Goal: Transaction & Acquisition: Purchase product/service

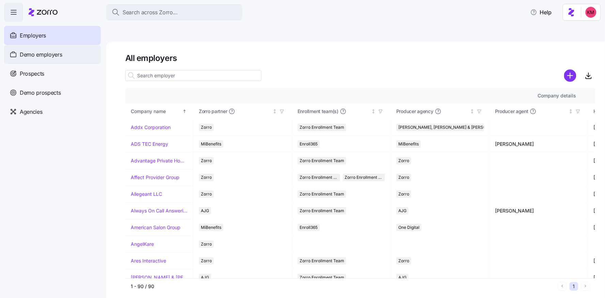
click at [62, 56] on div "Demo employers" at bounding box center [52, 54] width 97 height 19
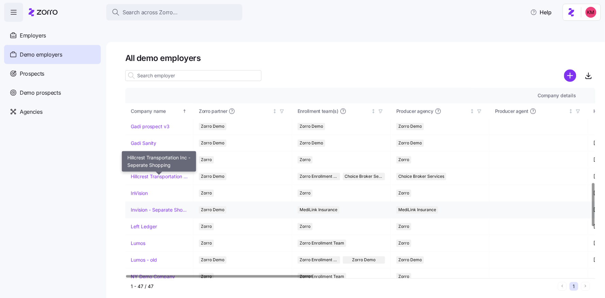
scroll to position [437, 0]
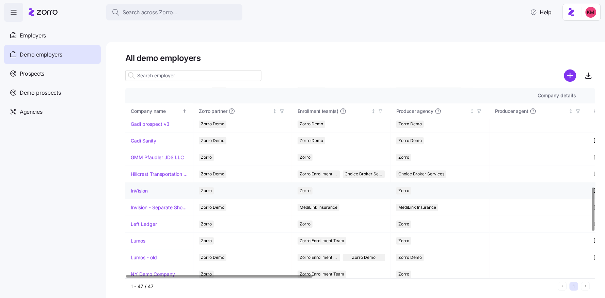
click at [142, 188] on link "InVision" at bounding box center [139, 191] width 17 height 7
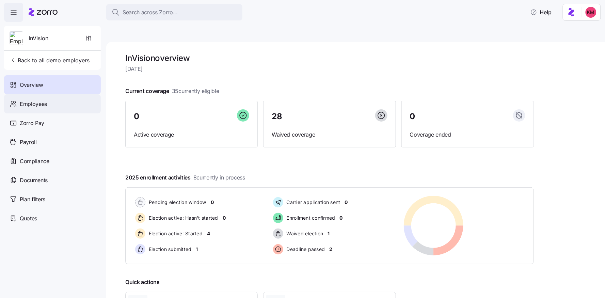
click at [36, 103] on span "Employees" at bounding box center [33, 104] width 27 height 9
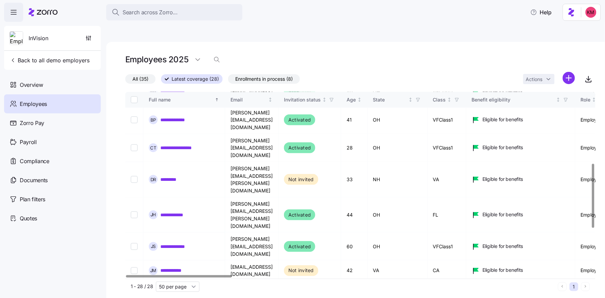
scroll to position [207, 0]
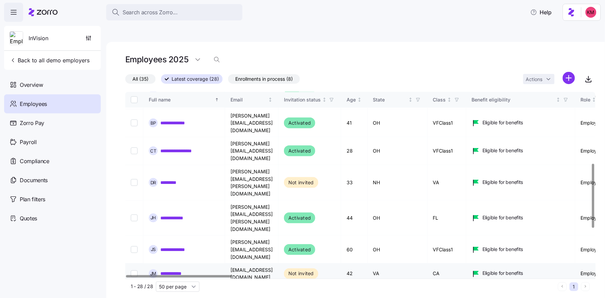
click at [172, 270] on link "**********" at bounding box center [176, 273] width 32 height 7
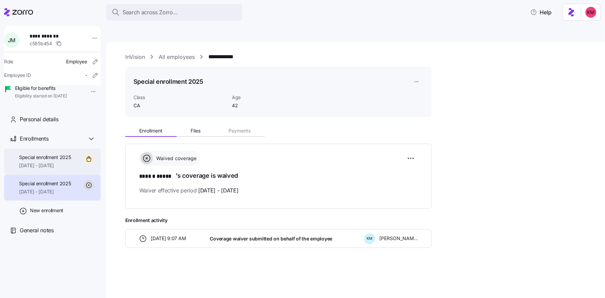
click at [32, 169] on div "Special enrollment 2025 10/01/2025 - 12/31/2025" at bounding box center [45, 161] width 52 height 15
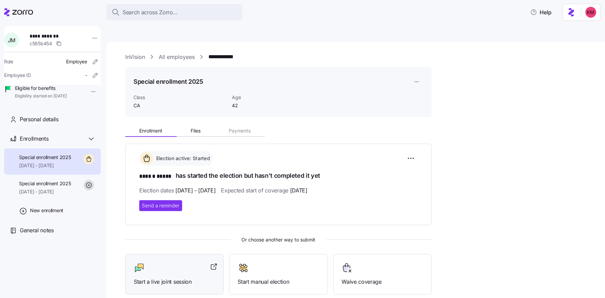
click at [170, 263] on div at bounding box center [174, 268] width 81 height 11
click at [27, 16] on icon at bounding box center [18, 12] width 29 height 8
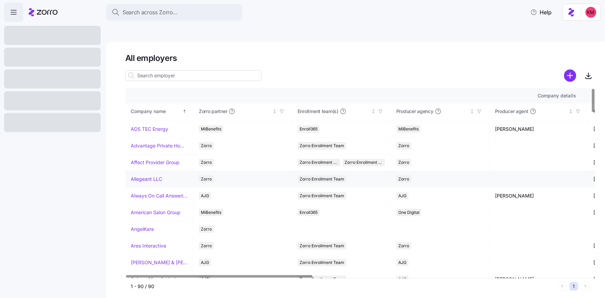
scroll to position [32, 0]
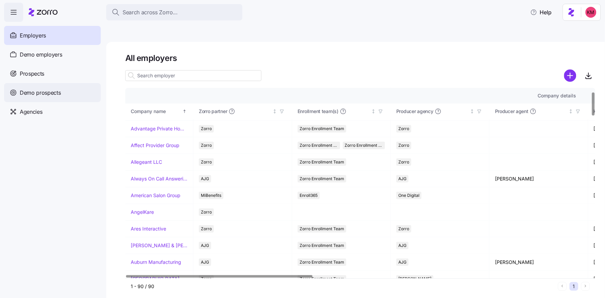
click at [32, 91] on span "Demo prospects" at bounding box center [40, 93] width 41 height 9
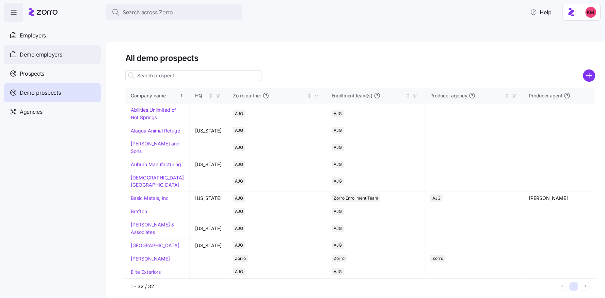
click at [34, 57] on span "Demo employers" at bounding box center [41, 54] width 43 height 9
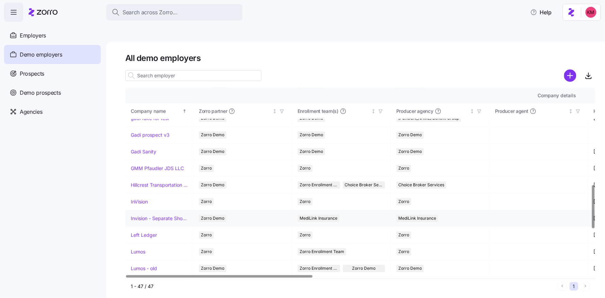
scroll to position [427, 0]
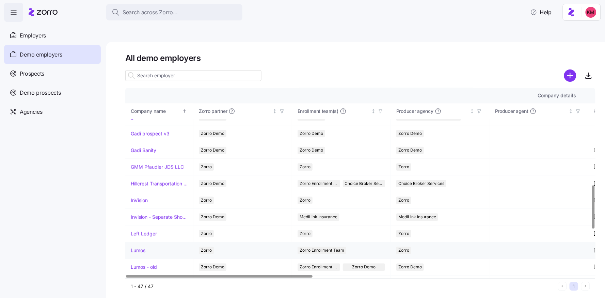
click at [138, 247] on link "Lumos" at bounding box center [138, 250] width 15 height 7
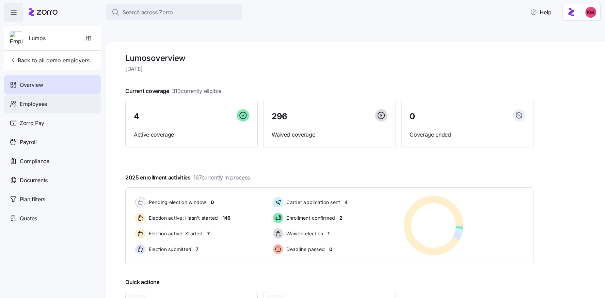
click at [42, 105] on span "Employees" at bounding box center [33, 104] width 27 height 9
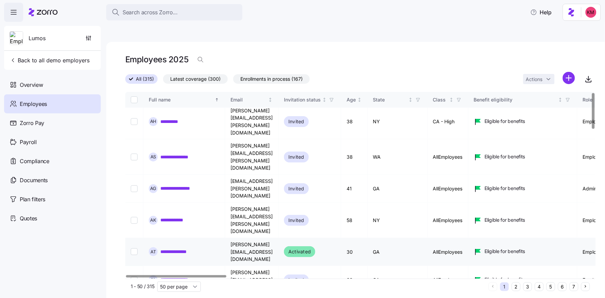
scroll to position [8, 0]
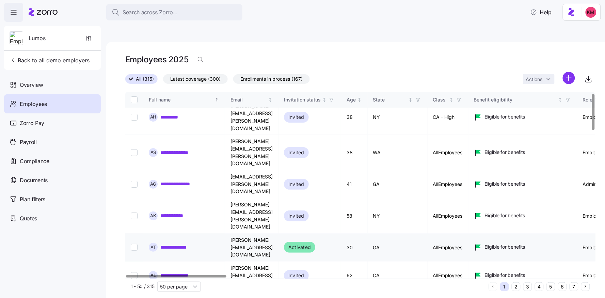
click at [169, 244] on link "**********" at bounding box center [175, 247] width 30 height 7
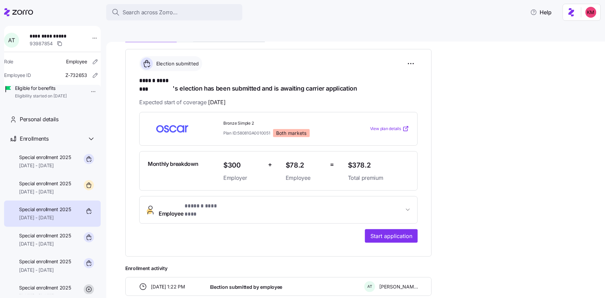
scroll to position [101, 0]
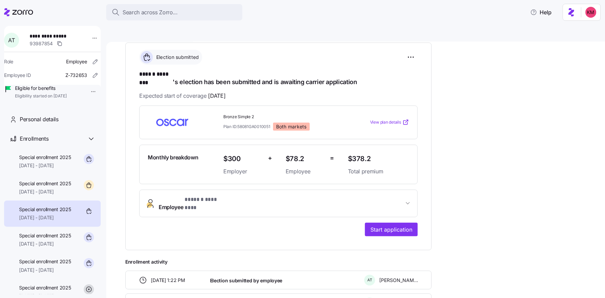
click at [372, 196] on span "Employee * ****** ******** *" at bounding box center [281, 204] width 245 height 16
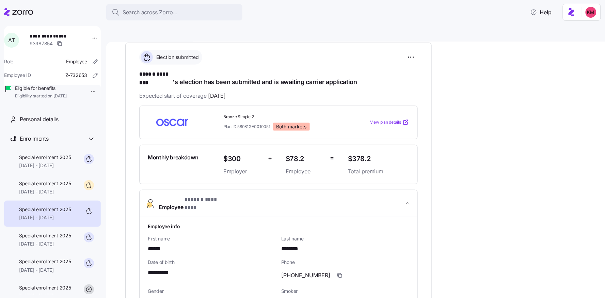
click at [340, 190] on button "Employee * ****** ******** *" at bounding box center [279, 204] width 278 height 28
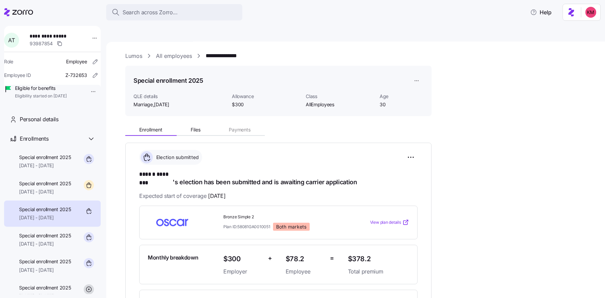
scroll to position [0, 0]
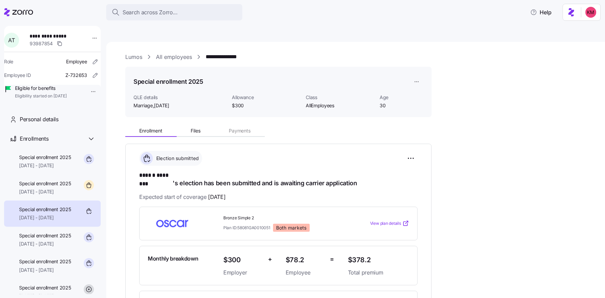
click at [139, 53] on link "Lumos" at bounding box center [133, 57] width 17 height 9
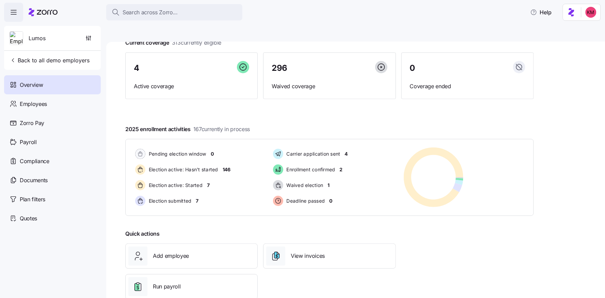
scroll to position [50, 0]
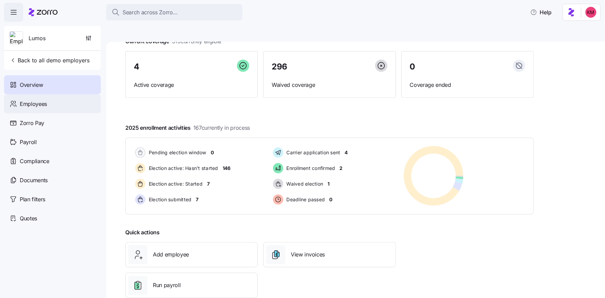
click at [51, 97] on div "Employees" at bounding box center [52, 103] width 97 height 19
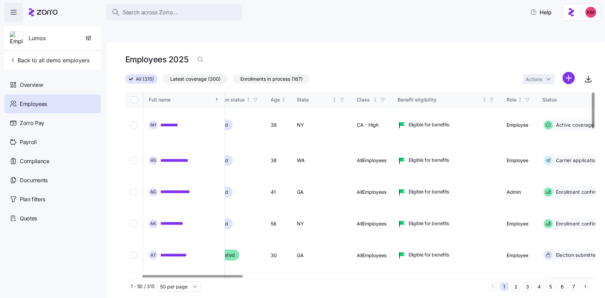
scroll to position [0, 77]
click at [211, 275] on div at bounding box center [193, 276] width 100 height 2
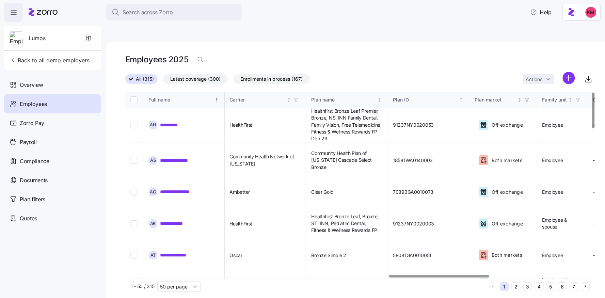
click at [461, 275] on div at bounding box center [439, 276] width 100 height 2
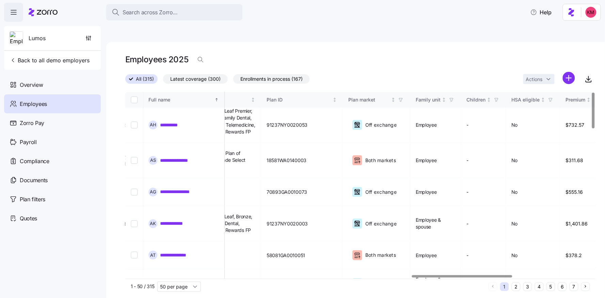
click at [466, 275] on div at bounding box center [358, 277] width 466 height 4
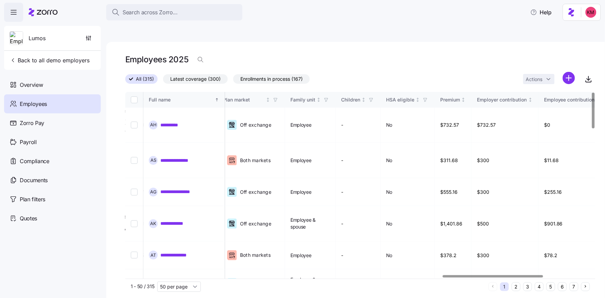
scroll to position [0, 1489]
click at [497, 275] on div at bounding box center [493, 276] width 100 height 2
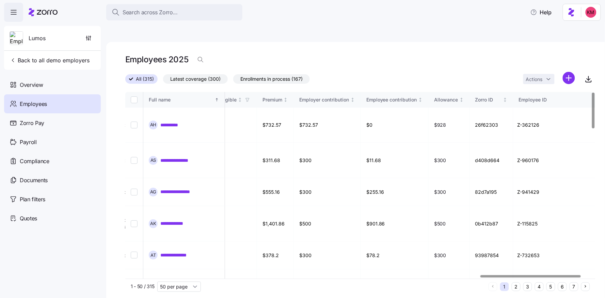
scroll to position [0, 1666]
click at [493, 275] on div at bounding box center [531, 276] width 100 height 2
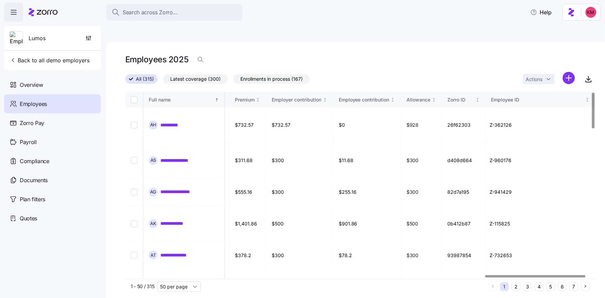
scroll to position [0, 1714]
click at [556, 275] on div at bounding box center [541, 276] width 100 height 2
click at [15, 141] on icon at bounding box center [14, 142] width 6 height 5
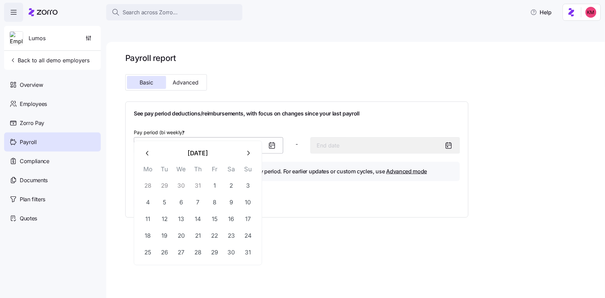
click at [266, 137] on input "Pay period (bi weekly) *" at bounding box center [209, 145] width 150 height 16
click at [215, 186] on button "1" at bounding box center [215, 185] width 16 height 16
type input "August 1, 2025"
type input "August 14, 2025"
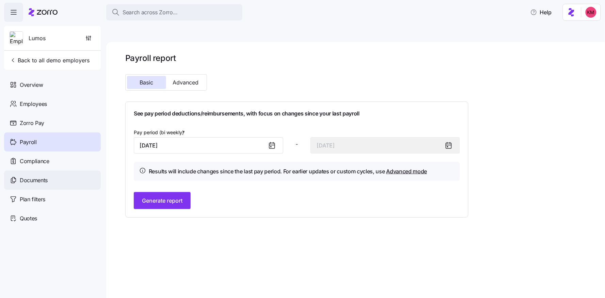
click at [29, 174] on div "Documents" at bounding box center [52, 180] width 97 height 19
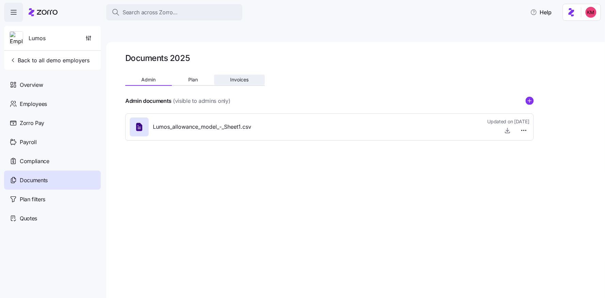
click at [246, 77] on span "Invoices" at bounding box center [239, 79] width 18 height 5
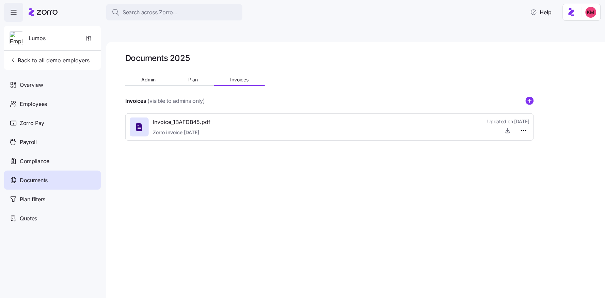
click at [181, 118] on span "Invoice_1BAFDB45.pdf" at bounding box center [182, 122] width 58 height 9
click at [506, 127] on icon "button" at bounding box center [507, 130] width 7 height 7
click at [181, 75] on button "Plan" at bounding box center [193, 80] width 42 height 10
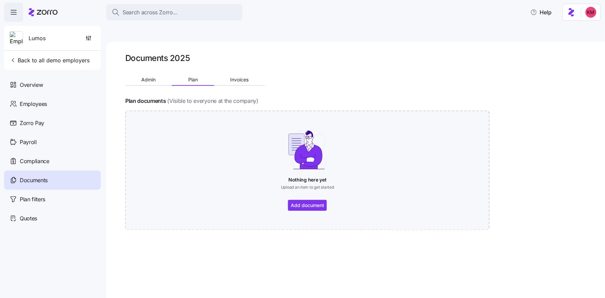
click at [142, 56] on div "Documents 2025 Admin Plan Invoices Plan documents (Visible to everyone at the c…" at bounding box center [329, 145] width 409 height 185
click at [147, 77] on span "Admin" at bounding box center [149, 79] width 14 height 5
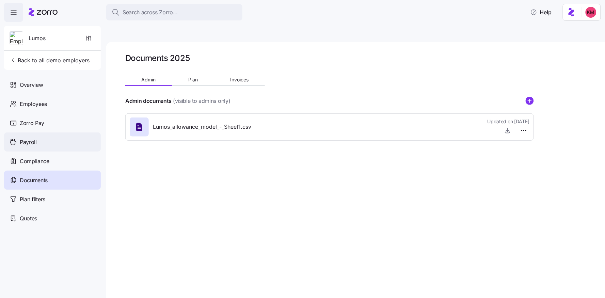
click at [40, 140] on div "Payroll" at bounding box center [52, 142] width 97 height 19
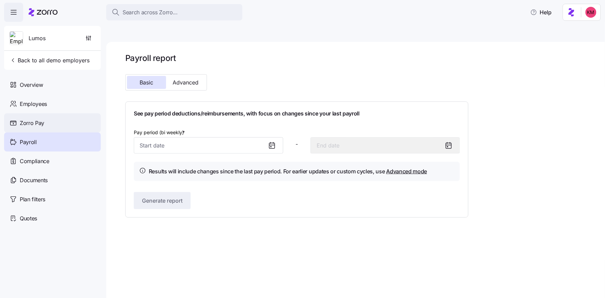
click at [72, 122] on div "Zorro Pay" at bounding box center [52, 122] width 97 height 19
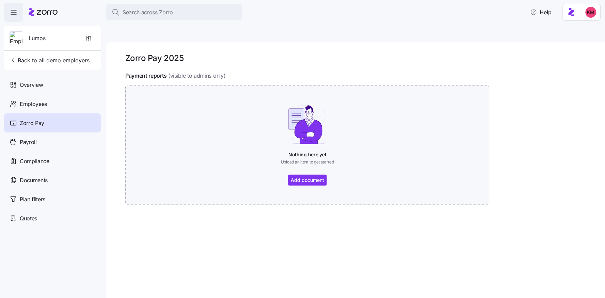
click at [47, 10] on icon at bounding box center [43, 12] width 29 height 8
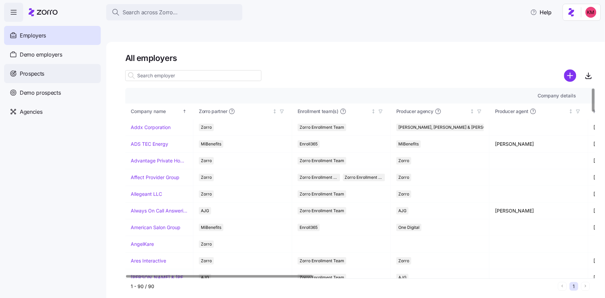
click at [30, 76] on span "Prospects" at bounding box center [32, 73] width 25 height 9
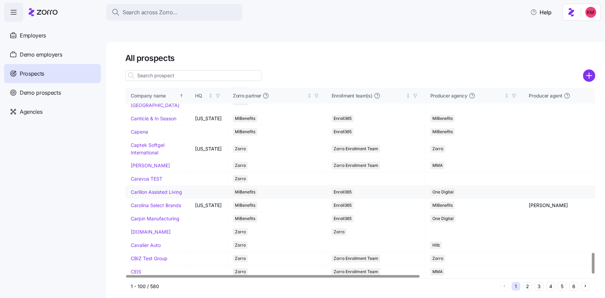
scroll to position [1528, 0]
click at [548, 282] on button "4" at bounding box center [551, 286] width 9 height 9
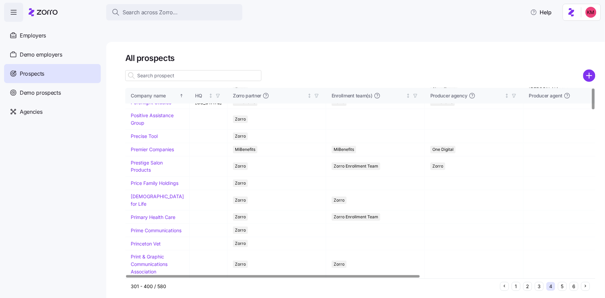
scroll to position [0, 0]
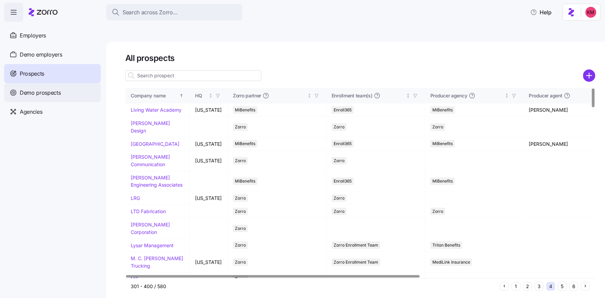
drag, startPoint x: 26, startPoint y: 91, endPoint x: 67, endPoint y: 87, distance: 41.8
click at [26, 91] on span "Demo prospects" at bounding box center [40, 93] width 41 height 9
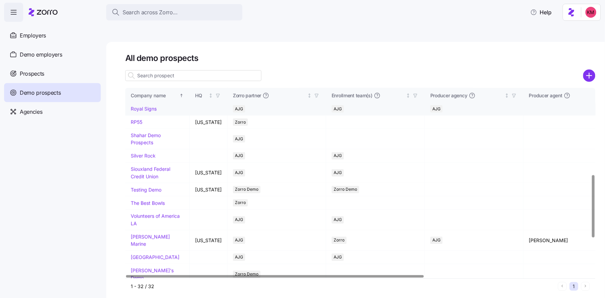
scroll to position [240, 0]
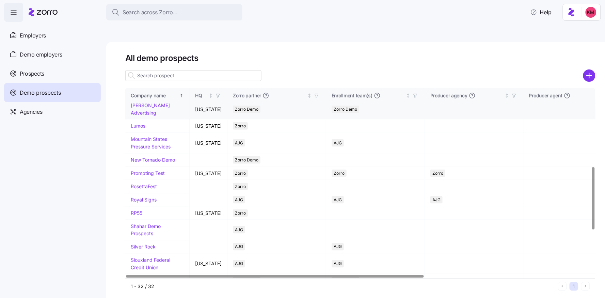
click at [146, 116] on link "Kurian's Advertising" at bounding box center [150, 109] width 39 height 13
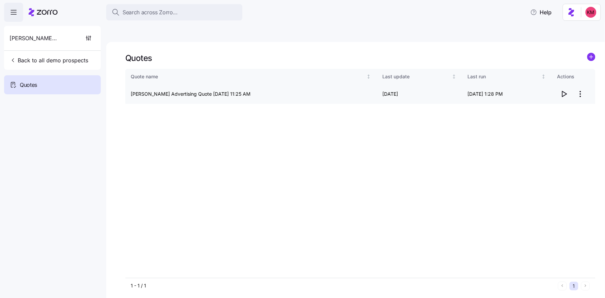
click at [567, 90] on icon "button" at bounding box center [564, 94] width 8 height 8
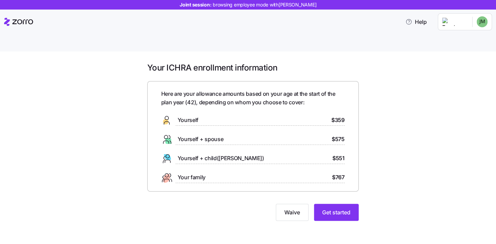
click at [405, 162] on div "Your ICHRA enrollment information Here are your allowance amounts based on your…" at bounding box center [252, 145] width 467 height 167
click at [336, 208] on span "Get started" at bounding box center [336, 212] width 28 height 8
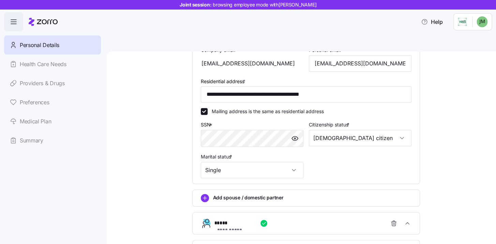
scroll to position [217, 0]
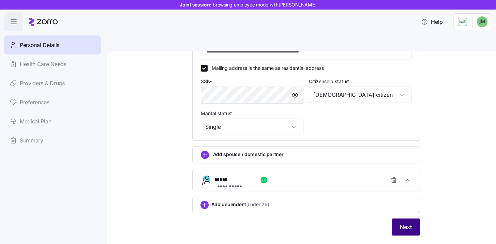
click at [392, 218] on button "Next" at bounding box center [405, 226] width 28 height 17
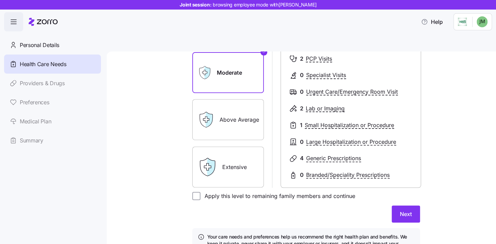
scroll to position [109, 0]
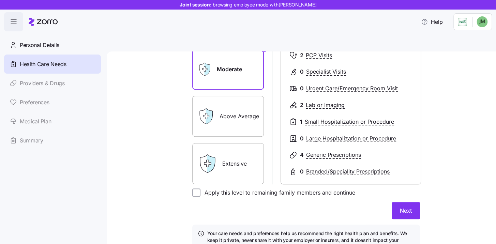
click at [230, 181] on form "****** **** Essential Moderate Above Average Extensive Moderate 2 PCP Visits 0 …" at bounding box center [306, 119] width 228 height 274
click at [228, 188] on label "Apply this level to remaining family members and continue" at bounding box center [277, 192] width 155 height 8
click at [200, 188] on input "Apply this level to remaining family members and continue" at bounding box center [196, 192] width 8 height 8
checkbox input "true"
click at [409, 202] on button "Next" at bounding box center [405, 210] width 28 height 17
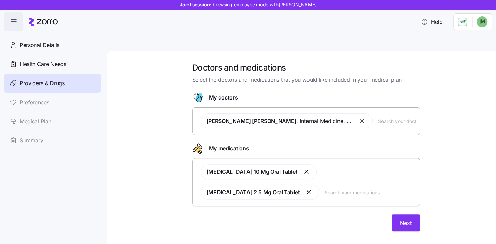
click at [388, 117] on input "text" at bounding box center [396, 120] width 37 height 7
type input "s"
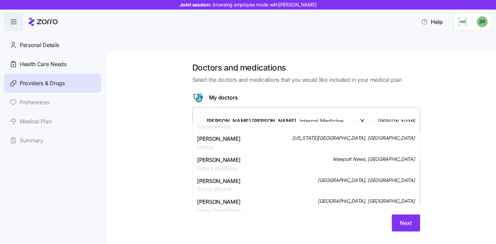
scroll to position [186, 0]
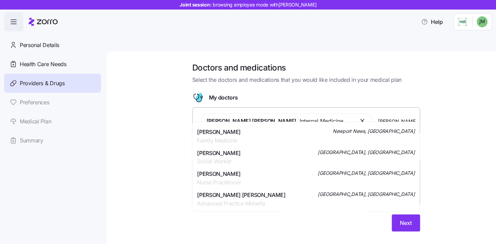
type input "jones"
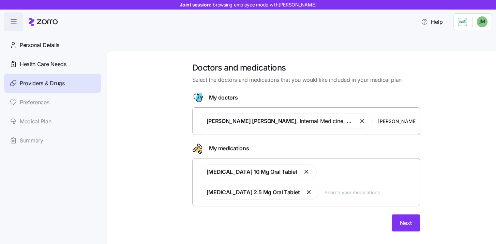
click at [442, 75] on div "Doctors and medications Select the doctors and medications that you would like …" at bounding box center [305, 150] width 361 height 177
click at [292, 180] on div "Atorvastatin 10 Mg Oral Tablet Lisinopril 2.5 Mg Oral Tablet" at bounding box center [306, 182] width 219 height 44
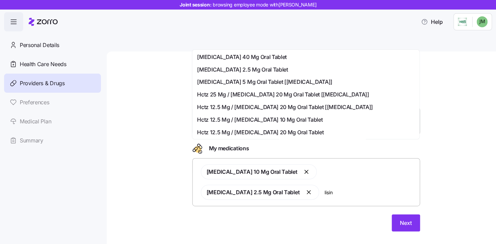
scroll to position [113, 0]
type input "lisin"
click at [167, 120] on div "Doctors and medications Select the doctors and medications that you would like …" at bounding box center [305, 150] width 361 height 177
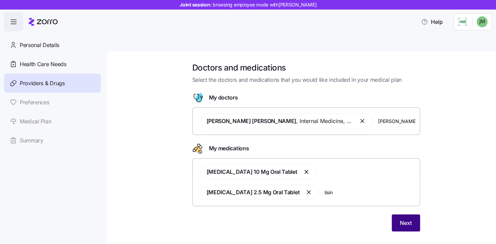
click at [393, 214] on button "Next" at bounding box center [405, 222] width 28 height 17
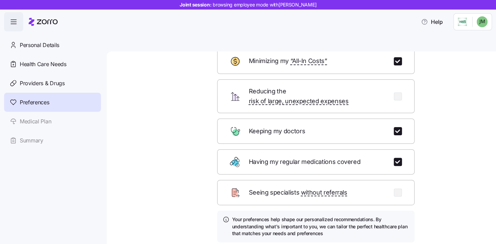
scroll to position [48, 0]
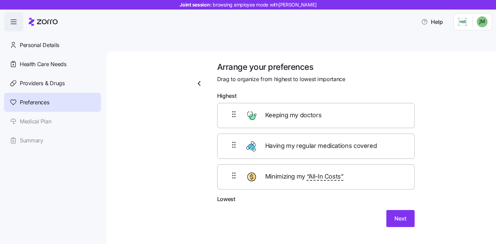
scroll to position [0, 0]
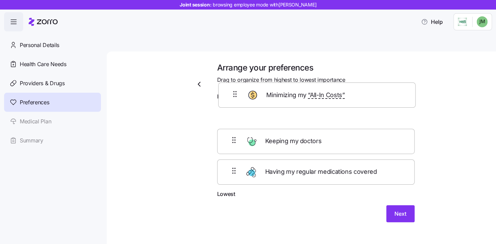
drag, startPoint x: 224, startPoint y: 152, endPoint x: 227, endPoint y: 106, distance: 46.8
click at [227, 104] on div "Keeping my doctors Having my regular medications covered Minimizing my “All-In …" at bounding box center [315, 147] width 197 height 87
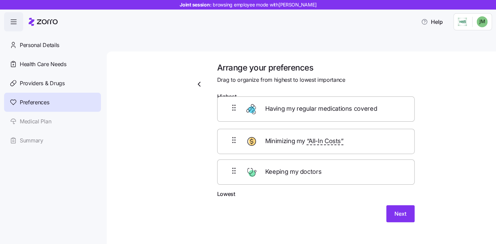
drag, startPoint x: 225, startPoint y: 123, endPoint x: 225, endPoint y: 99, distance: 23.8
click at [225, 104] on div "Minimizing my “All-In Costs” Having my regular medications covered Keeping my d…" at bounding box center [315, 147] width 197 height 87
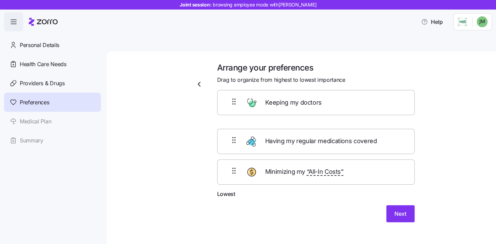
drag, startPoint x: 228, startPoint y: 166, endPoint x: 228, endPoint y: 104, distance: 62.0
click at [228, 104] on div "Having my regular medications covered Minimizing my “All-In Costs” Keeping my d…" at bounding box center [315, 147] width 197 height 87
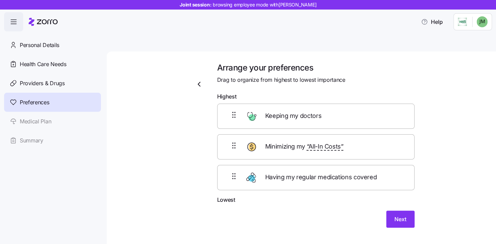
click at [230, 172] on icon at bounding box center [234, 176] width 8 height 8
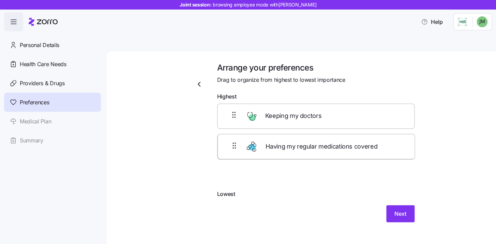
drag, startPoint x: 233, startPoint y: 160, endPoint x: 235, endPoint y: 129, distance: 31.4
click at [235, 129] on div "Keeping my doctors Minimizing my “All-In Costs” Having my regular medications c…" at bounding box center [315, 147] width 197 height 87
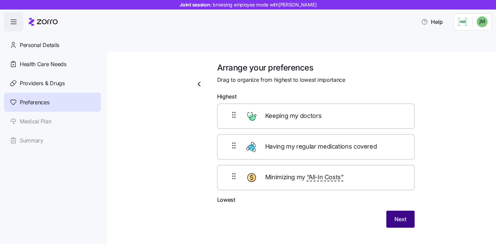
click at [404, 215] on span "Next" at bounding box center [400, 219] width 12 height 8
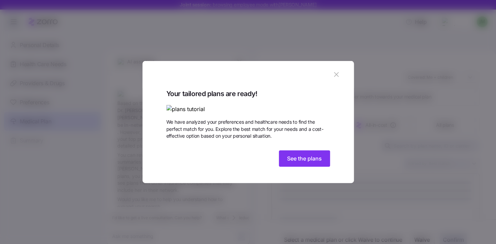
scroll to position [180, 0]
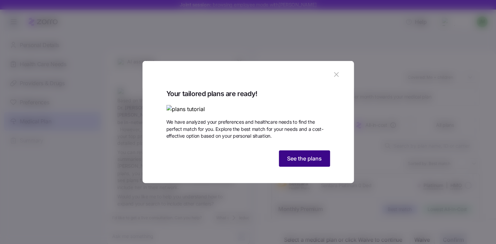
click at [299, 162] on span "See the plans" at bounding box center [304, 158] width 35 height 8
type textarea "x"
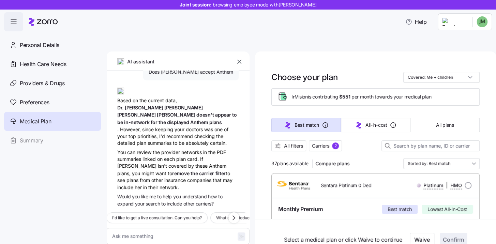
click at [240, 58] on icon "button" at bounding box center [239, 61] width 7 height 7
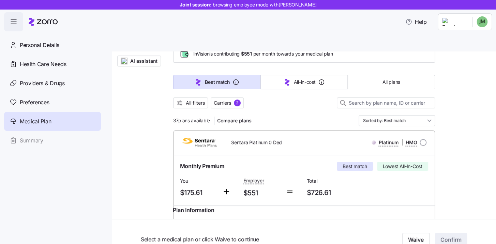
scroll to position [0, 0]
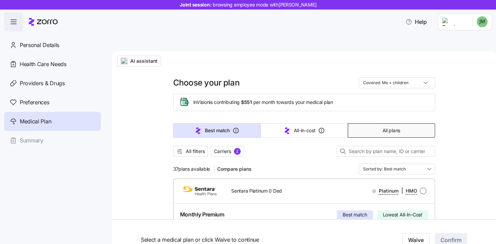
click at [409, 123] on button "All plans" at bounding box center [390, 130] width 87 height 14
type input "Sorted by: Premium"
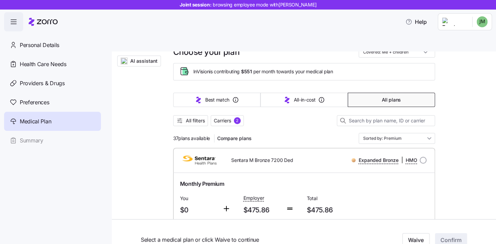
scroll to position [33, 0]
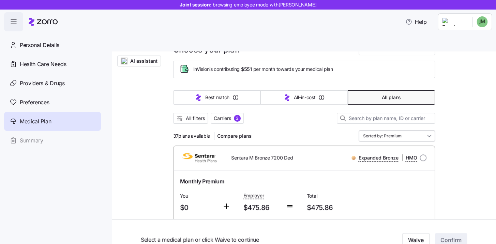
click at [415, 130] on input "Sorted by: Premium" at bounding box center [396, 135] width 76 height 11
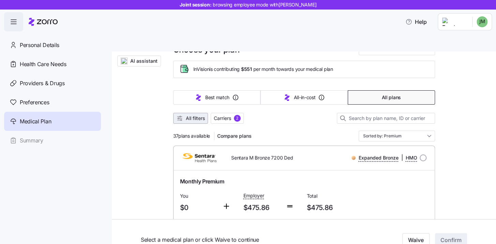
click at [199, 115] on span "All filters" at bounding box center [195, 118] width 19 height 7
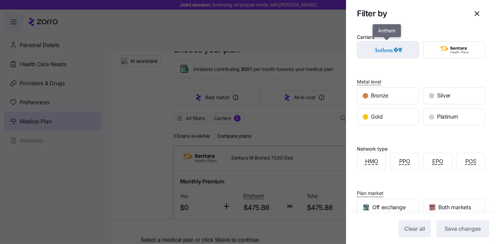
click at [397, 52] on img "button" at bounding box center [388, 50] width 50 height 14
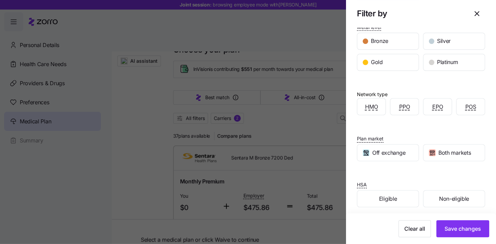
scroll to position [59, 0]
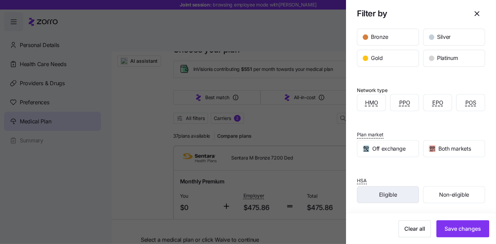
click at [386, 193] on span "Eligible" at bounding box center [388, 194] width 18 height 9
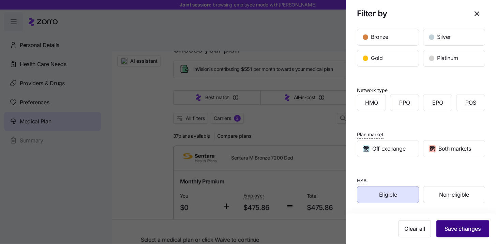
click at [437, 224] on button "Save changes" at bounding box center [462, 228] width 53 height 17
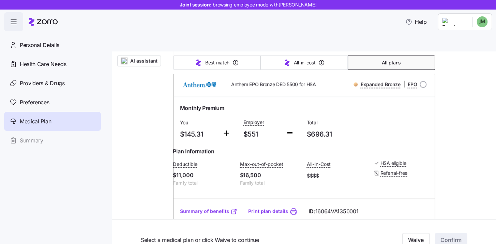
scroll to position [783, 0]
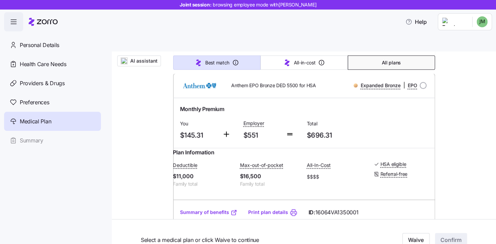
click at [143, 58] on span "AI assistant" at bounding box center [143, 61] width 27 height 7
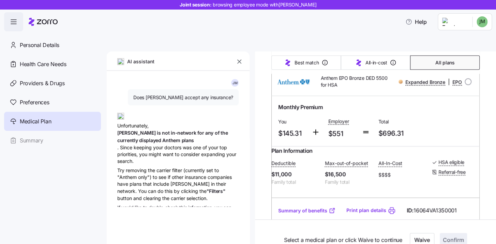
type textarea "x"
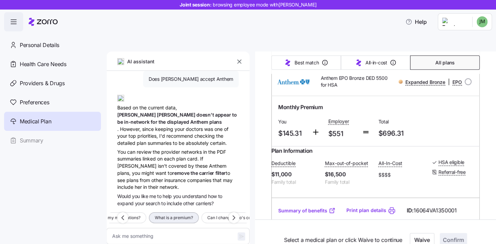
scroll to position [784, 0]
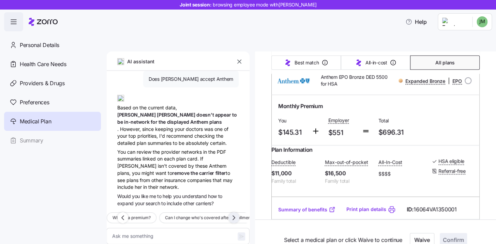
click at [233, 214] on icon "button" at bounding box center [234, 218] width 8 height 8
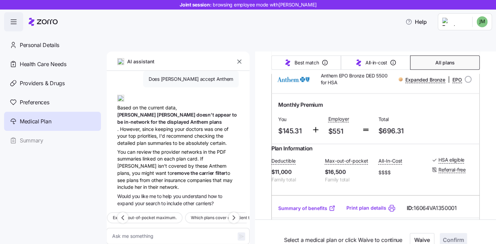
scroll to position [789, 0]
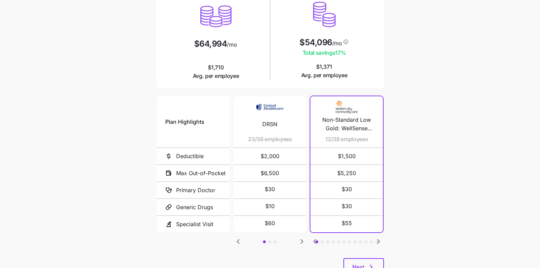
scroll to position [104, 0]
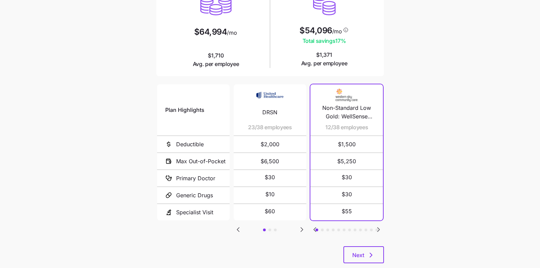
click at [299, 226] on icon "Go to next slide" at bounding box center [302, 230] width 8 height 8
click at [240, 226] on icon "Go to previous slide" at bounding box center [238, 230] width 8 height 8
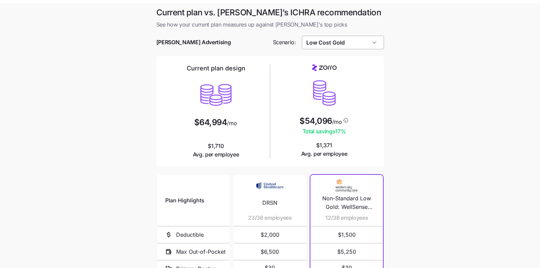
scroll to position [12, 0]
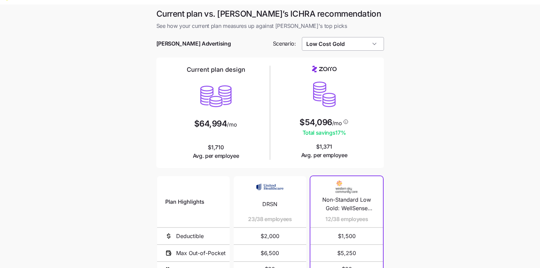
click at [350, 37] on input "Low Cost Gold" at bounding box center [343, 44] width 82 height 14
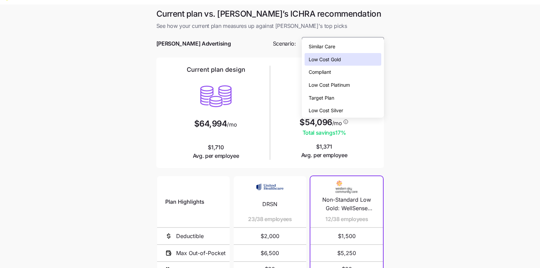
click at [340, 108] on span "Low Cost Silver" at bounding box center [326, 110] width 34 height 7
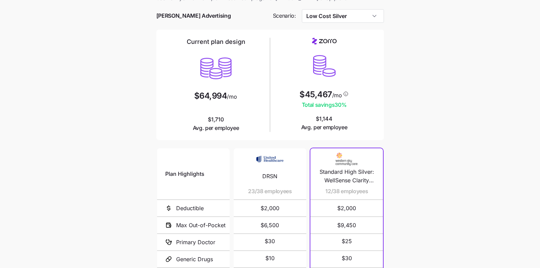
scroll to position [33, 0]
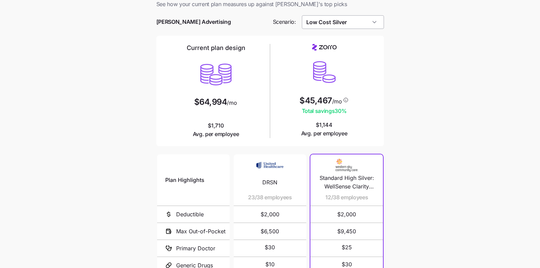
click at [355, 15] on input "Low Cost Silver" at bounding box center [343, 22] width 82 height 14
click at [412, 34] on main "Current plan vs. Zorro’s ICHRA recommendation See how your current plan measure…" at bounding box center [270, 169] width 540 height 372
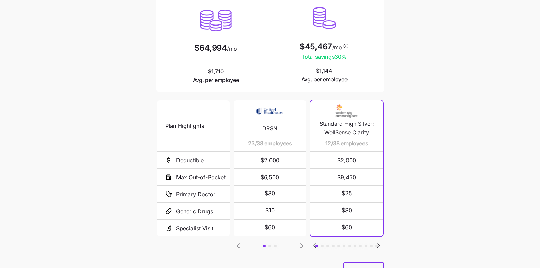
scroll to position [88, 0]
click at [380, 241] on icon "Go to next slide" at bounding box center [378, 245] width 8 height 8
click at [314, 241] on icon "Go to previous slide" at bounding box center [315, 245] width 8 height 8
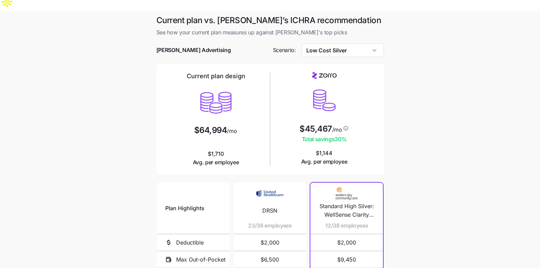
scroll to position [5, 0]
click at [363, 44] on input "Low Cost Silver" at bounding box center [343, 51] width 82 height 14
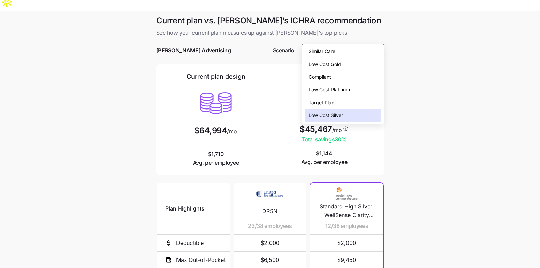
click at [361, 63] on div "Low Cost Gold" at bounding box center [343, 64] width 77 height 13
type input "Low Cost Gold"
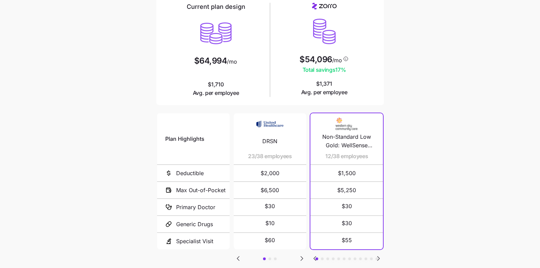
scroll to position [104, 0]
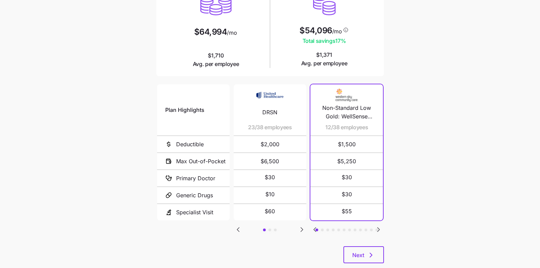
click at [379, 226] on icon "Go to next slide" at bounding box center [378, 230] width 8 height 8
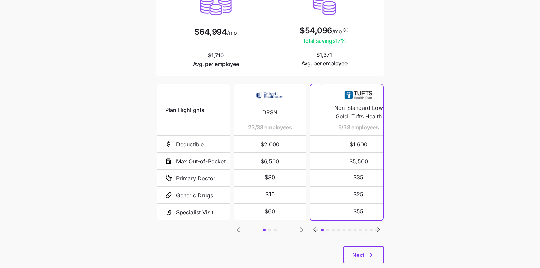
click at [379, 226] on icon "Go to next slide" at bounding box center [378, 230] width 8 height 8
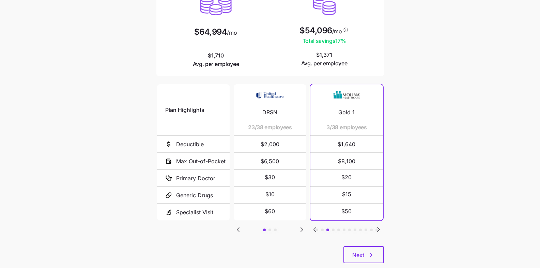
click at [375, 226] on icon "Go to next slide" at bounding box center [378, 230] width 8 height 8
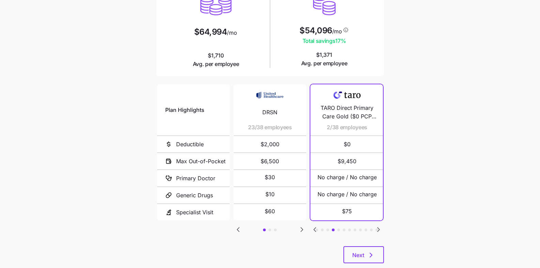
click at [315, 226] on icon "Go to previous slide" at bounding box center [315, 230] width 8 height 8
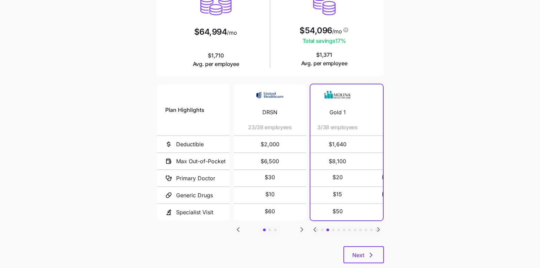
click at [315, 228] on icon "Go to previous slide" at bounding box center [315, 230] width 2 height 4
click at [314, 228] on icon "Go to previous slide" at bounding box center [315, 230] width 2 height 4
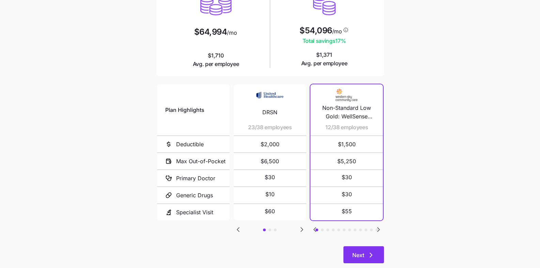
click at [360, 251] on span "Next" at bounding box center [358, 255] width 12 height 8
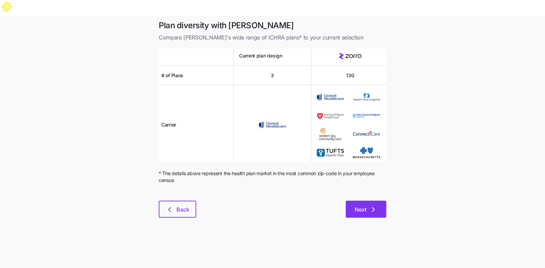
click at [364, 201] on button "Next" at bounding box center [366, 209] width 41 height 17
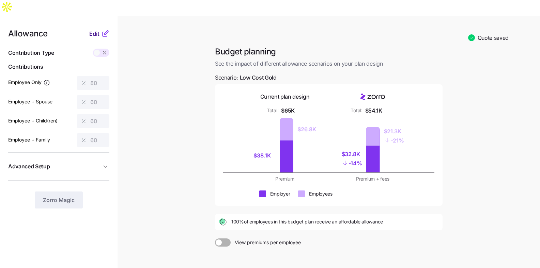
click at [93, 30] on span "Edit" at bounding box center [94, 34] width 10 height 8
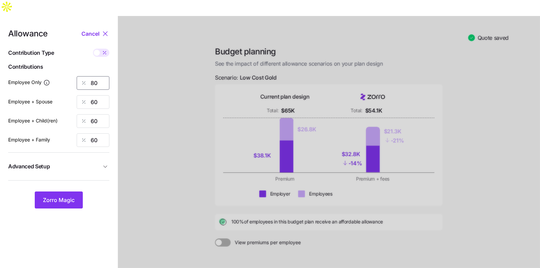
click at [95, 76] on input "80" at bounding box center [93, 83] width 33 height 14
type input "70"
type input "50"
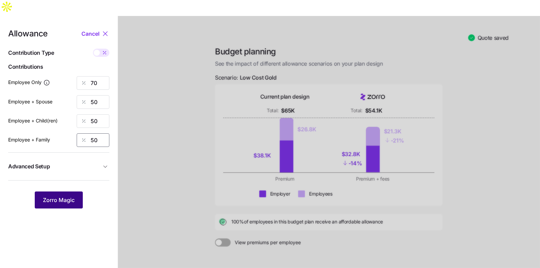
type input "50"
click at [56, 196] on span "Zorro Magic" at bounding box center [59, 200] width 32 height 8
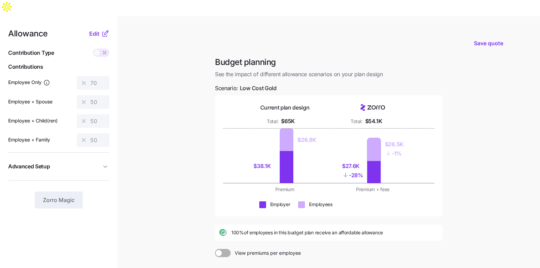
click at [108, 164] on icon "button" at bounding box center [105, 167] width 7 height 7
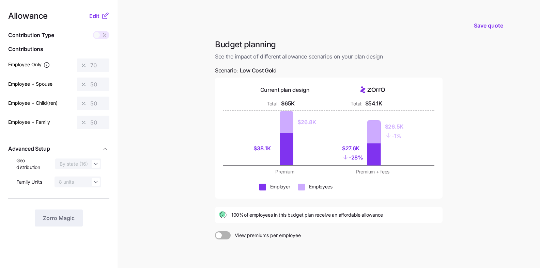
scroll to position [46, 0]
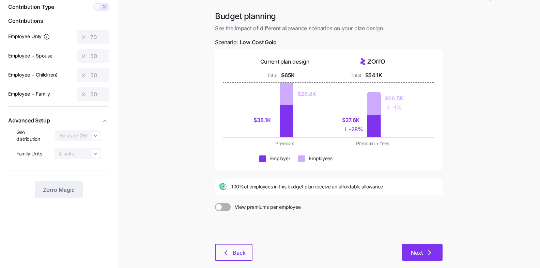
click at [430, 249] on icon "button" at bounding box center [429, 253] width 8 height 8
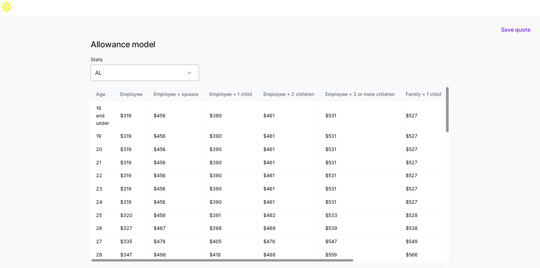
click at [131, 65] on input "AL" at bounding box center [145, 73] width 108 height 16
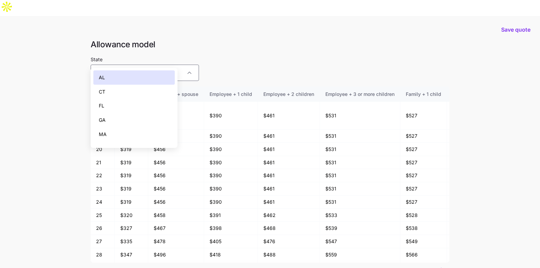
click at [130, 106] on div "FL" at bounding box center [133, 106] width 81 height 14
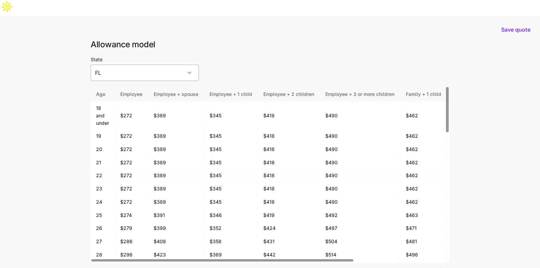
click at [126, 65] on input "FL" at bounding box center [145, 73] width 108 height 16
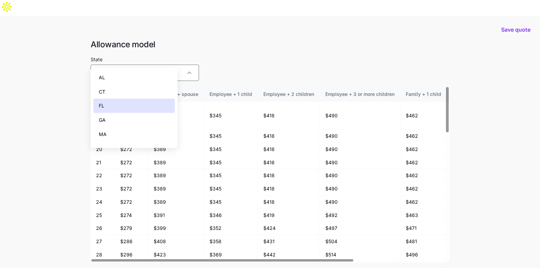
scroll to position [130, 0]
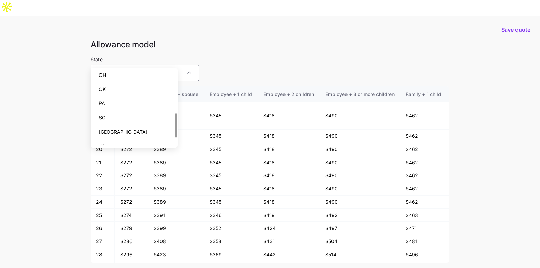
click at [128, 106] on div "PA" at bounding box center [133, 103] width 81 height 14
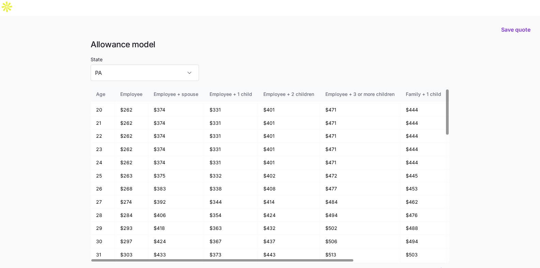
scroll to position [0, 0]
click at [131, 65] on input "PA" at bounding box center [145, 73] width 108 height 16
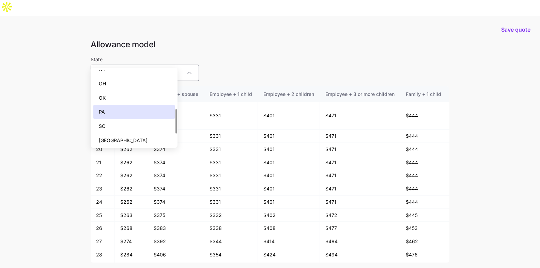
scroll to position [89, 0]
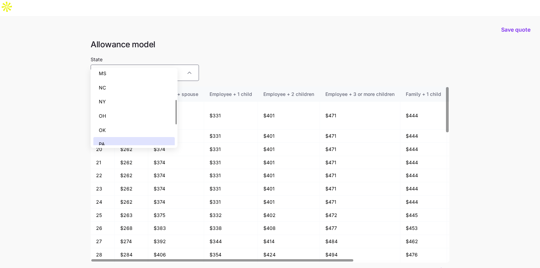
click at [75, 157] on main "Save quote Allowance model State PA Age Employee Employee + spouse Employee + 1…" at bounding box center [270, 168] width 540 height 305
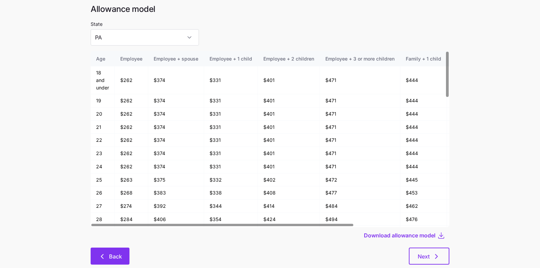
scroll to position [36, 0]
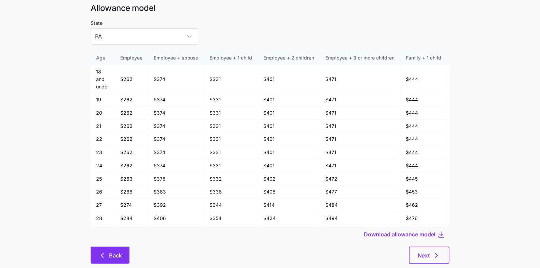
click at [96, 247] on button "Back" at bounding box center [110, 255] width 39 height 17
type input "AL"
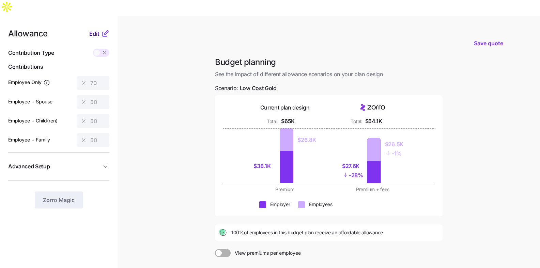
click at [96, 30] on span "Edit" at bounding box center [94, 34] width 10 height 8
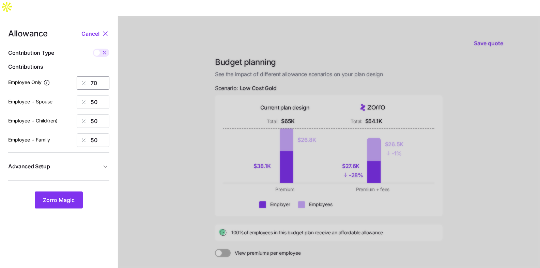
click at [95, 76] on input "70" at bounding box center [93, 83] width 33 height 14
type input "85"
type input "65"
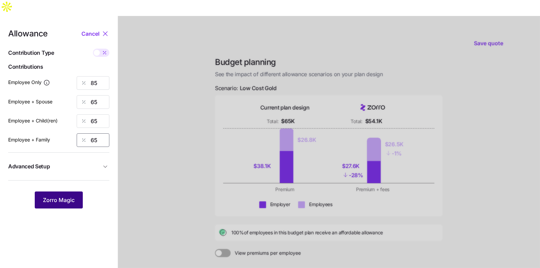
type input "65"
click at [70, 196] on span "Zorro Magic" at bounding box center [59, 200] width 32 height 8
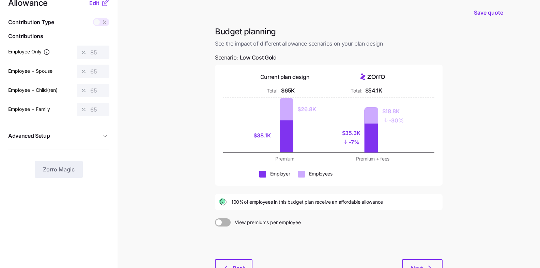
scroll to position [55, 0]
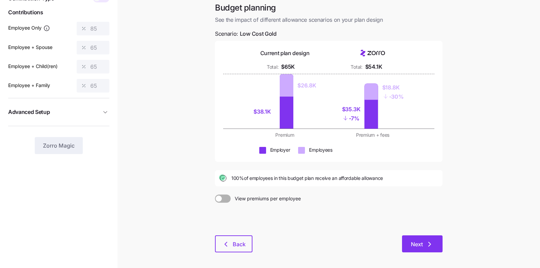
click at [427, 236] on button "Next" at bounding box center [422, 244] width 41 height 17
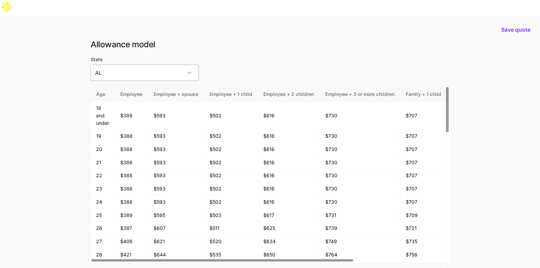
scroll to position [1, 0]
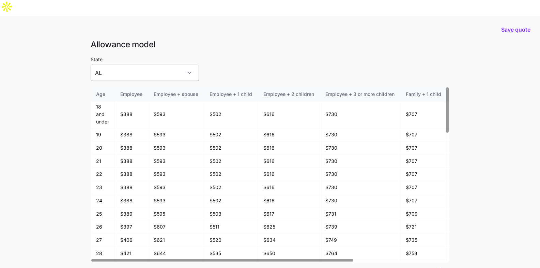
click at [133, 65] on input "AL" at bounding box center [145, 73] width 108 height 16
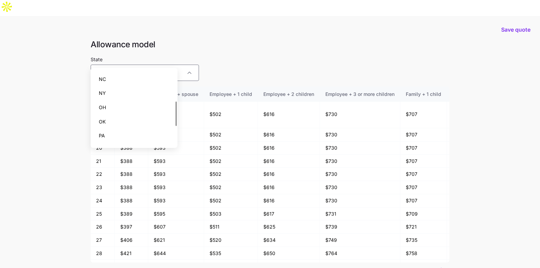
scroll to position [94, 0]
click at [119, 140] on div "PA" at bounding box center [133, 139] width 81 height 14
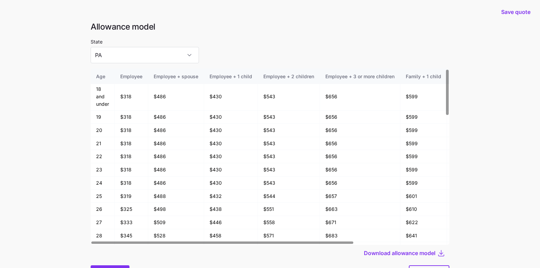
scroll to position [36, 0]
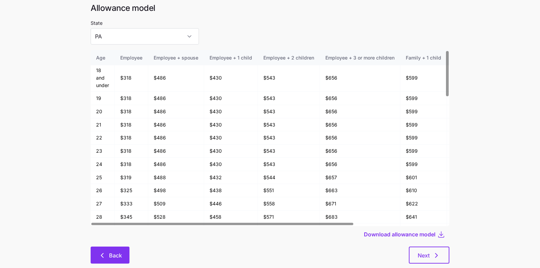
click at [98, 252] on icon "button" at bounding box center [102, 256] width 8 height 8
type input "AL"
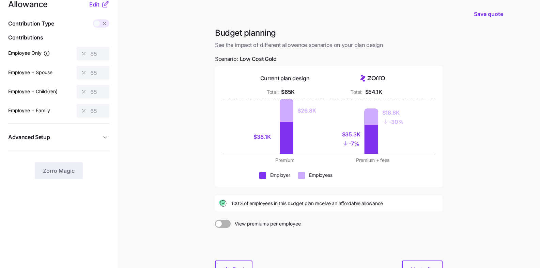
scroll to position [33, 0]
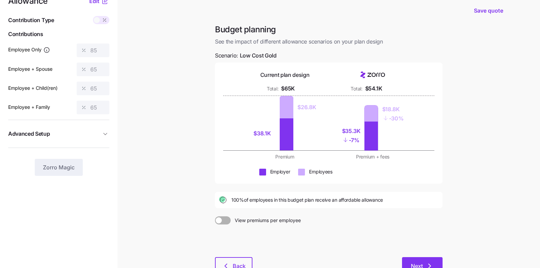
click at [418, 262] on span "Next" at bounding box center [417, 266] width 12 height 8
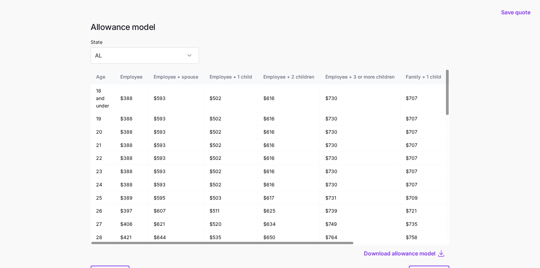
scroll to position [36, 0]
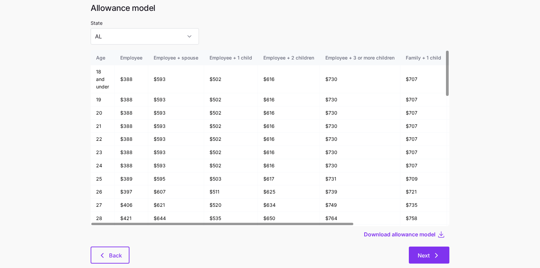
click at [426, 252] on span "Next" at bounding box center [424, 256] width 12 height 8
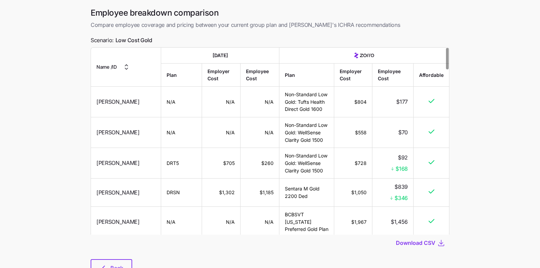
scroll to position [52, 0]
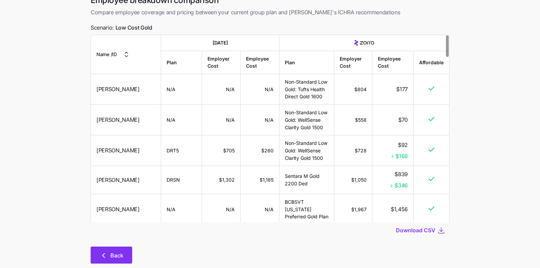
click at [94, 247] on button "Back" at bounding box center [112, 255] width 42 height 17
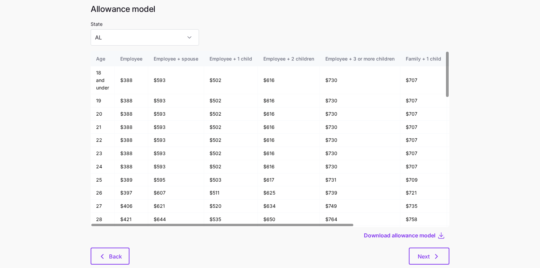
scroll to position [36, 0]
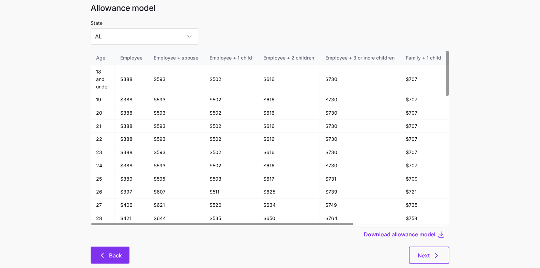
click at [104, 252] on icon "button" at bounding box center [102, 256] width 8 height 8
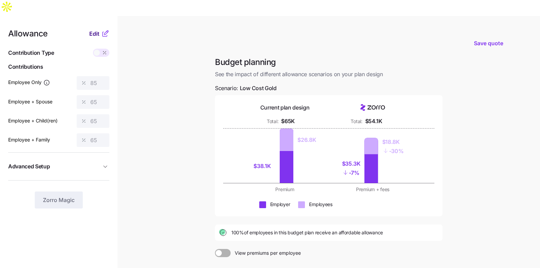
click at [92, 30] on span "Edit" at bounding box center [94, 34] width 10 height 8
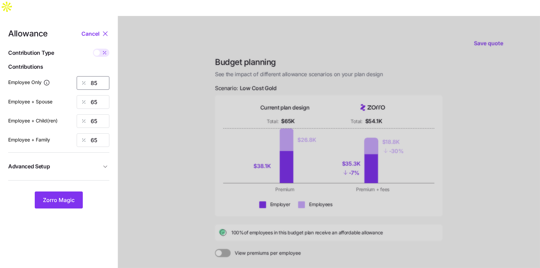
click at [96, 76] on input "85" at bounding box center [93, 83] width 33 height 14
type input "30"
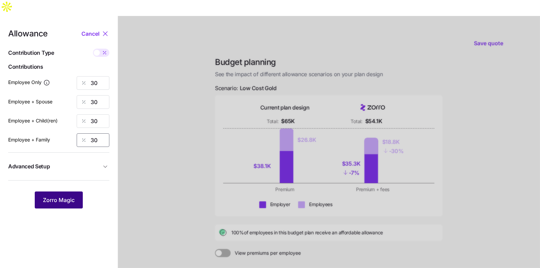
type input "30"
click at [57, 196] on span "Zorro Magic" at bounding box center [59, 200] width 32 height 8
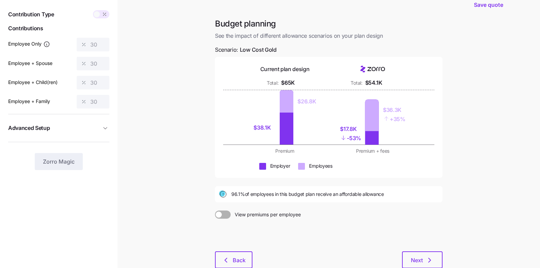
scroll to position [42, 0]
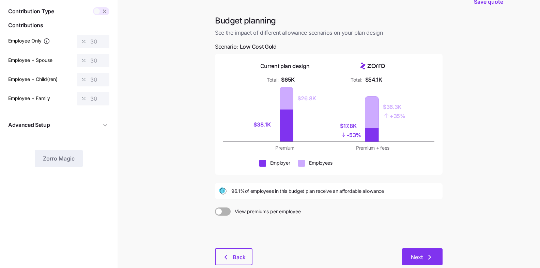
click at [430, 253] on icon "button" at bounding box center [429, 257] width 8 height 8
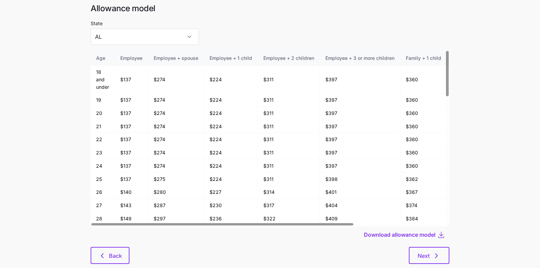
scroll to position [36, 0]
click at [430, 252] on span "Next" at bounding box center [429, 256] width 23 height 8
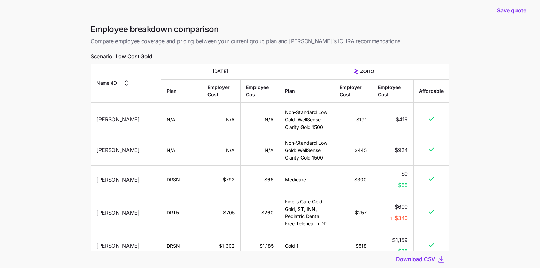
scroll to position [52, 0]
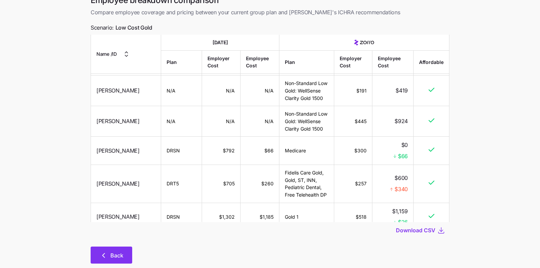
click at [136, 247] on div "Back" at bounding box center [270, 255] width 359 height 17
click at [109, 252] on span "Back" at bounding box center [111, 256] width 24 height 8
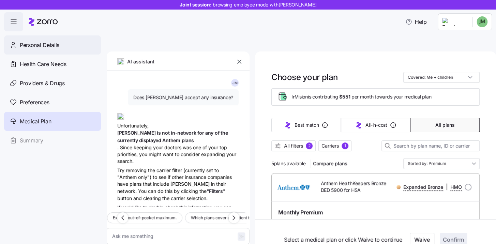
scroll to position [176, 0]
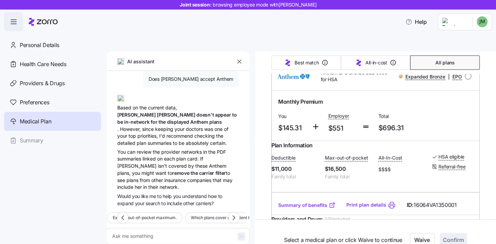
click at [15, 23] on icon "button" at bounding box center [14, 22] width 8 height 8
type textarea "x"
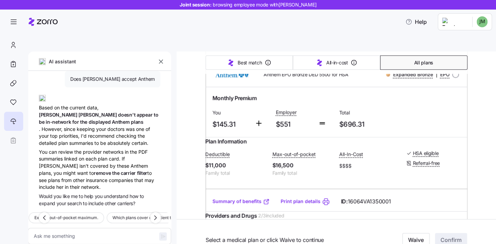
click at [491, 23] on header "Joint session: browsing employee mode with [PERSON_NAME] Help" at bounding box center [248, 15] width 496 height 31
click at [479, 23] on html "Joint session: browsing employee mode with [PERSON_NAME] Help AI assistant [PER…" at bounding box center [248, 154] width 496 height 308
click at [481, 22] on html "Joint session: browsing employee mode with [PERSON_NAME] Help AI assistant [PER…" at bounding box center [248, 154] width 496 height 308
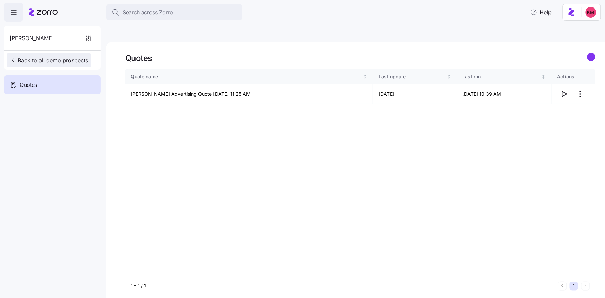
click at [37, 61] on span "Back to all demo prospects" at bounding box center [49, 60] width 79 height 8
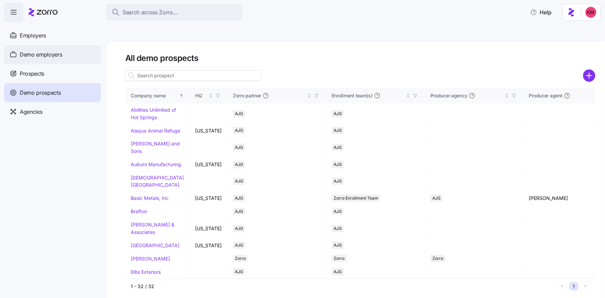
click at [43, 51] on span "Demo employers" at bounding box center [41, 54] width 43 height 9
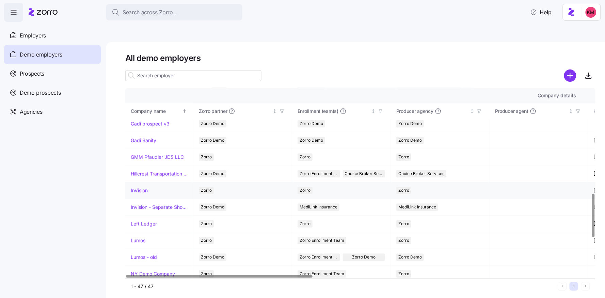
scroll to position [473, 0]
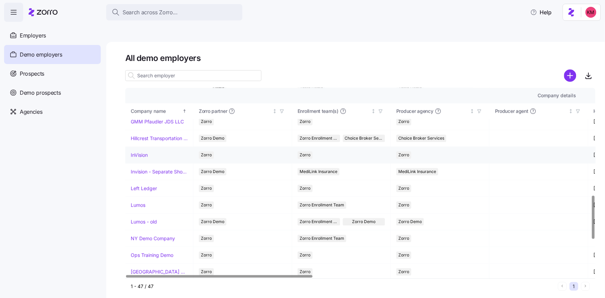
click at [140, 152] on link "InVision" at bounding box center [139, 155] width 17 height 7
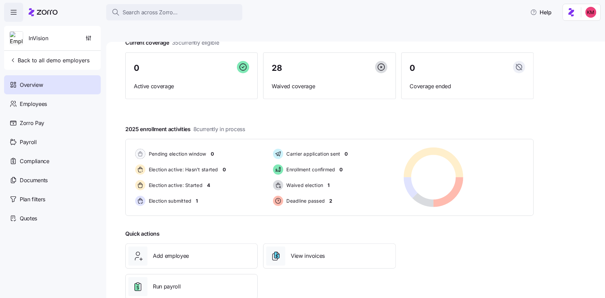
scroll to position [50, 0]
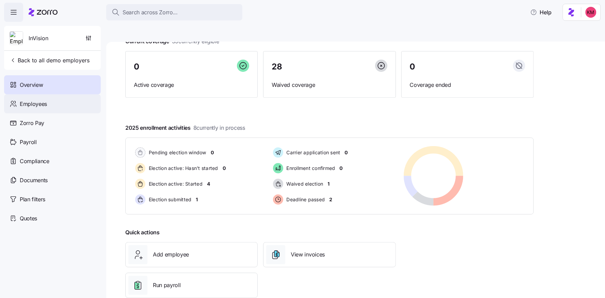
click at [51, 103] on div "Employees" at bounding box center [52, 103] width 97 height 19
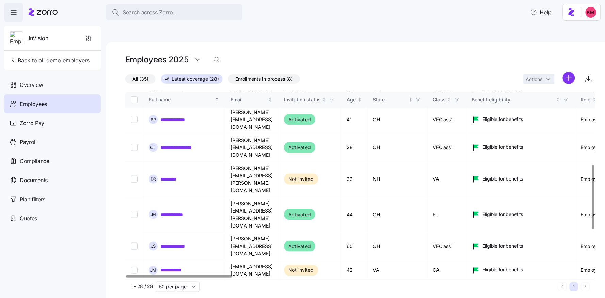
scroll to position [211, 0]
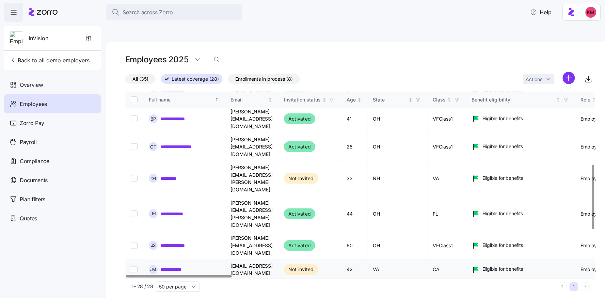
click at [172, 266] on link "**********" at bounding box center [176, 269] width 32 height 7
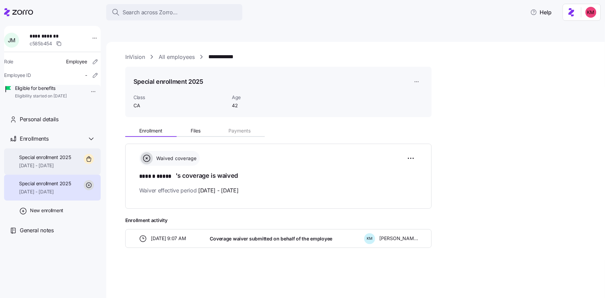
click at [55, 161] on span "Special enrollment 2025" at bounding box center [45, 157] width 52 height 7
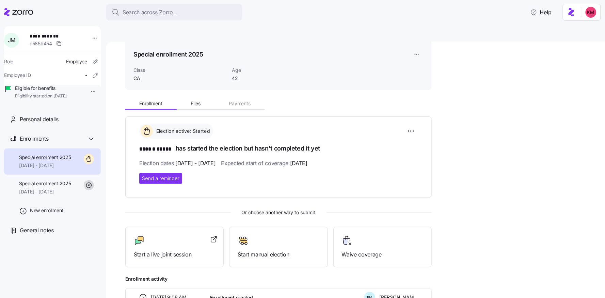
scroll to position [60, 0]
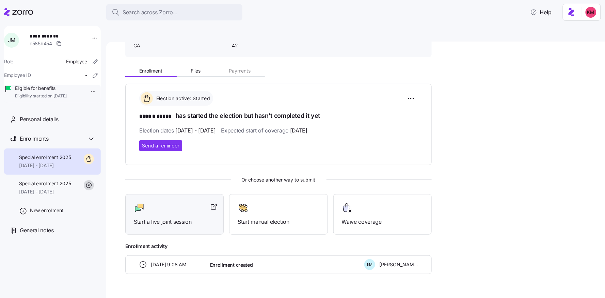
click at [158, 218] on span "Start a live joint session" at bounding box center [174, 222] width 81 height 9
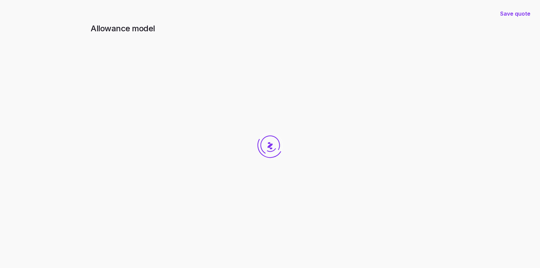
scroll to position [51, 0]
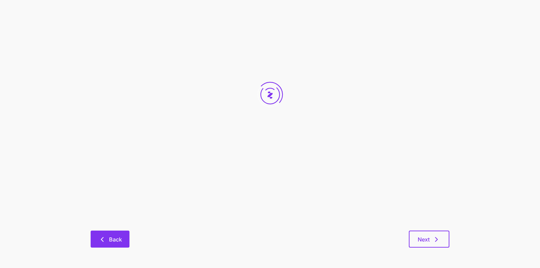
click at [101, 242] on main "Save quote Allowance model Back Next" at bounding box center [270, 108] width 540 height 319
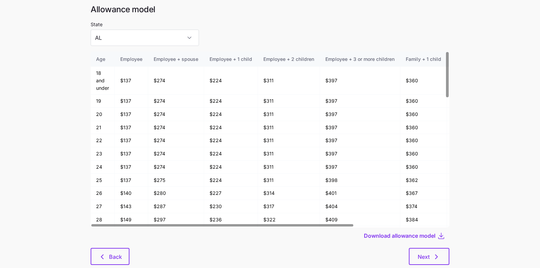
scroll to position [36, 0]
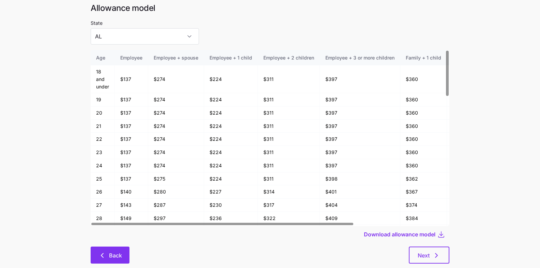
click at [91, 247] on button "Back" at bounding box center [110, 255] width 39 height 17
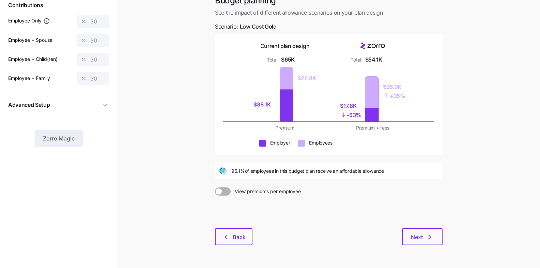
scroll to position [66, 0]
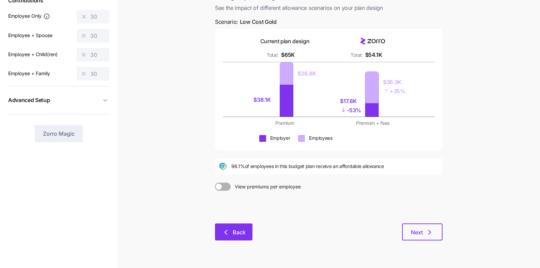
click at [229, 224] on button "Back" at bounding box center [233, 232] width 37 height 17
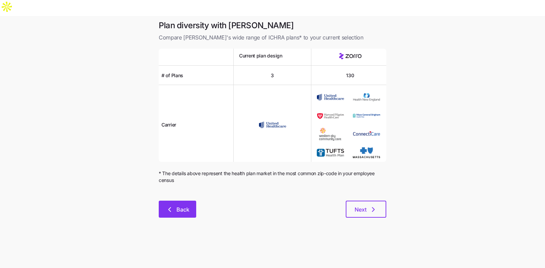
drag, startPoint x: 180, startPoint y: 180, endPoint x: 180, endPoint y: 191, distance: 11.6
click at [180, 193] on div at bounding box center [273, 197] width 228 height 8
click at [180, 206] on span "Back" at bounding box center [182, 210] width 13 height 8
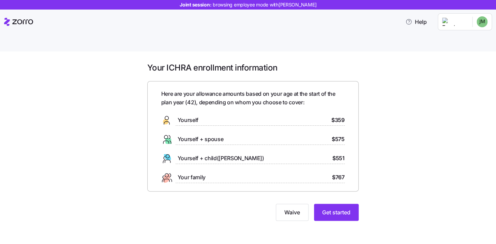
click at [354, 174] on div "Here are your allowance amounts based on your age at the start of the plan year…" at bounding box center [252, 136] width 211 height 110
click at [333, 208] on span "Get started" at bounding box center [336, 212] width 28 height 8
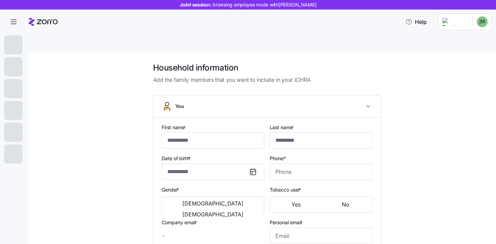
type input "******"
type input "*****"
type input "[EMAIL_ADDRESS][DOMAIN_NAME]"
type input "**********"
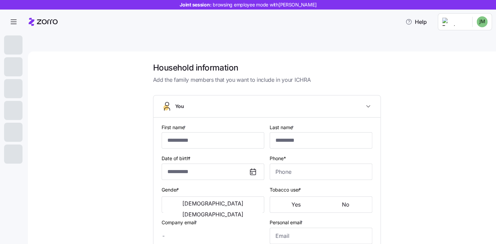
checkbox input "true"
type input "**********"
type input "[PHONE_NUMBER]"
type input "[DEMOGRAPHIC_DATA] citizen"
type input "Single"
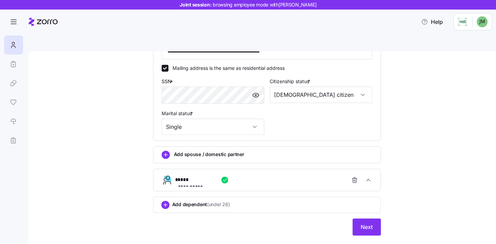
scroll to position [217, 0]
click at [353, 218] on button "Next" at bounding box center [366, 226] width 28 height 17
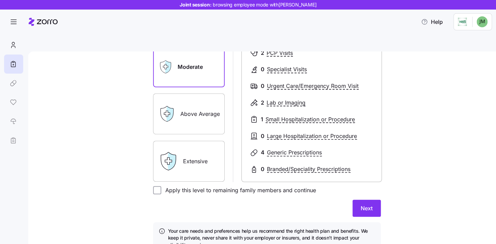
scroll to position [112, 0]
click at [155, 185] on input "Apply this level to remaining family members and continue" at bounding box center [157, 189] width 8 height 8
checkbox input "true"
click at [361, 203] on span "Next" at bounding box center [366, 207] width 12 height 8
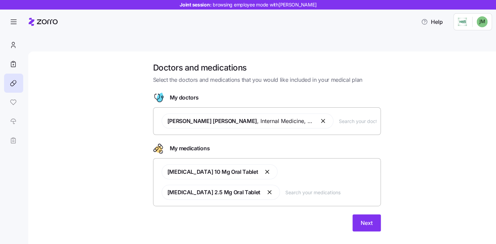
click at [341, 111] on div "[PERSON_NAME] [PERSON_NAME] , Internal Medicine , [GEOGRAPHIC_DATA], [GEOGRAPHI…" at bounding box center [266, 120] width 219 height 23
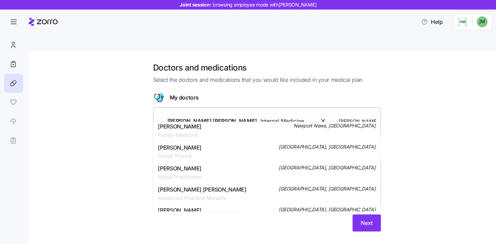
scroll to position [204, 0]
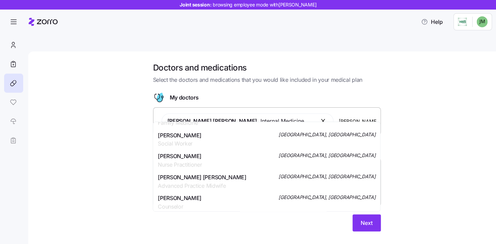
type input "[PERSON_NAME]"
click at [445, 145] on div "Doctors and medications Select the doctors and medications that you would like …" at bounding box center [266, 150] width 439 height 177
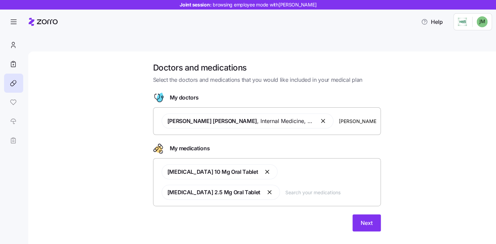
click at [285, 188] on input "text" at bounding box center [330, 191] width 91 height 7
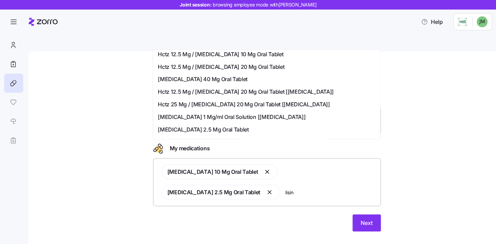
scroll to position [119, 0]
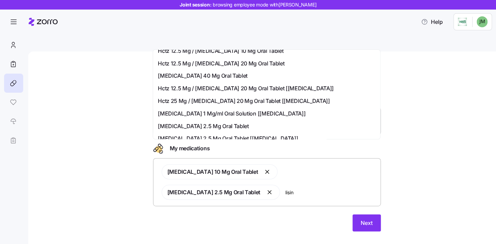
type input "lisin"
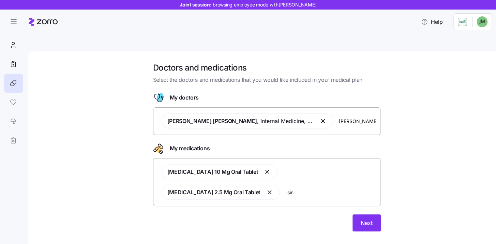
click at [407, 125] on div "Doctors and medications Select the doctors and medications that you would like …" at bounding box center [266, 150] width 439 height 177
click at [359, 214] on button "Next" at bounding box center [366, 222] width 28 height 17
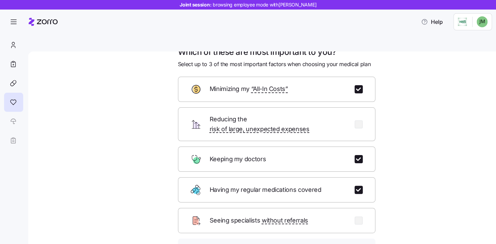
scroll to position [42, 0]
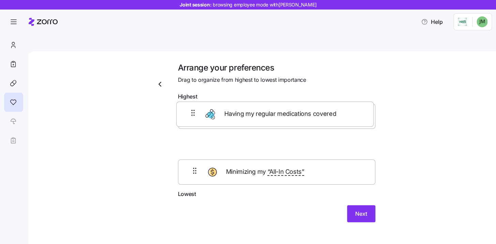
drag, startPoint x: 194, startPoint y: 129, endPoint x: 193, endPoint y: 105, distance: 23.9
click at [193, 105] on div "Keeping my doctors Having my regular medications covered Minimizing my “All-In …" at bounding box center [276, 147] width 197 height 87
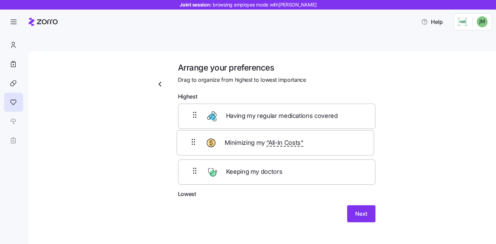
drag, startPoint x: 194, startPoint y: 160, endPoint x: 193, endPoint y: 128, distance: 31.4
click at [193, 128] on div "Having my regular medications covered Keeping my doctors Minimizing my “All-In …" at bounding box center [276, 147] width 197 height 87
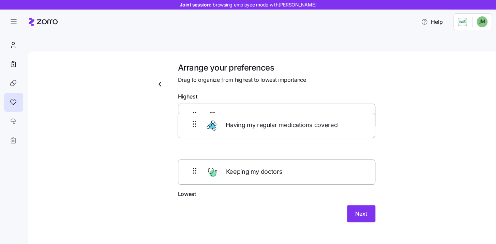
drag, startPoint x: 194, startPoint y: 107, endPoint x: 194, endPoint y: 139, distance: 31.7
click at [194, 139] on div "Having my regular medications covered Minimizing my “All-In Costs” Keeping my d…" at bounding box center [276, 147] width 197 height 87
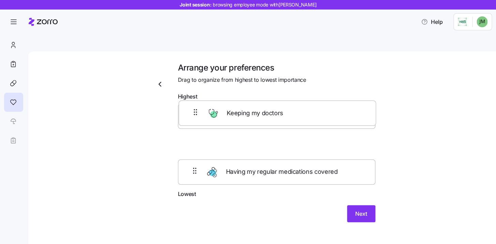
drag, startPoint x: 191, startPoint y: 160, endPoint x: 193, endPoint y: 106, distance: 53.5
click at [193, 107] on div "Minimizing my “All-In Costs” Having my regular medications covered Keeping my d…" at bounding box center [276, 147] width 197 height 87
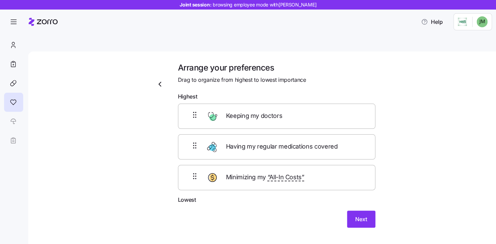
click at [393, 201] on div "Arrange your preferences Drag to organize from highest to lowest importance Hig…" at bounding box center [266, 153] width 439 height 182
click at [367, 211] on button "Next" at bounding box center [361, 219] width 28 height 17
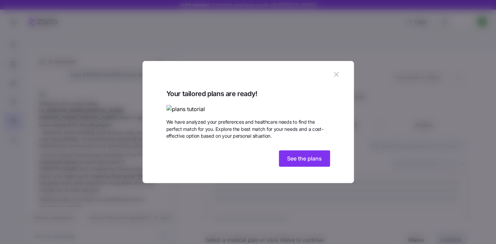
scroll to position [180, 0]
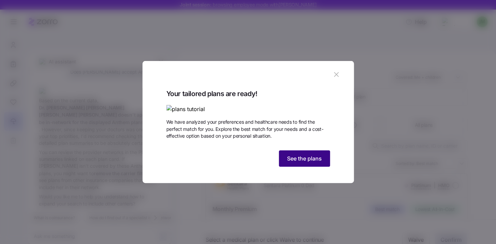
click at [314, 162] on span "See the plans" at bounding box center [304, 158] width 35 height 8
type textarea "x"
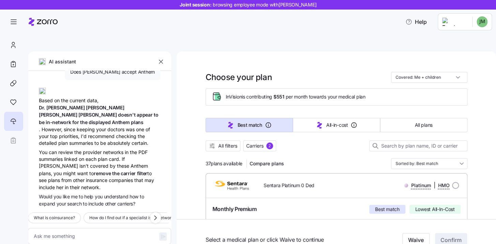
drag, startPoint x: 163, startPoint y: 46, endPoint x: 74, endPoint y: 42, distance: 89.0
click at [163, 58] on icon "button" at bounding box center [160, 61] width 7 height 7
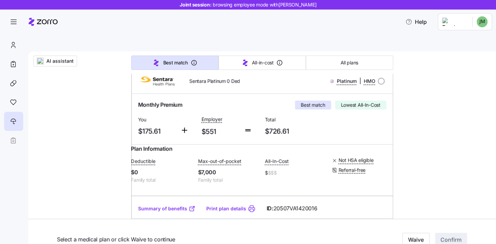
scroll to position [117, 0]
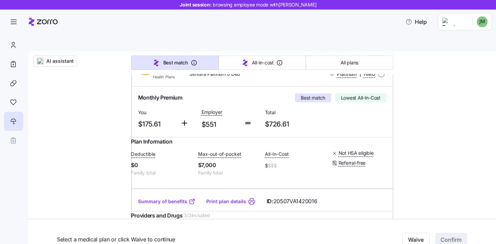
click at [168, 198] on link "Summary of benefits" at bounding box center [166, 201] width 57 height 7
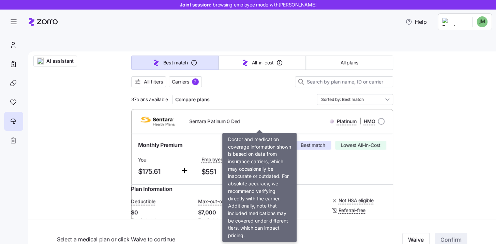
scroll to position [0, 0]
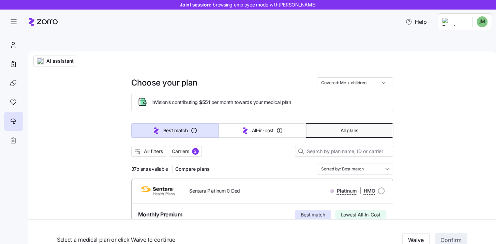
click at [355, 127] on span "All plans" at bounding box center [349, 130] width 18 height 7
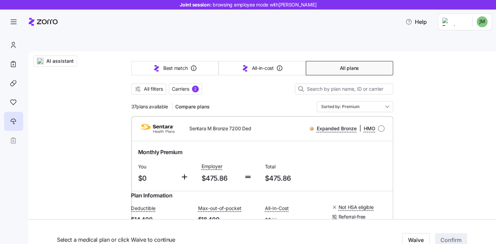
scroll to position [91, 0]
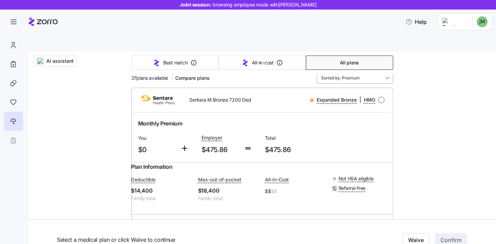
click at [355, 73] on input "Sorted by: Premium" at bounding box center [354, 78] width 76 height 11
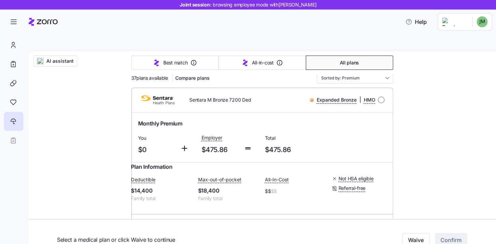
scroll to position [0, 0]
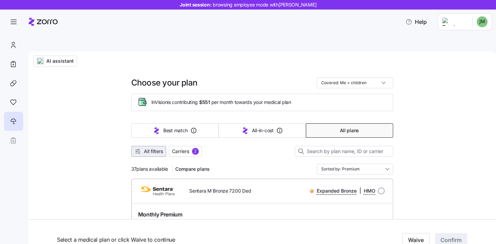
click at [162, 146] on button "All filters" at bounding box center [148, 151] width 35 height 11
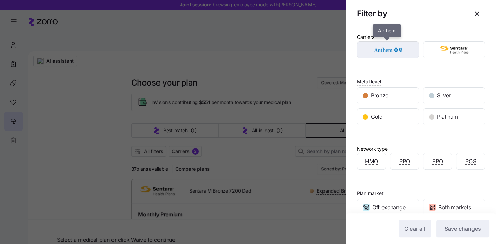
click at [392, 43] on img "button" at bounding box center [388, 50] width 50 height 14
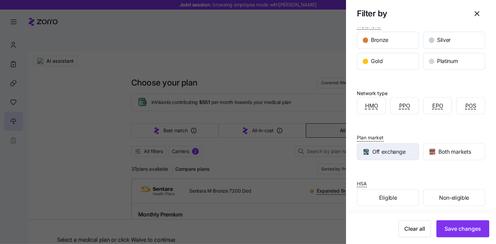
scroll to position [59, 0]
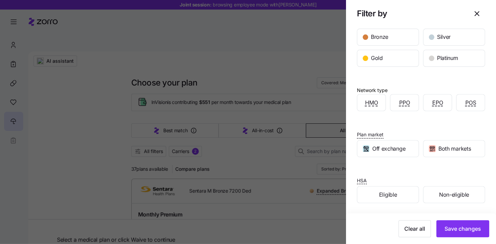
drag, startPoint x: 391, startPoint y: 197, endPoint x: 412, endPoint y: 203, distance: 22.3
click at [391, 197] on span "Eligible" at bounding box center [388, 194] width 18 height 9
click at [447, 230] on span "Save changes" at bounding box center [462, 228] width 36 height 8
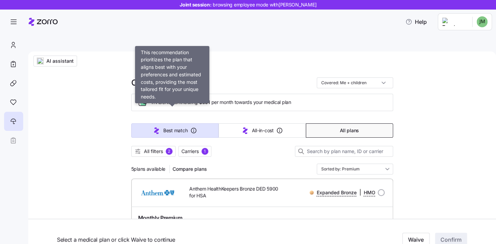
click at [141, 123] on button "Best match" at bounding box center [174, 130] width 87 height 14
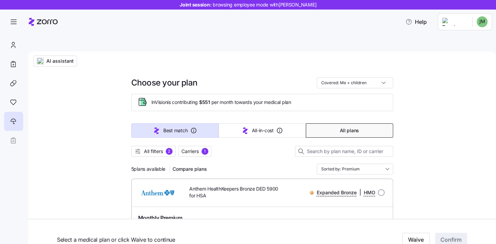
type input "Sorted by: Best match"
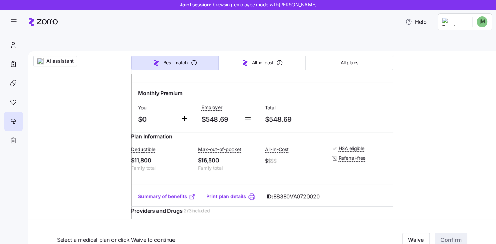
scroll to position [209, 0]
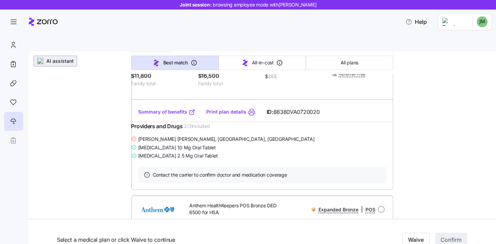
click at [62, 58] on span "AI assistant" at bounding box center [59, 61] width 27 height 7
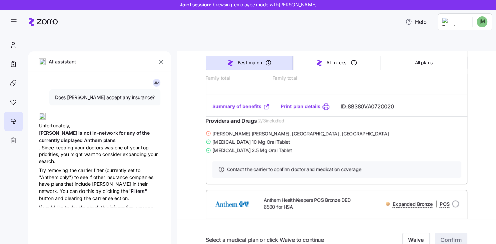
type textarea "x"
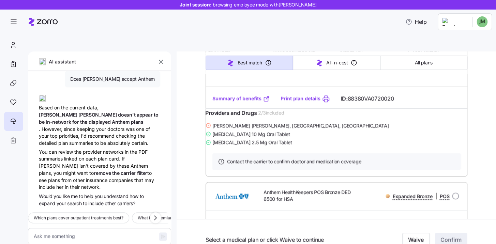
scroll to position [180, 0]
click at [155, 214] on icon "button" at bounding box center [155, 218] width 8 height 8
click at [157, 214] on icon "button" at bounding box center [155, 218] width 8 height 8
click at [153, 214] on icon "button" at bounding box center [155, 218] width 8 height 8
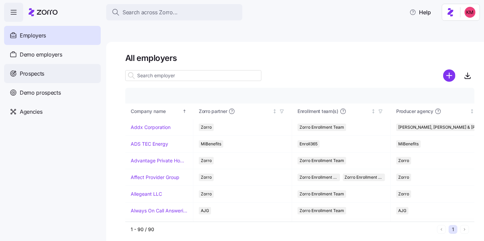
click at [48, 72] on div "Prospects" at bounding box center [52, 73] width 97 height 19
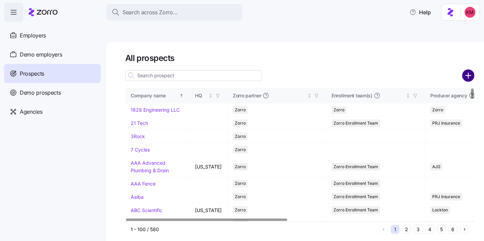
click at [469, 70] on circle "add icon" at bounding box center [468, 75] width 11 height 11
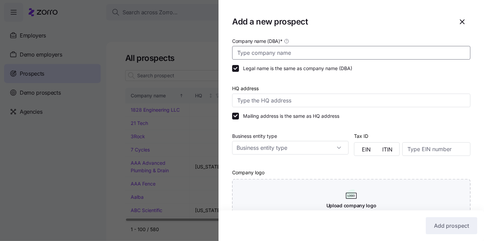
click at [361, 50] on input "Company name (DBA) *" at bounding box center [351, 53] width 238 height 14
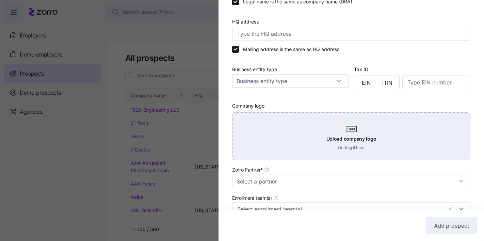
scroll to position [129, 0]
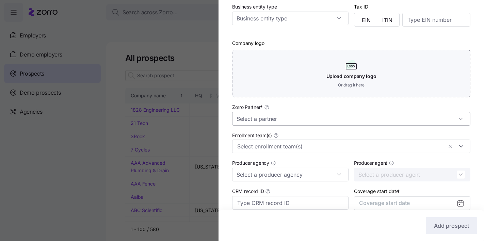
type input "[PERSON_NAME] Oil"
click at [308, 118] on input "Zorro Partner *" at bounding box center [351, 119] width 238 height 14
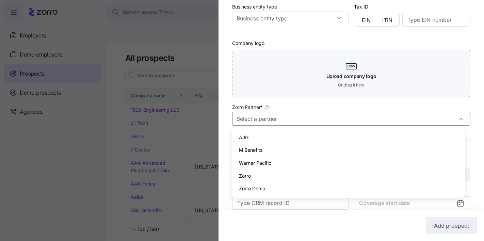
click at [283, 175] on div "Zorro" at bounding box center [348, 176] width 227 height 13
type input "Zorro"
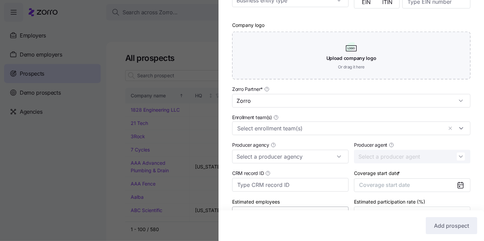
scroll to position [187, 0]
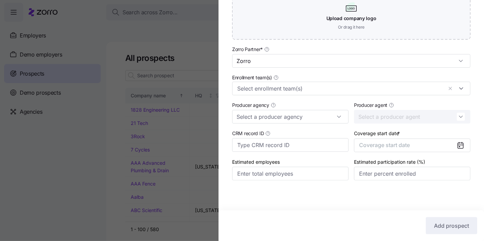
click at [415, 137] on div "Coverage start date * Coverage start date" at bounding box center [412, 140] width 116 height 23
click at [414, 142] on button "Coverage start date" at bounding box center [412, 146] width 116 height 14
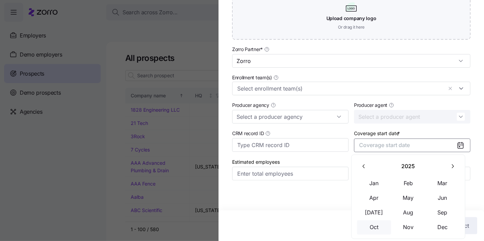
click at [377, 223] on button "Oct" at bounding box center [374, 227] width 34 height 14
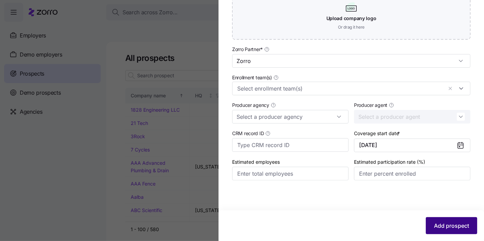
click at [439, 225] on span "Add prospect" at bounding box center [451, 226] width 35 height 8
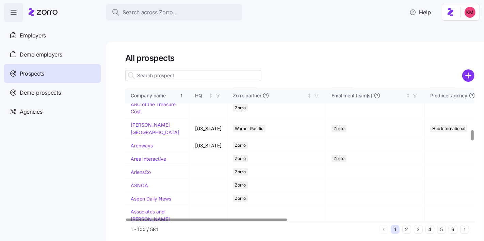
scroll to position [566, 0]
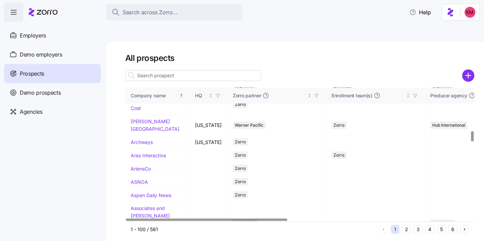
click at [407, 225] on button "2" at bounding box center [407, 229] width 9 height 9
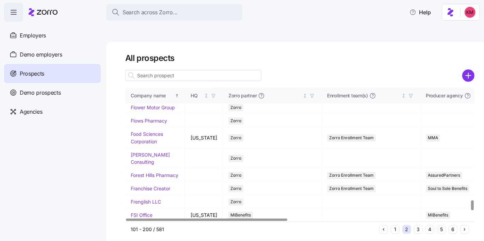
scroll to position [1625, 0]
click at [416, 225] on button "3" at bounding box center [418, 229] width 9 height 9
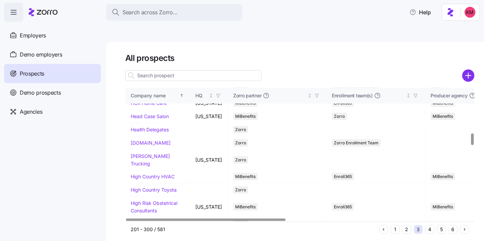
scroll to position [529, 0]
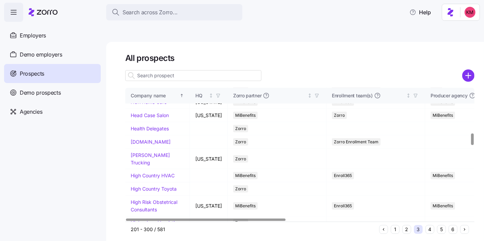
click at [143, 233] on link "[PERSON_NAME] Oil" at bounding box center [154, 236] width 46 height 6
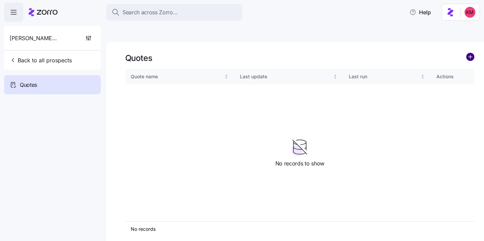
click at [468, 53] on circle "add icon" at bounding box center [470, 56] width 7 height 7
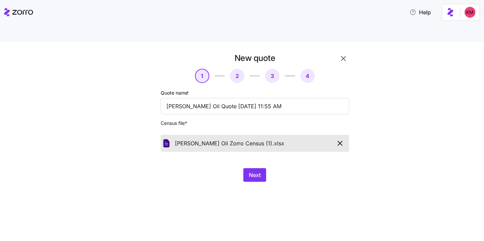
click at [271, 168] on div "Next" at bounding box center [255, 175] width 189 height 14
click at [259, 171] on span "Next" at bounding box center [255, 175] width 12 height 8
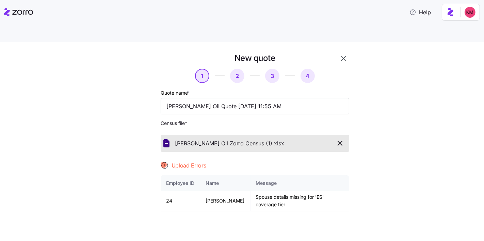
click at [336, 139] on icon "button" at bounding box center [340, 143] width 8 height 8
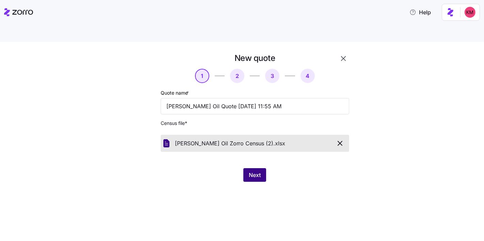
click at [257, 171] on span "Next" at bounding box center [255, 175] width 12 height 8
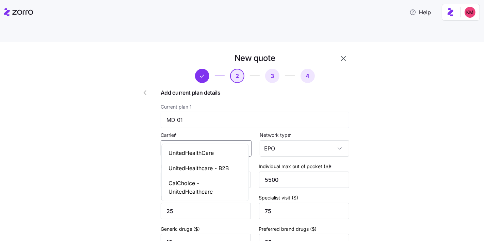
click at [202, 140] on input "UnitedHealthcare" at bounding box center [206, 148] width 91 height 16
click at [202, 151] on span "UnitedHealthCare" at bounding box center [191, 153] width 45 height 9
type input "UnitedHealthCare"
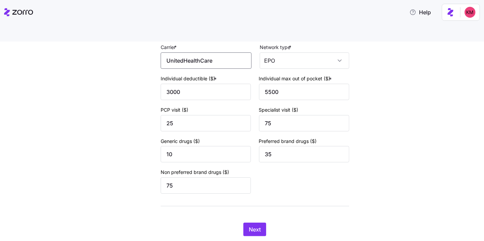
scroll to position [92, 0]
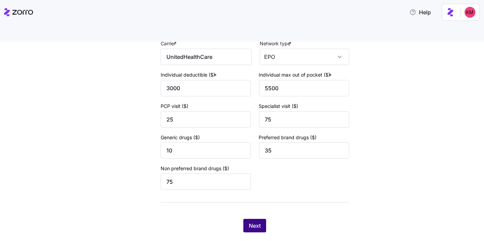
click at [254, 222] on span "Next" at bounding box center [255, 226] width 12 height 8
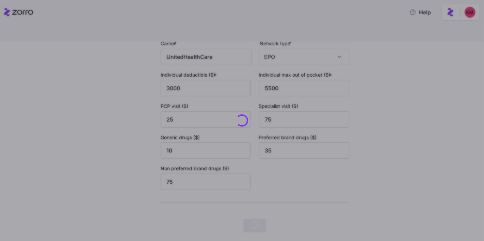
scroll to position [0, 0]
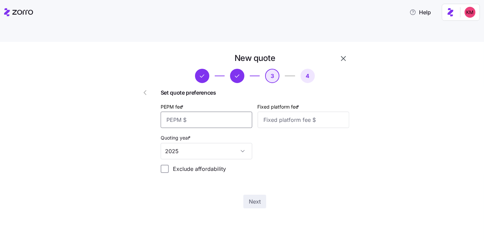
click at [190, 112] on input "PEPM fee *" at bounding box center [207, 120] width 92 height 16
type input "50"
type input "100"
click at [256, 198] on span "Next" at bounding box center [255, 202] width 12 height 8
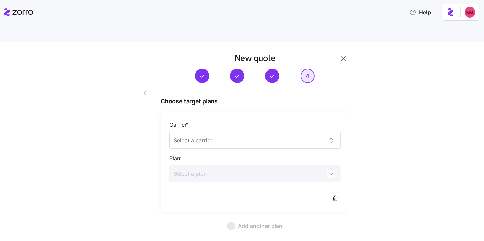
scroll to position [52, 0]
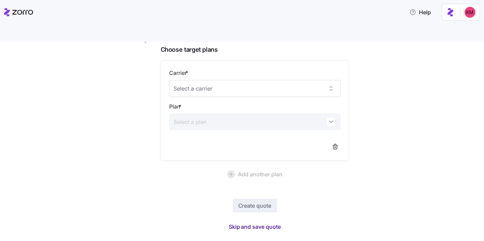
click at [253, 223] on span "Skip and save quote" at bounding box center [255, 227] width 52 height 8
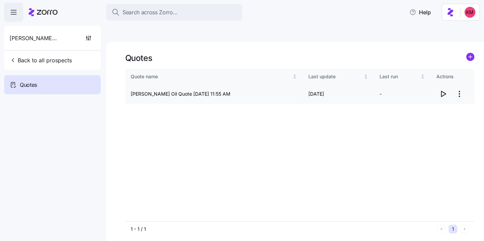
click at [446, 90] on icon "button" at bounding box center [443, 94] width 8 height 8
click at [51, 56] on button "Back to all prospects" at bounding box center [41, 60] width 68 height 14
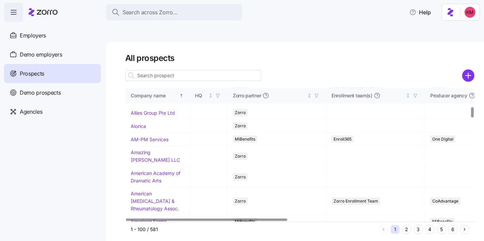
scroll to position [623, 0]
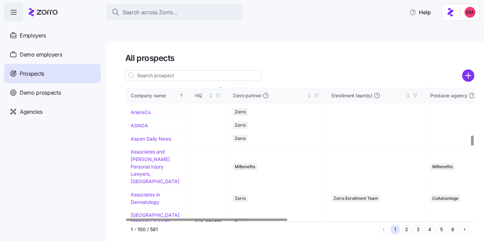
click at [420, 225] on button "3" at bounding box center [418, 229] width 9 height 9
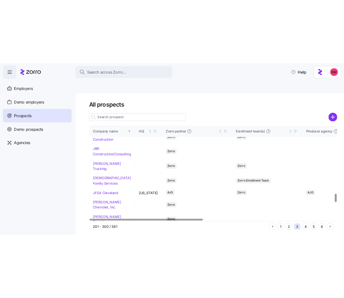
scroll to position [1107, 0]
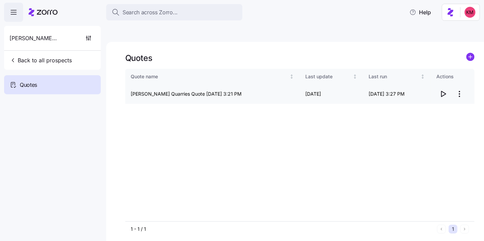
click at [441, 90] on icon "button" at bounding box center [443, 94] width 8 height 8
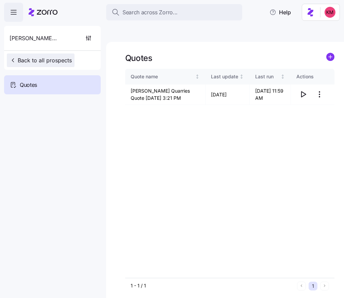
click at [55, 61] on span "Back to all prospects" at bounding box center [41, 60] width 62 height 8
click at [55, 66] on button "Back to all prospects" at bounding box center [41, 60] width 68 height 14
click at [52, 62] on span "Back to all prospects" at bounding box center [41, 60] width 62 height 8
click at [52, 59] on span "Back to all prospects" at bounding box center [41, 60] width 62 height 8
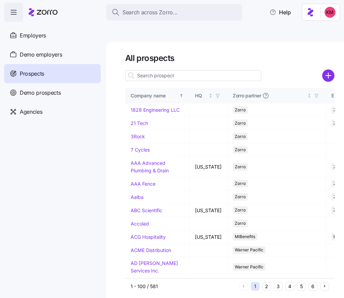
click at [277, 241] on button "3" at bounding box center [278, 286] width 9 height 9
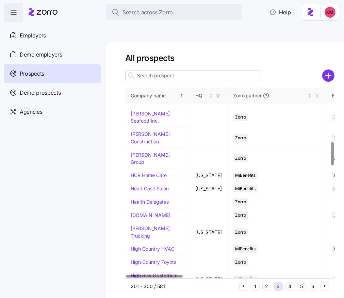
scroll to position [464, 0]
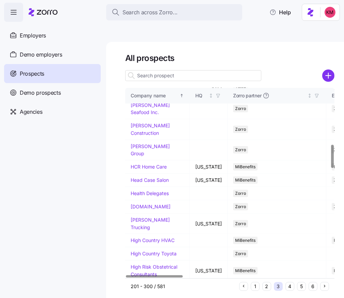
click at [146, 241] on link "[PERSON_NAME] Oil" at bounding box center [154, 301] width 46 height 6
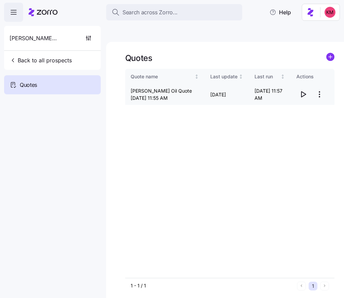
click at [317, 77] on html "Search across Zorro... Help [PERSON_NAME] Oil Back to all prospects Quotes - ne…" at bounding box center [172, 181] width 344 height 362
click at [299, 91] on div "Edit quote" at bounding box center [292, 95] width 63 height 11
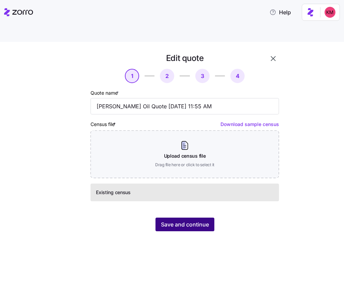
click at [182, 220] on span "Save and continue" at bounding box center [185, 224] width 48 height 8
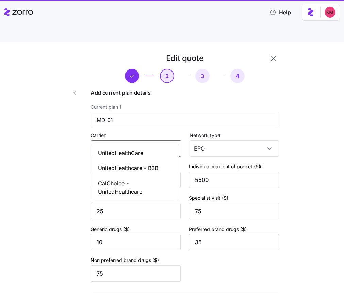
click at [130, 140] on input "UnitedHealthCare" at bounding box center [136, 148] width 91 height 16
click at [131, 180] on span "CalChoice - UnitedHealthcare" at bounding box center [135, 187] width 74 height 17
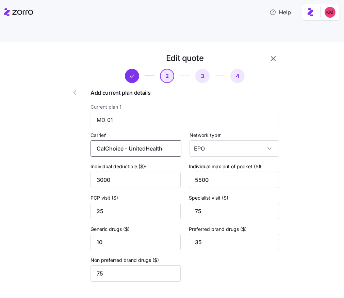
click at [138, 140] on input "CalChoice - UnitedHealthcare" at bounding box center [136, 148] width 91 height 16
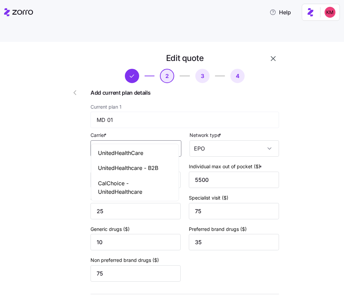
click at [138, 150] on span "UnitedHealthCare" at bounding box center [120, 153] width 45 height 9
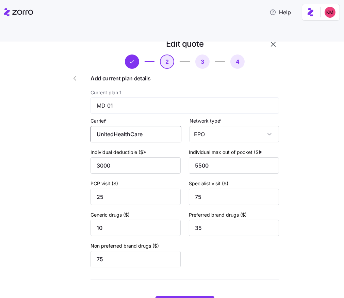
scroll to position [35, 0]
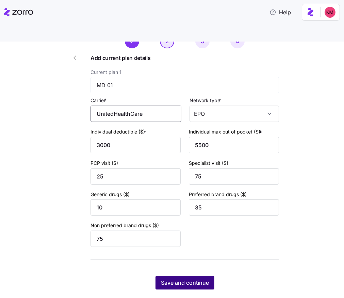
type input "UnitedHealthCare"
click at [194, 241] on span "Save and continue" at bounding box center [185, 283] width 48 height 8
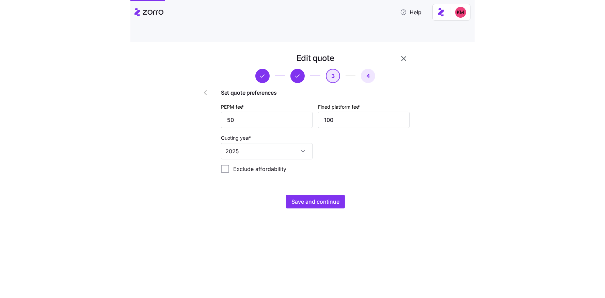
scroll to position [0, 0]
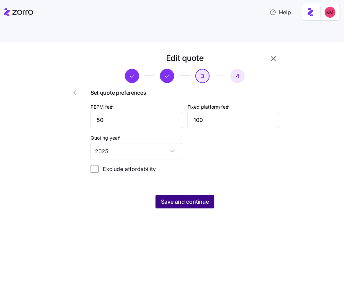
click at [174, 198] on span "Save and continue" at bounding box center [185, 202] width 48 height 8
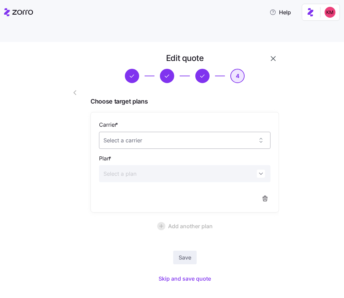
click at [176, 132] on input "Carrier *" at bounding box center [185, 140] width 172 height 17
click at [213, 144] on div "Highmark BlueCross BlueShield" at bounding box center [185, 145] width 166 height 14
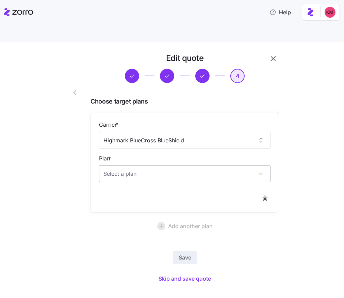
type input "Highmark BlueCross BlueShield"
click at [197, 166] on input "Plan *" at bounding box center [185, 173] width 172 height 17
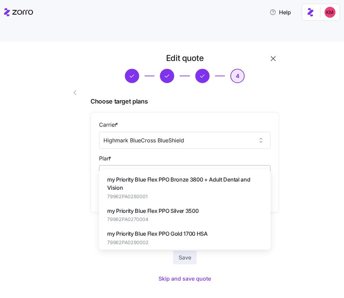
paste input "my Priority Blue Flex PPO Bronze 3800"
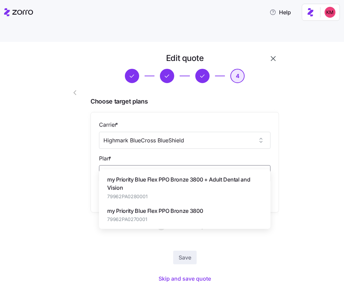
click at [183, 212] on span "my Priority Blue Flex PPO Bronze 3800" at bounding box center [155, 211] width 96 height 9
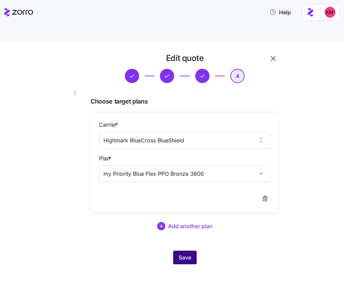
type input "my Priority Blue Flex PPO Bronze 3800"
click at [183, 241] on button "Save" at bounding box center [185, 258] width 24 height 14
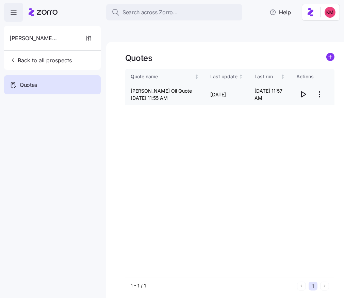
click at [306, 90] on icon "button" at bounding box center [303, 94] width 8 height 8
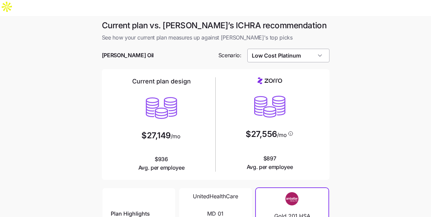
click at [310, 49] on input "Low Cost Platinum" at bounding box center [288, 56] width 82 height 14
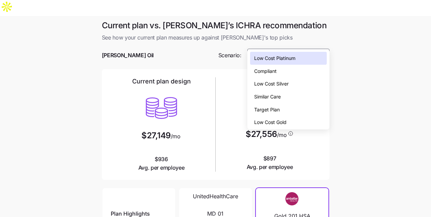
click at [310, 80] on div "Low Cost Silver" at bounding box center [288, 83] width 77 height 13
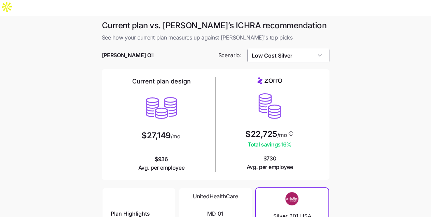
click at [299, 49] on input "Low Cost Silver" at bounding box center [288, 56] width 82 height 14
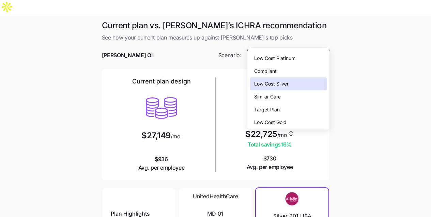
click at [292, 120] on div "Low Cost Gold" at bounding box center [288, 122] width 77 height 13
type input "Low Cost Gold"
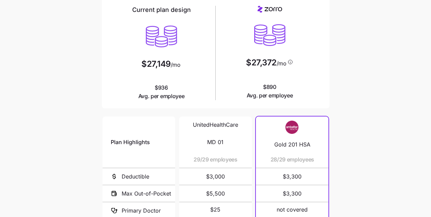
scroll to position [141, 0]
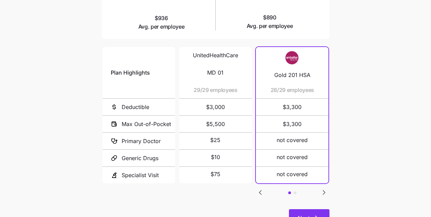
click at [312, 209] on button "Next" at bounding box center [309, 217] width 41 height 17
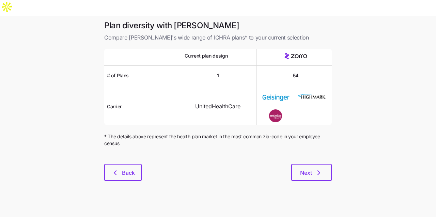
click at [305, 156] on div at bounding box center [218, 160] width 228 height 8
click at [306, 169] on span "Next" at bounding box center [306, 173] width 12 height 8
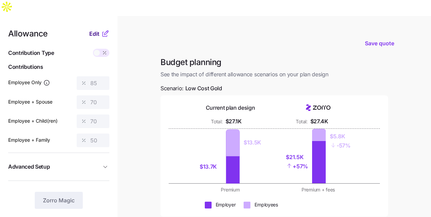
click at [99, 30] on div "Edit" at bounding box center [99, 34] width 20 height 8
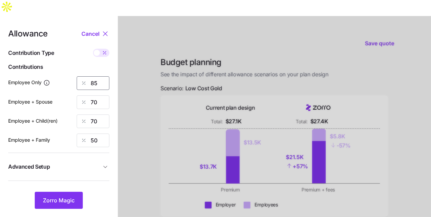
click at [98, 76] on input "85" at bounding box center [93, 83] width 33 height 14
type input "100"
type input "7"
type input "0"
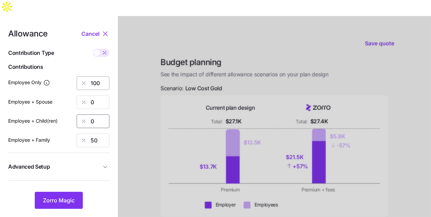
type input "0"
click at [93, 76] on input "100" at bounding box center [93, 83] width 33 height 14
type input "75"
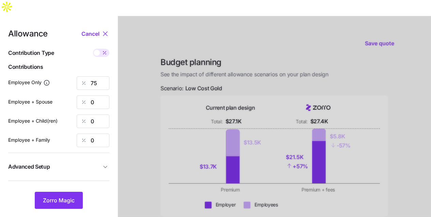
click at [71, 162] on span "Advanced Setup" at bounding box center [54, 166] width 93 height 9
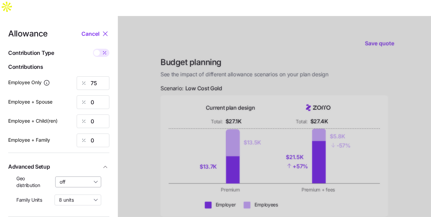
click at [69, 176] on input "off" at bounding box center [78, 181] width 46 height 11
click at [75, 206] on span "By state (2)" at bounding box center [75, 205] width 26 height 7
type input "By state (2)"
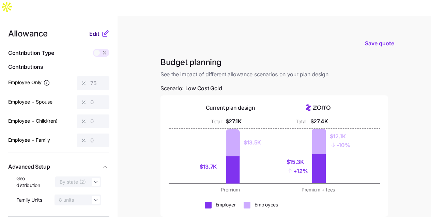
click at [95, 30] on span "Edit" at bounding box center [94, 34] width 10 height 8
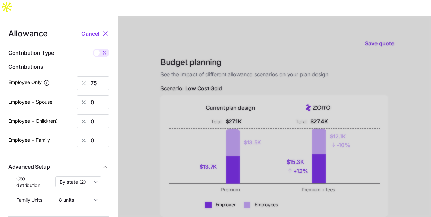
click at [101, 49] on span at bounding box center [105, 53] width 10 height 8
click at [93, 49] on input "checkbox" at bounding box center [93, 49] width 0 height 0
click at [101, 49] on span at bounding box center [98, 53] width 10 height 8
click at [93, 49] on input "checkbox" at bounding box center [93, 49] width 0 height 0
click at [101, 49] on span at bounding box center [105, 53] width 10 height 8
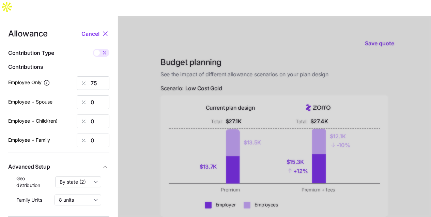
click at [93, 49] on input "checkbox" at bounding box center [93, 49] width 0 height 0
click at [102, 76] on input "472" at bounding box center [93, 83] width 33 height 14
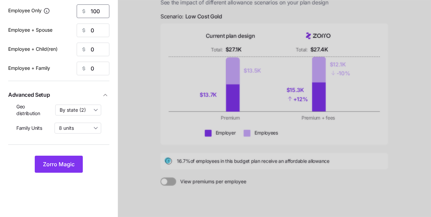
scroll to position [118, 0]
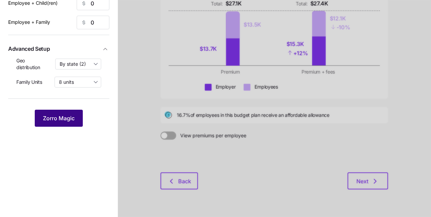
click at [65, 114] on span "Zorro Magic" at bounding box center [59, 118] width 32 height 8
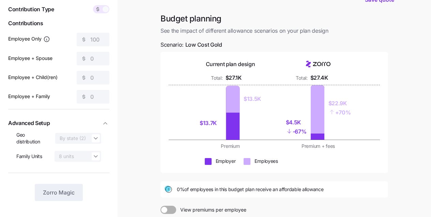
scroll to position [0, 0]
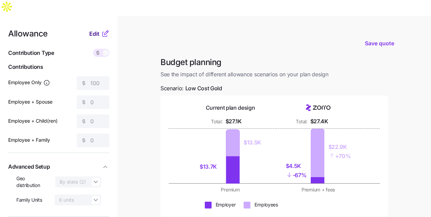
click at [99, 30] on span "Edit" at bounding box center [94, 34] width 10 height 8
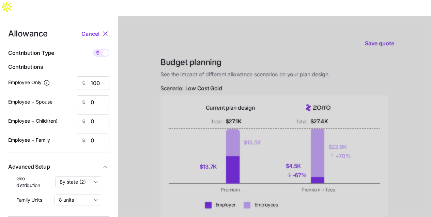
click at [106, 50] on span at bounding box center [106, 53] width 6 height 6
click at [93, 49] on input "checkbox" at bounding box center [93, 49] width 0 height 0
click at [102, 76] on input "16" at bounding box center [93, 83] width 33 height 14
type input "1"
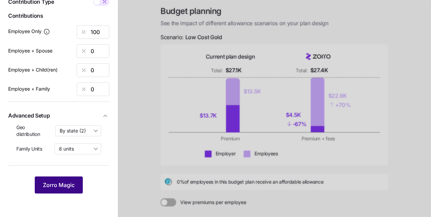
click at [53, 181] on span "Zorro Magic" at bounding box center [59, 185] width 32 height 8
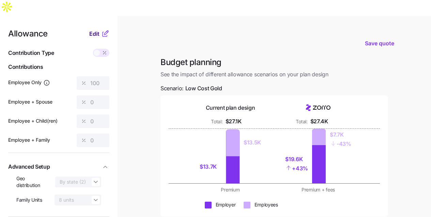
click at [90, 30] on span "Edit" at bounding box center [94, 34] width 10 height 8
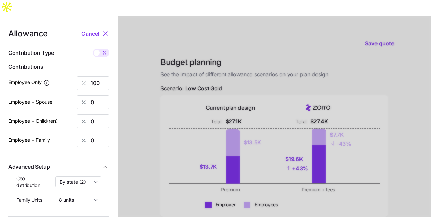
click at [98, 50] on span at bounding box center [97, 53] width 6 height 6
click at [93, 49] on input "checkbox" at bounding box center [93, 49] width 0 height 0
type input "629"
click at [101, 95] on input "0" at bounding box center [93, 102] width 33 height 14
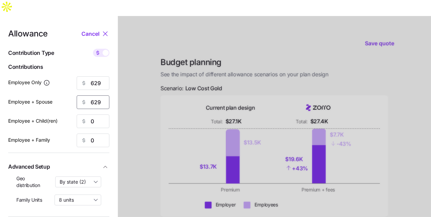
type input "629"
click at [101, 49] on span at bounding box center [98, 53] width 10 height 8
click at [93, 49] on input "checkbox" at bounding box center [93, 49] width 0 height 0
type input "100"
type input "0"
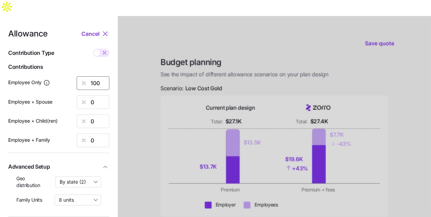
click at [102, 76] on input "100" at bounding box center [93, 83] width 33 height 14
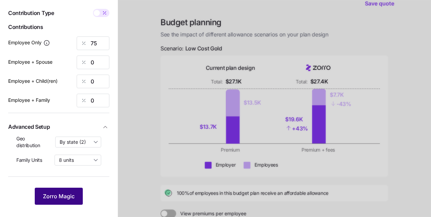
click at [64, 188] on button "Zorro Magic" at bounding box center [59, 196] width 48 height 17
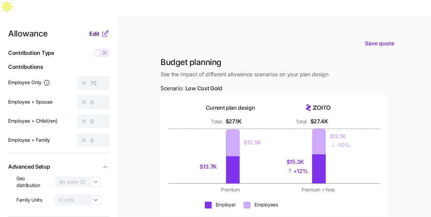
click at [90, 30] on span "Edit" at bounding box center [94, 34] width 10 height 8
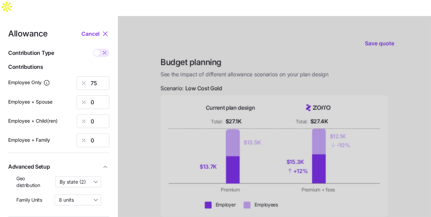
click at [97, 50] on span at bounding box center [97, 53] width 6 height 6
click at [93, 49] on input "checkbox" at bounding box center [93, 49] width 0 height 0
type input "472"
click at [96, 95] on input "0" at bounding box center [93, 102] width 33 height 14
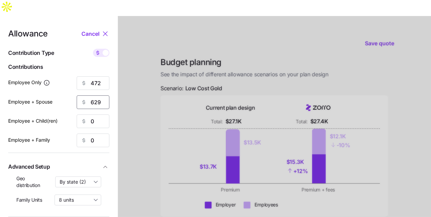
type input "629"
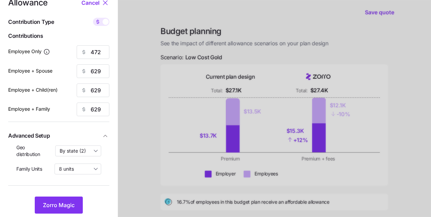
scroll to position [34, 0]
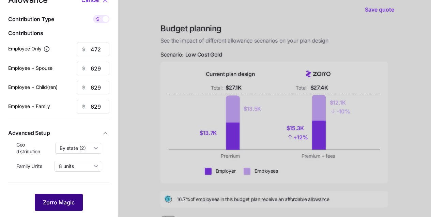
click at [68, 194] on button "Zorro Magic" at bounding box center [59, 202] width 48 height 17
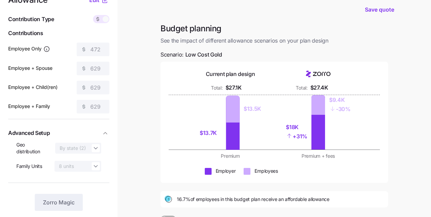
scroll to position [0, 0]
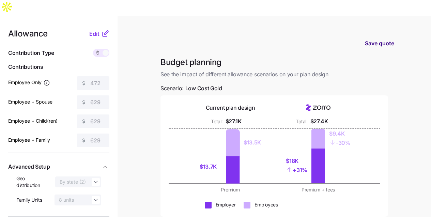
click at [368, 34] on button "Save quote" at bounding box center [379, 43] width 40 height 19
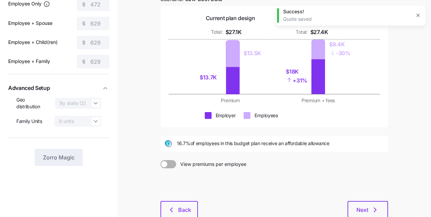
scroll to position [107, 0]
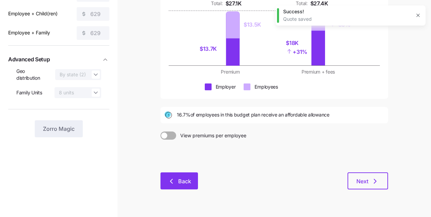
click at [183, 172] on button "Back" at bounding box center [178, 180] width 37 height 17
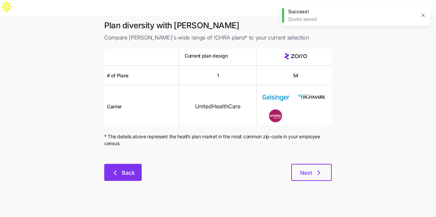
click at [117, 169] on icon "button" at bounding box center [115, 173] width 8 height 8
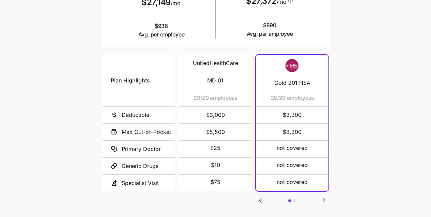
scroll to position [138, 0]
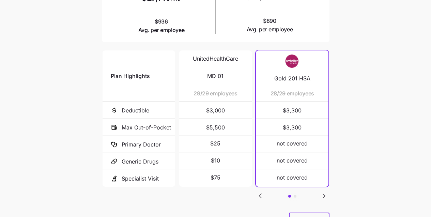
click at [324, 194] on icon "Go to next slide" at bounding box center [324, 196] width 2 height 4
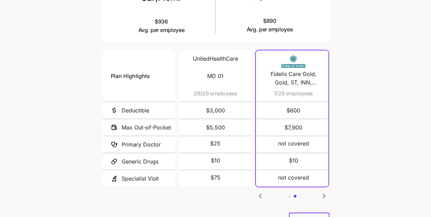
click at [263, 192] on icon "Go to previous slide" at bounding box center [260, 196] width 8 height 8
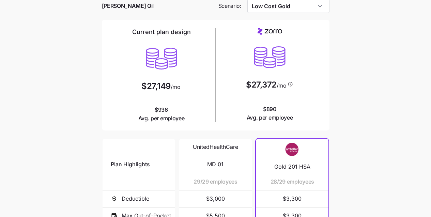
scroll to position [155, 0]
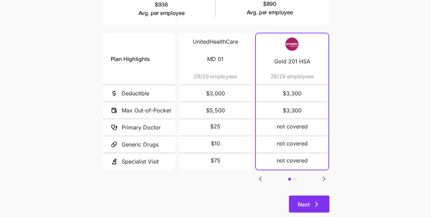
click at [313, 196] on button "Next" at bounding box center [309, 204] width 41 height 17
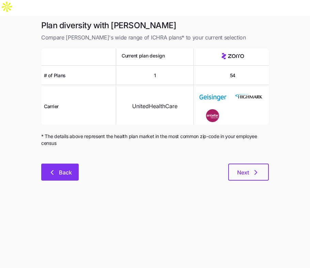
click at [60, 164] on button "Back" at bounding box center [59, 172] width 37 height 17
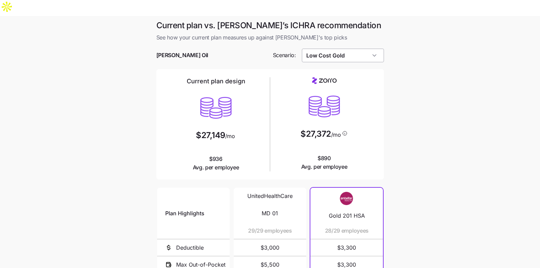
click at [348, 49] on input "Low Cost Gold" at bounding box center [343, 56] width 82 height 14
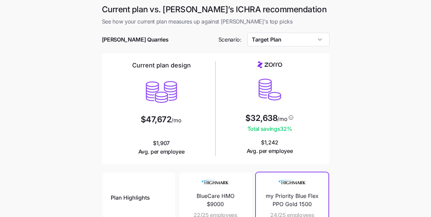
drag, startPoint x: 73, startPoint y: 54, endPoint x: 80, endPoint y: 51, distance: 7.3
click at [73, 54] on main "Current plan vs. [PERSON_NAME]’s ICHRA recommendation See how your current plan…" at bounding box center [215, 186] width 431 height 372
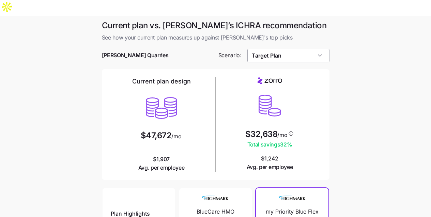
click at [287, 49] on input "Target Plan" at bounding box center [288, 56] width 82 height 14
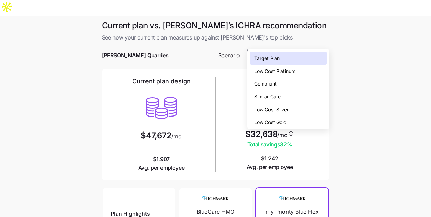
click at [336, 110] on main "Current plan vs. Zorro’s ICHRA recommendation See how your current plan measure…" at bounding box center [215, 202] width 431 height 372
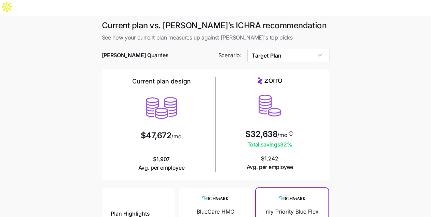
click at [314, 42] on div at bounding box center [216, 45] width 228 height 7
click at [313, 49] on input "Target Plan" at bounding box center [288, 56] width 82 height 14
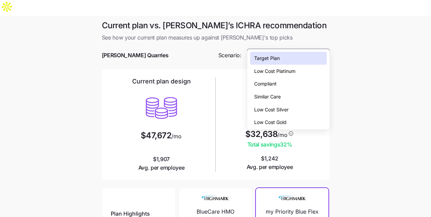
click at [304, 107] on div "Low Cost Silver" at bounding box center [288, 109] width 77 height 13
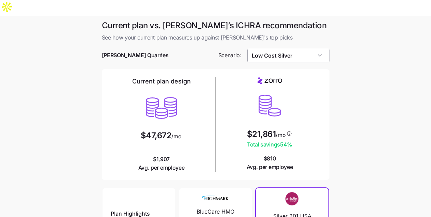
click at [309, 49] on input "Low Cost Silver" at bounding box center [288, 56] width 82 height 14
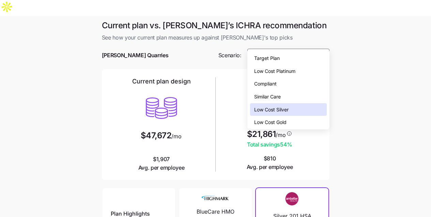
click at [302, 122] on div "Low Cost Gold" at bounding box center [288, 122] width 77 height 13
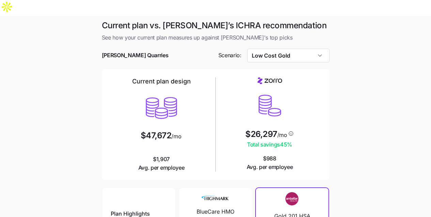
click at [309, 42] on div at bounding box center [216, 45] width 228 height 7
click at [306, 49] on input "Low Cost Gold" at bounding box center [288, 56] width 82 height 14
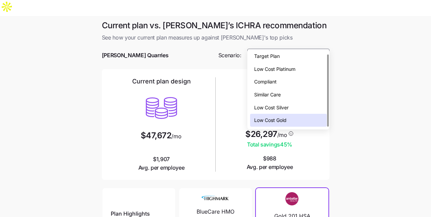
click at [298, 57] on div "Target Plan" at bounding box center [288, 56] width 77 height 13
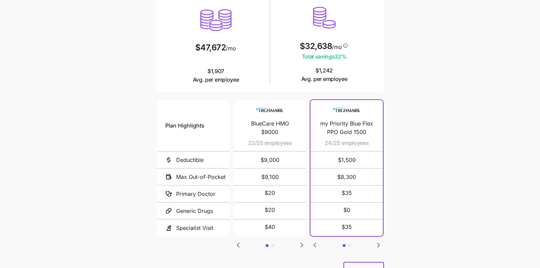
scroll to position [94, 0]
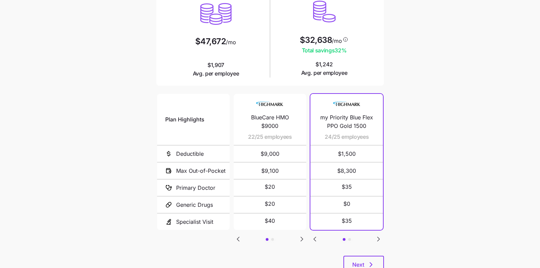
click at [299, 217] on icon "Go to next slide" at bounding box center [302, 239] width 8 height 8
click at [238, 217] on icon "Go to previous slide" at bounding box center [238, 239] width 2 height 4
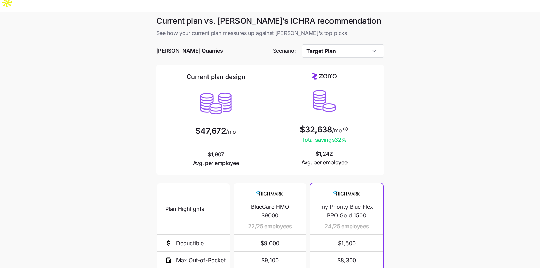
scroll to position [10, 0]
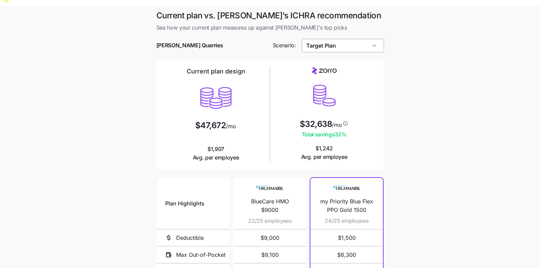
click at [381, 39] on input "Target Plan" at bounding box center [343, 46] width 82 height 14
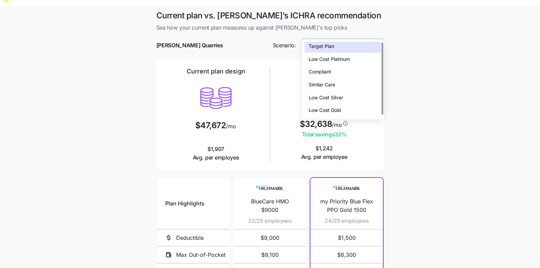
scroll to position [0, 0]
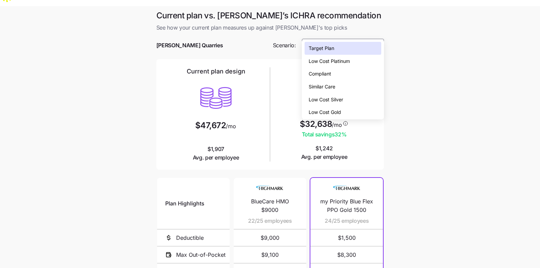
click at [421, 105] on main "Current plan vs. Zorro’s ICHRA recommendation See how your current plan measure…" at bounding box center [270, 192] width 540 height 372
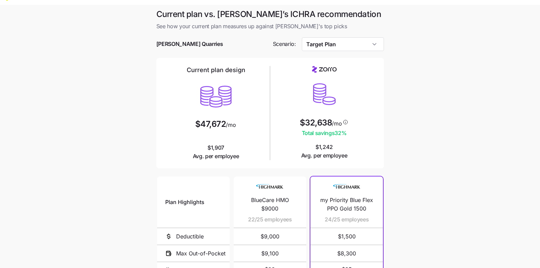
scroll to position [13, 0]
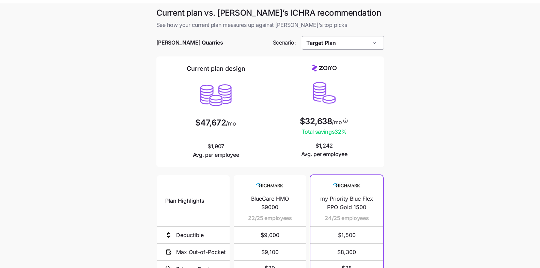
click at [357, 36] on input "Target Plan" at bounding box center [343, 43] width 82 height 14
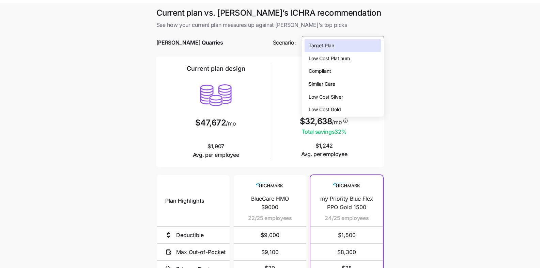
click at [362, 95] on div "Low Cost Silver" at bounding box center [343, 97] width 77 height 13
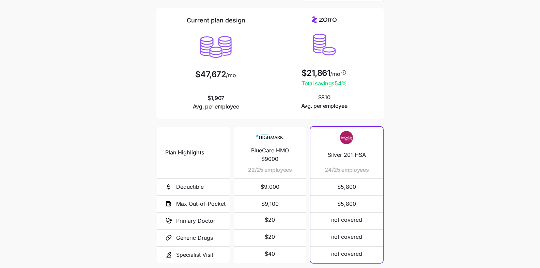
scroll to position [80, 0]
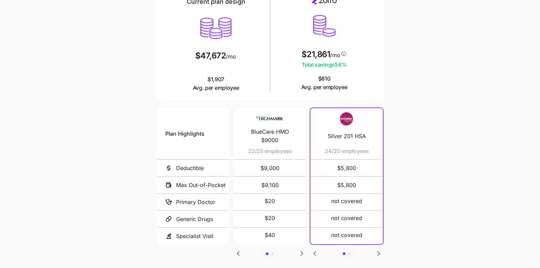
click at [377, 217] on icon "Go to next slide" at bounding box center [378, 254] width 8 height 8
click at [315, 217] on icon "Go to previous slide" at bounding box center [315, 254] width 2 height 4
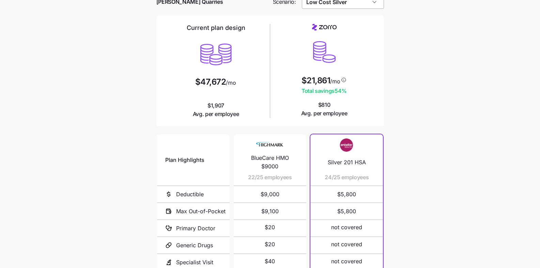
scroll to position [0, 0]
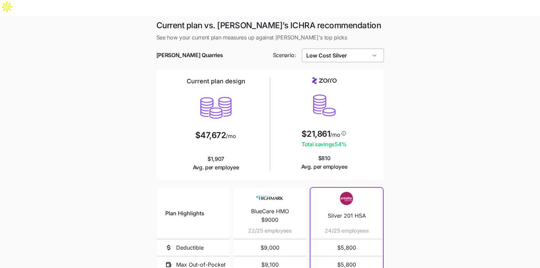
click at [352, 49] on input "Low Cost Silver" at bounding box center [343, 56] width 82 height 14
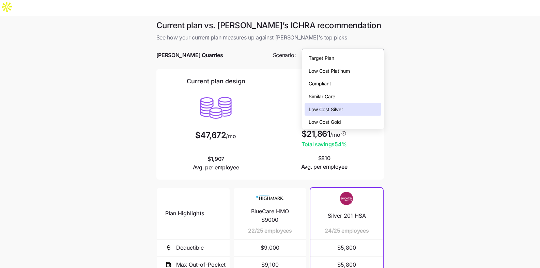
click at [407, 74] on main "Current plan vs. Zorro’s ICHRA recommendation See how your current plan measure…" at bounding box center [270, 202] width 540 height 372
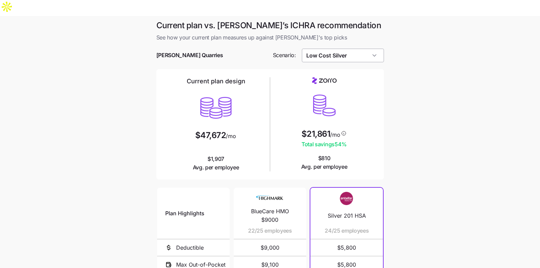
click at [346, 49] on input "Low Cost Silver" at bounding box center [343, 56] width 82 height 14
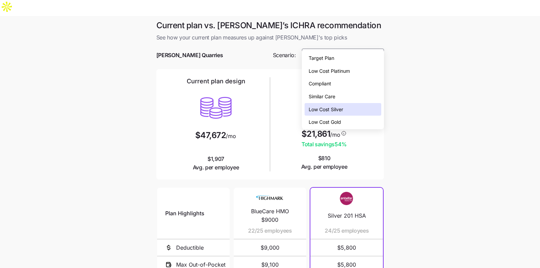
click at [354, 58] on div "Target Plan" at bounding box center [343, 58] width 77 height 13
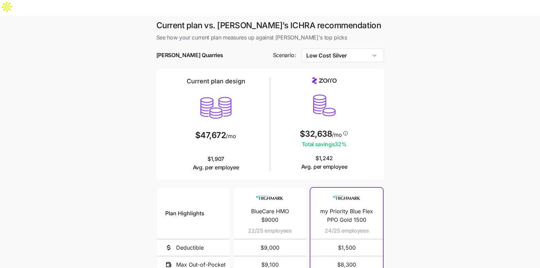
type input "Target Plan"
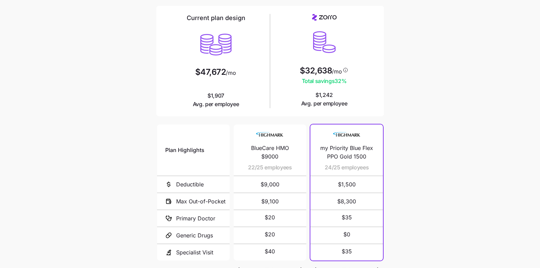
scroll to position [64, 0]
click at [377, 217] on icon "Go to next slide" at bounding box center [378, 269] width 8 height 8
click at [317, 217] on icon "Go to previous slide" at bounding box center [315, 269] width 8 height 8
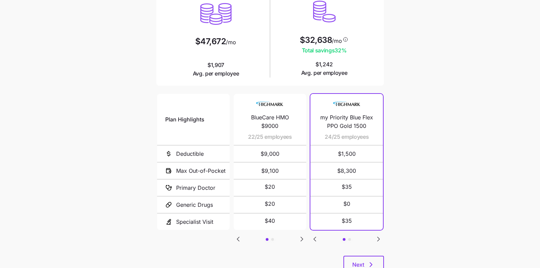
scroll to position [104, 0]
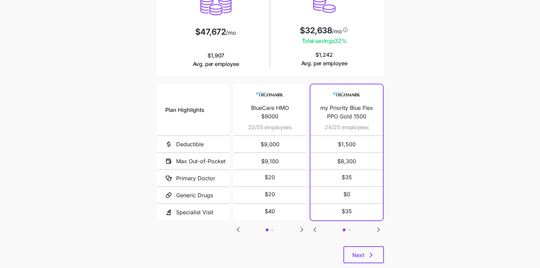
click at [394, 217] on main "Current plan vs. Zorro’s ICHRA recommendation See how your current plan measure…" at bounding box center [270, 98] width 540 height 372
click at [358, 217] on span "Next" at bounding box center [358, 255] width 12 height 8
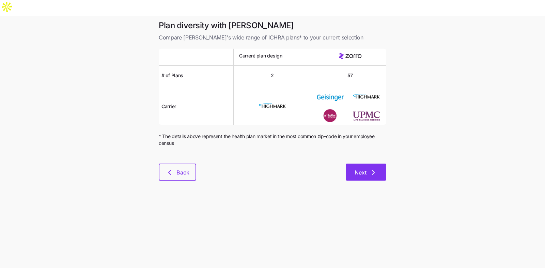
click at [377, 164] on button "Next" at bounding box center [366, 172] width 41 height 17
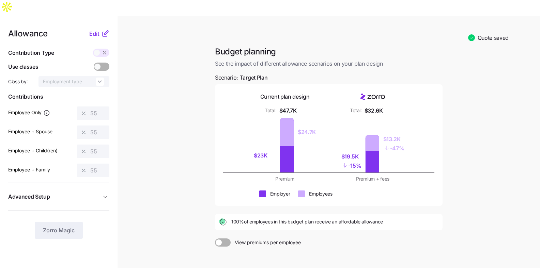
click at [160, 83] on main "Quote saved Budget planning See the impact of different allowance scenarios on …" at bounding box center [270, 178] width 540 height 324
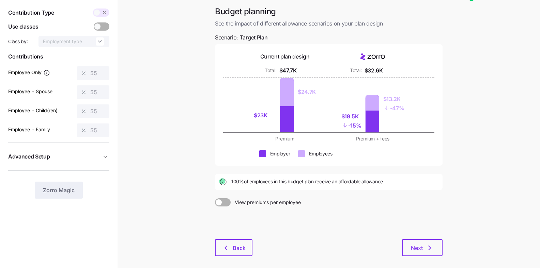
scroll to position [41, 0]
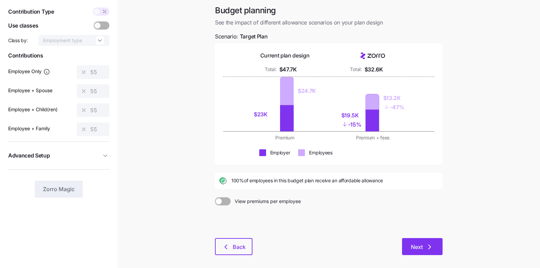
click at [425, 217] on span "Next" at bounding box center [422, 247] width 23 height 8
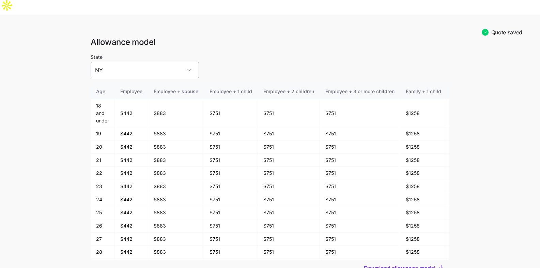
click at [157, 62] on input "NY" at bounding box center [145, 70] width 108 height 16
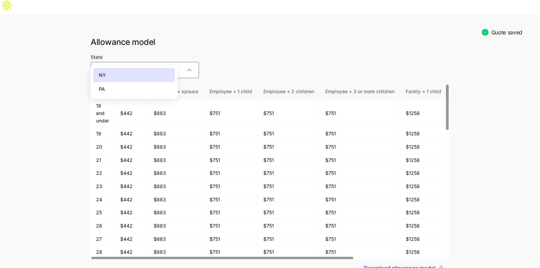
drag, startPoint x: 151, startPoint y: 87, endPoint x: 202, endPoint y: 49, distance: 63.6
click at [202, 49] on body "Quote saved Allowance model State NY Age Employee Employee + spouse Employee + …" at bounding box center [270, 185] width 540 height 372
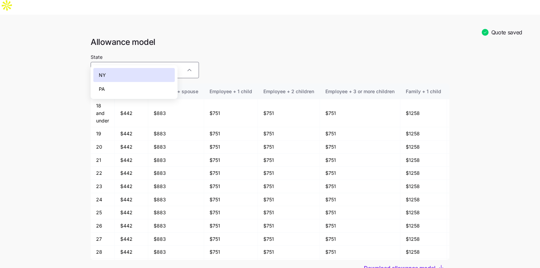
click at [158, 91] on div "PA" at bounding box center [133, 89] width 81 height 14
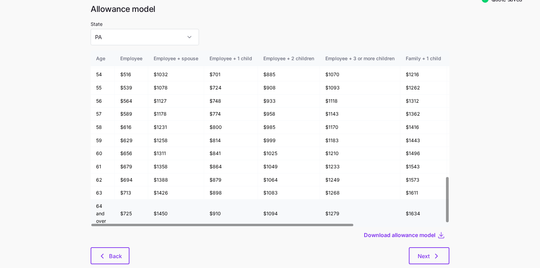
scroll to position [35, 0]
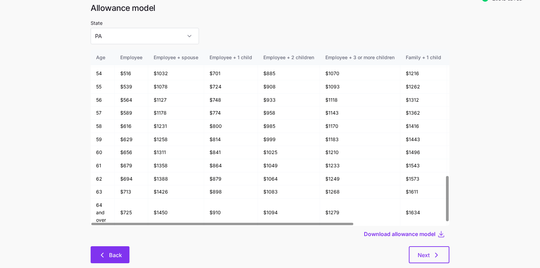
click at [93, 217] on button "Back" at bounding box center [110, 255] width 39 height 17
type input "NY"
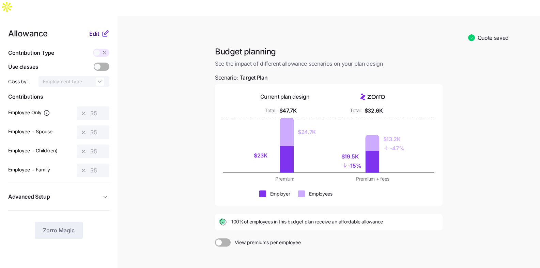
click at [95, 30] on span "Edit" at bounding box center [94, 34] width 10 height 8
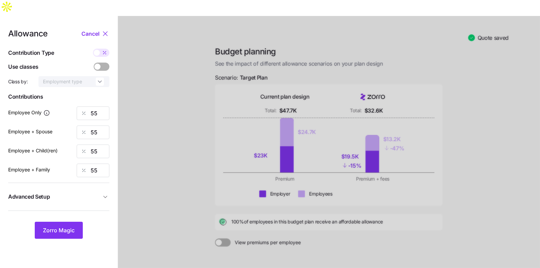
click at [99, 50] on span at bounding box center [97, 53] width 6 height 6
click at [93, 49] on input "checkbox" at bounding box center [93, 49] width 0 height 0
type input "436"
type input "871"
type input "731"
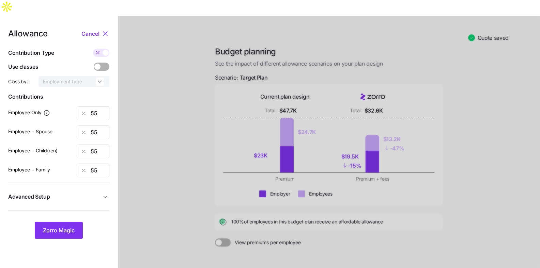
type input "1167"
click at [97, 64] on span at bounding box center [97, 67] width 6 height 6
click at [94, 63] on input "checkbox" at bounding box center [94, 63] width 0 height 0
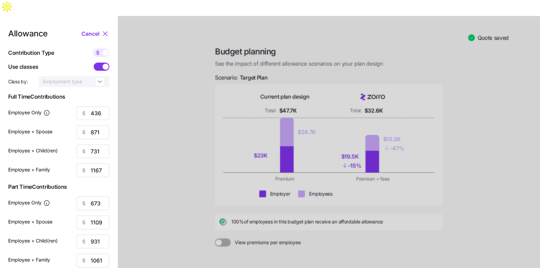
drag, startPoint x: 100, startPoint y: 50, endPoint x: 100, endPoint y: 43, distance: 7.8
click at [100, 63] on span at bounding box center [99, 67] width 10 height 8
click at [94, 63] on input "checkbox" at bounding box center [94, 63] width 0 height 0
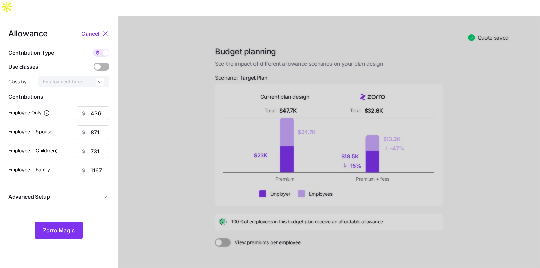
click at [102, 49] on span at bounding box center [98, 53] width 10 height 8
click at [93, 49] on input "checkbox" at bounding box center [93, 49] width 0 height 0
type input "55"
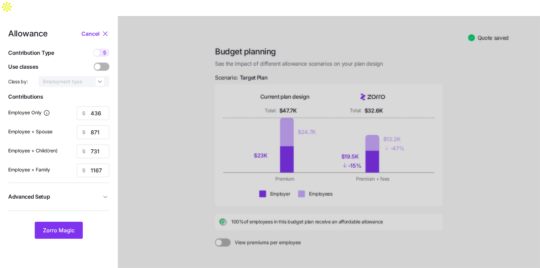
type input "55"
click at [61, 217] on span "Zorro Magic" at bounding box center [59, 231] width 32 height 8
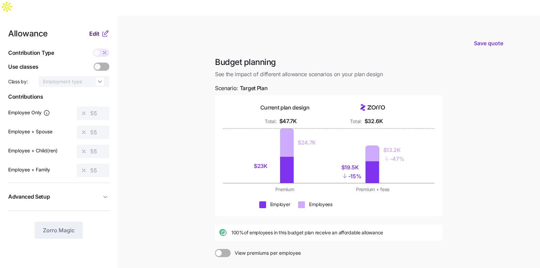
click at [93, 30] on span "Edit" at bounding box center [94, 34] width 10 height 8
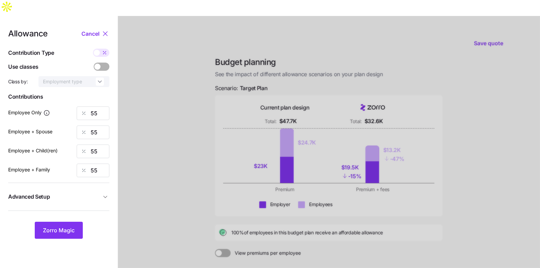
drag, startPoint x: 75, startPoint y: 216, endPoint x: 172, endPoint y: 193, distance: 99.7
click at [172, 193] on div "Allowance Cancel Contribution Type Use classes Class by: Employment type Contri…" at bounding box center [270, 183] width 540 height 335
click at [97, 49] on label at bounding box center [101, 53] width 16 height 8
click at [93, 49] on input "checkbox" at bounding box center [93, 49] width 0 height 0
type input "436"
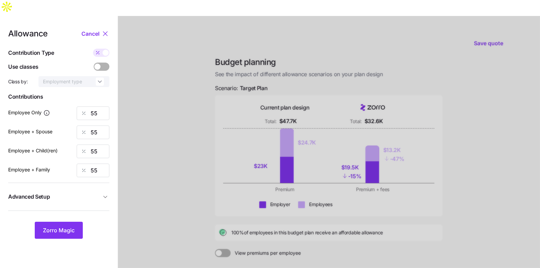
type input "871"
type input "731"
type input "1167"
click at [100, 49] on span at bounding box center [98, 53] width 10 height 8
click at [93, 49] on input "checkbox" at bounding box center [93, 49] width 0 height 0
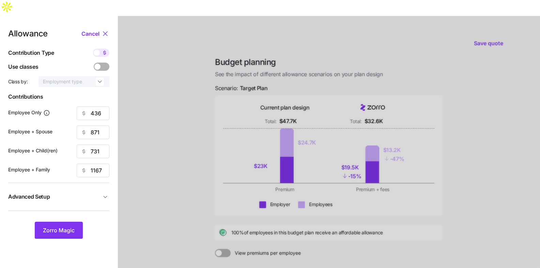
type input "55"
click at [97, 107] on input "55" at bounding box center [93, 114] width 33 height 14
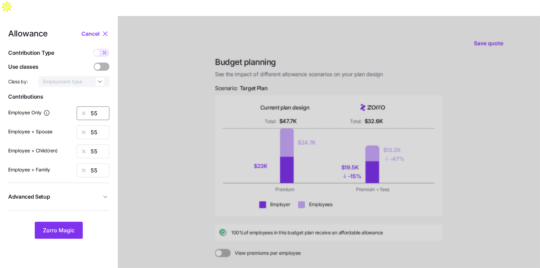
click at [97, 107] on input "55" at bounding box center [93, 114] width 33 height 14
type input "50"
type input "5"
type input "50"
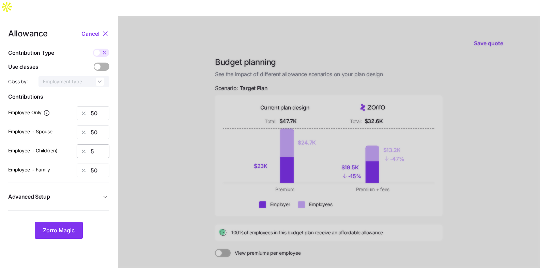
click at [95, 145] on input "5" at bounding box center [93, 152] width 33 height 14
type input "50"
click at [70, 193] on span "Advanced Setup" at bounding box center [54, 197] width 93 height 9
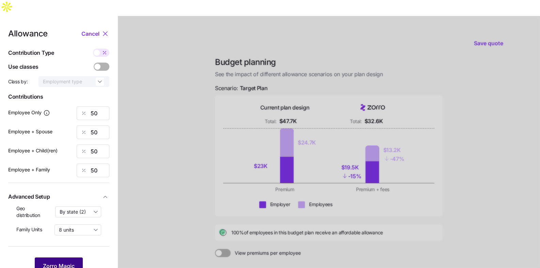
click at [58, 217] on button "Zorro Magic" at bounding box center [59, 266] width 48 height 17
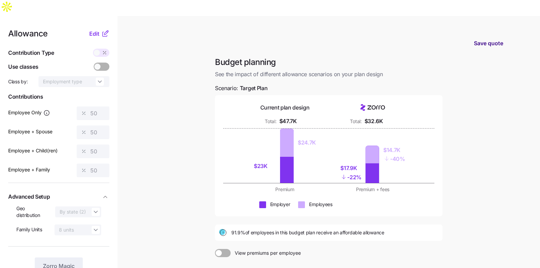
click at [436, 39] on span "Save quote" at bounding box center [488, 43] width 29 height 8
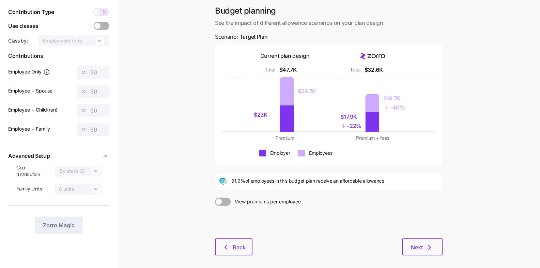
scroll to position [43, 0]
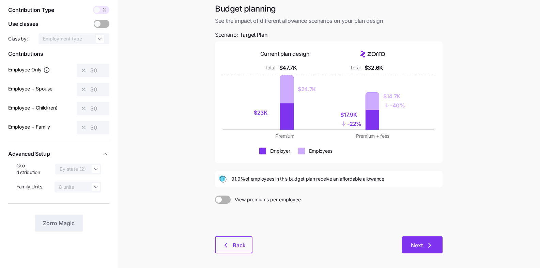
click at [427, 217] on icon "button" at bounding box center [429, 246] width 8 height 8
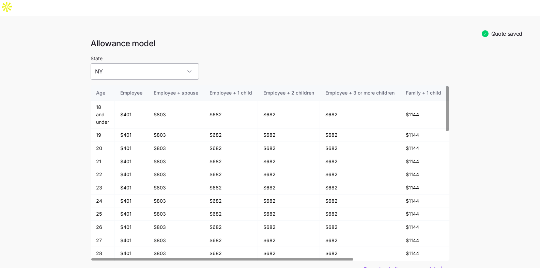
click at [173, 63] on input "NY" at bounding box center [145, 71] width 108 height 16
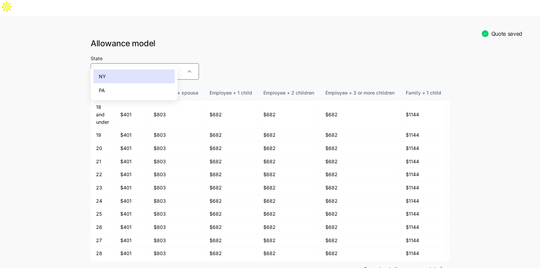
click at [146, 91] on div "PA" at bounding box center [133, 90] width 81 height 14
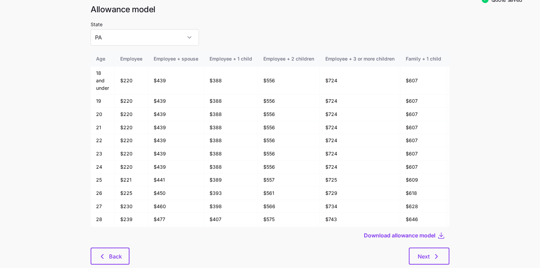
scroll to position [35, 0]
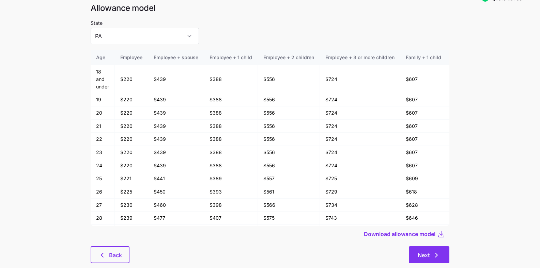
click at [427, 217] on span "Next" at bounding box center [424, 255] width 12 height 8
type input "NY"
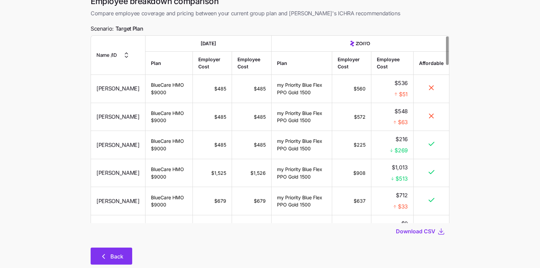
scroll to position [43, 0]
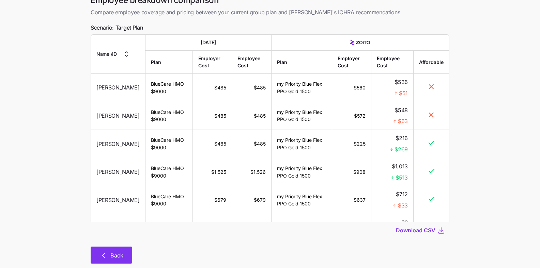
click at [100, 217] on icon "button" at bounding box center [103, 256] width 8 height 8
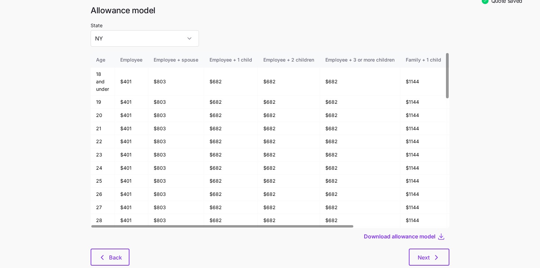
scroll to position [35, 0]
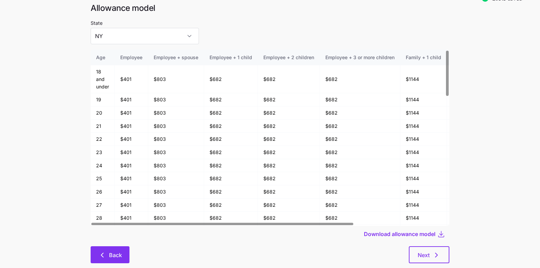
click at [103, 217] on icon "button" at bounding box center [102, 255] width 8 height 8
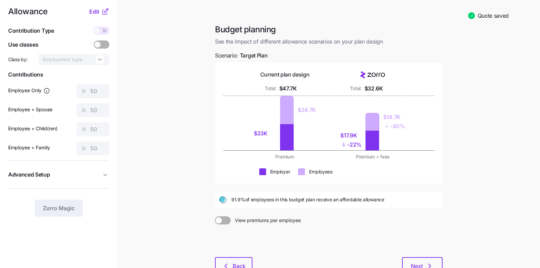
scroll to position [56, 0]
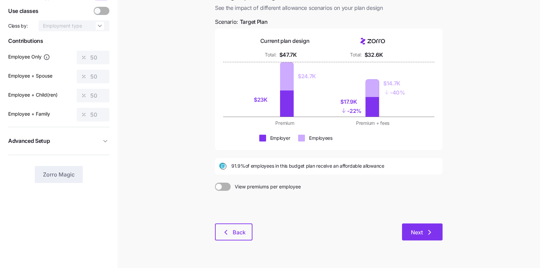
click at [431, 217] on icon "button" at bounding box center [429, 233] width 8 height 8
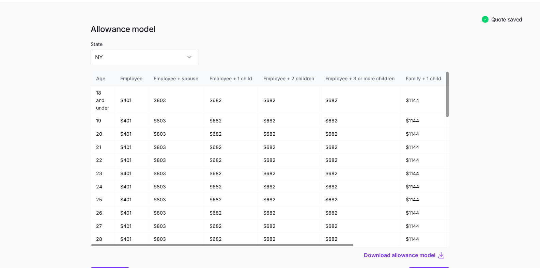
scroll to position [35, 0]
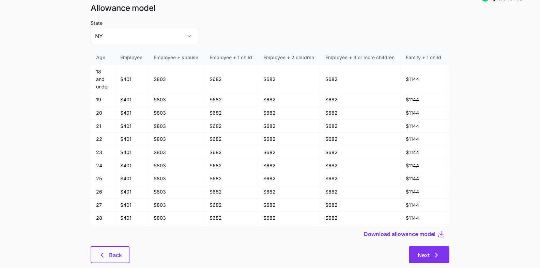
click at [436, 217] on icon "button" at bounding box center [436, 255] width 8 height 8
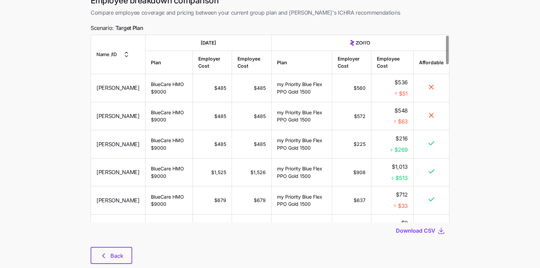
scroll to position [43, 0]
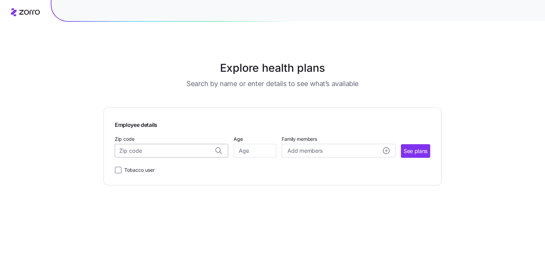
drag, startPoint x: 156, startPoint y: 159, endPoint x: 160, endPoint y: 150, distance: 10.1
click at [156, 159] on div "Employee details Zip code Age Family members Add members See plans Tobacco user" at bounding box center [272, 147] width 315 height 56
click at [160, 150] on input "Zip code" at bounding box center [171, 151] width 113 height 14
paste input "18801"
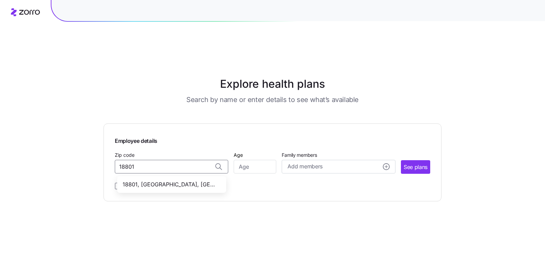
click at [184, 181] on span "18801, Susquehanna County, PA" at bounding box center [170, 185] width 95 height 9
type input "18801, Susquehanna County, PA"
click at [269, 160] on input "Age" at bounding box center [255, 167] width 43 height 14
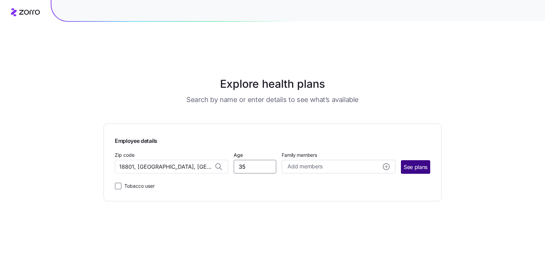
type input "35"
click at [416, 163] on span "See plans" at bounding box center [416, 167] width 24 height 9
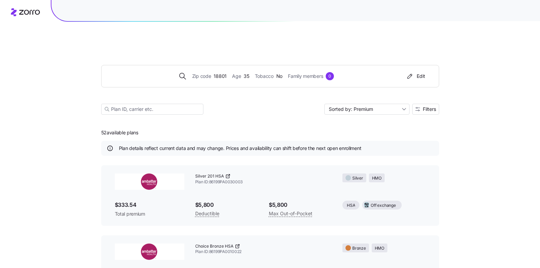
scroll to position [1, 0]
click at [431, 103] on button "Filters" at bounding box center [425, 108] width 27 height 11
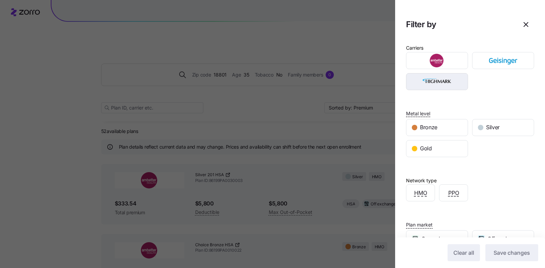
click at [440, 82] on img "button" at bounding box center [437, 82] width 50 height 14
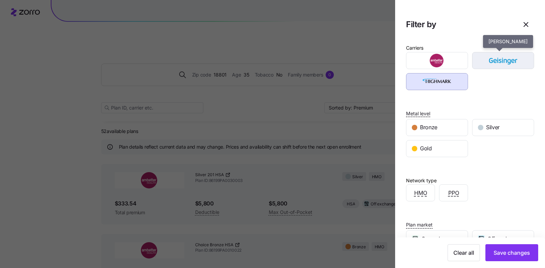
click at [492, 67] on div "button" at bounding box center [502, 60] width 61 height 16
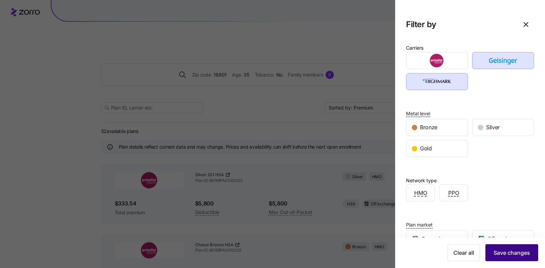
click at [512, 251] on span "Save changes" at bounding box center [512, 253] width 36 height 8
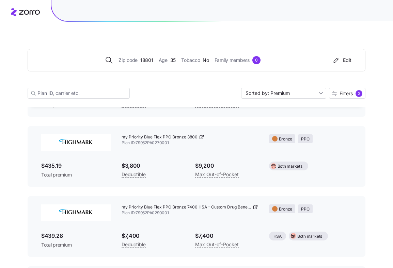
scroll to position [316, 0]
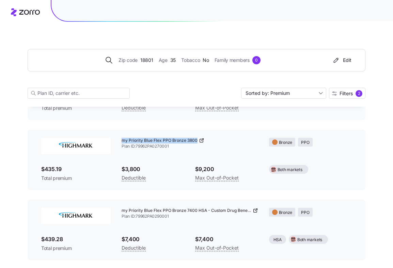
drag, startPoint x: 120, startPoint y: 125, endPoint x: 191, endPoint y: 123, distance: 71.5
click at [197, 133] on div "my Priority Blue Flex PPO Bronze 3800 Plan ID: 79962PA0270001" at bounding box center [189, 144] width 147 height 22
copy span "my Priority Blue Flex PPO Bronze 3800"
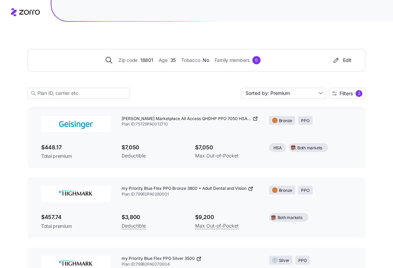
scroll to position [478, 0]
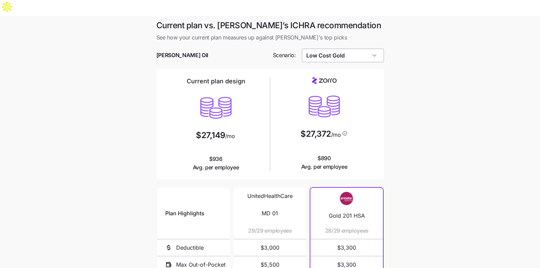
click at [310, 49] on input "Low Cost Gold" at bounding box center [343, 56] width 82 height 14
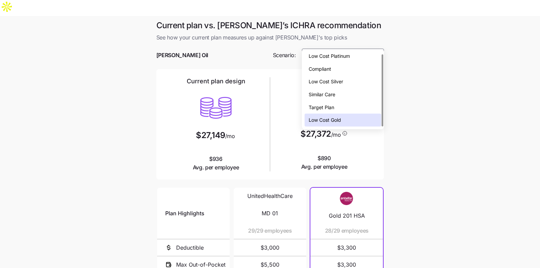
click at [310, 106] on div "Target Plan" at bounding box center [343, 107] width 77 height 13
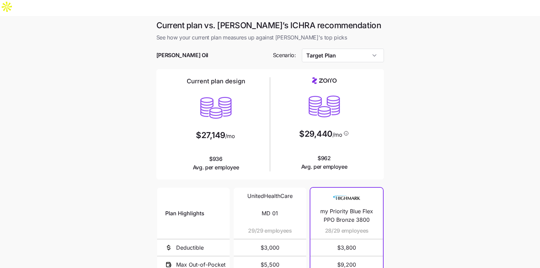
type input "Target Plan"
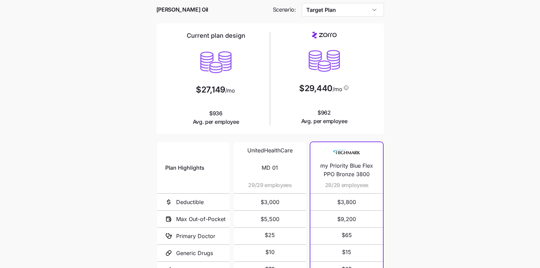
scroll to position [104, 0]
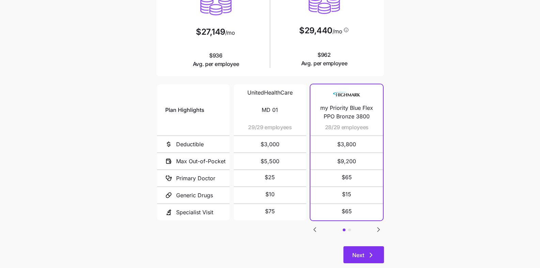
click at [310, 251] on span "Next" at bounding box center [363, 255] width 23 height 8
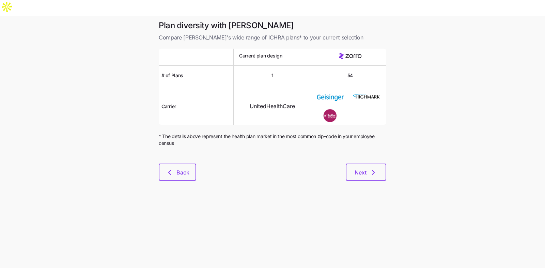
click at [310, 174] on main "Plan diversity with Zorro Compare [PERSON_NAME]'s wide range of ICHRA plans* to…" at bounding box center [272, 150] width 545 height 268
click at [310, 164] on button "Next" at bounding box center [366, 172] width 41 height 17
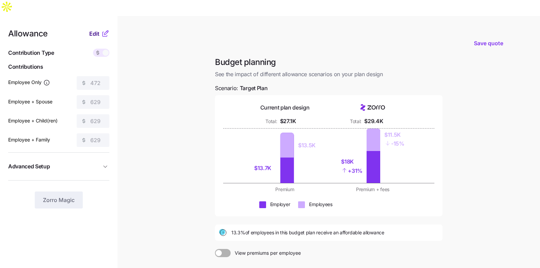
click at [94, 30] on span "Edit" at bounding box center [94, 34] width 10 height 8
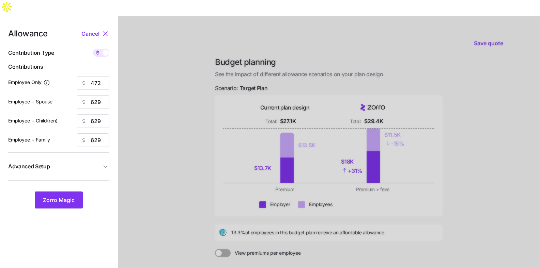
click at [99, 49] on span at bounding box center [98, 53] width 10 height 8
click at [93, 49] on input "checkbox" at bounding box center [93, 49] width 0 height 0
type input "69"
type input "46"
type input "56"
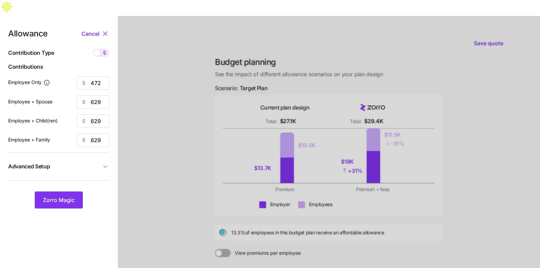
type input "35"
click at [94, 76] on input "69" at bounding box center [93, 83] width 33 height 14
click at [58, 192] on button "Zorro Magic" at bounding box center [59, 200] width 48 height 17
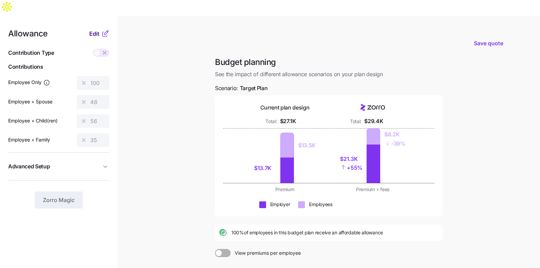
click at [98, 30] on span "Edit" at bounding box center [94, 34] width 10 height 8
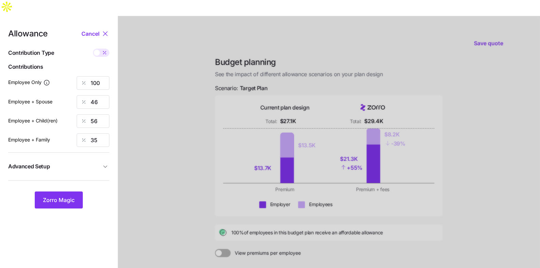
click at [100, 45] on div "Allowance Cancel Contribution Type Use classes Contributions Employee Only 100 …" at bounding box center [58, 119] width 101 height 179
click at [98, 49] on label at bounding box center [101, 53] width 16 height 8
click at [93, 49] on input "checkbox" at bounding box center [93, 49] width 0 height 0
type input "687"
type input "629"
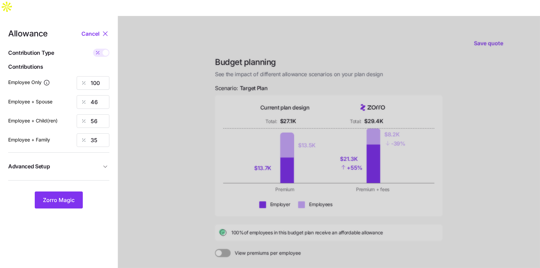
type input "629"
click at [105, 50] on span at bounding box center [106, 53] width 6 height 6
click at [93, 49] on input "checkbox" at bounding box center [93, 49] width 0 height 0
type input "100"
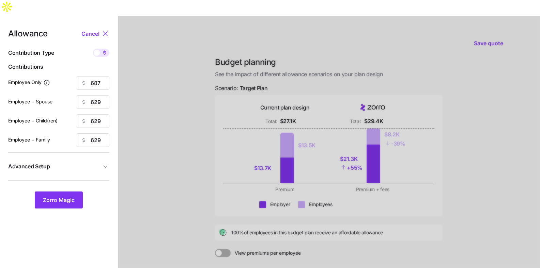
type input "46"
type input "56"
type input "35"
click at [98, 76] on input "100" at bounding box center [93, 83] width 33 height 14
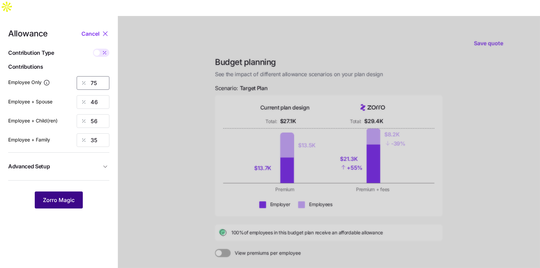
type input "75"
click at [58, 196] on span "Zorro Magic" at bounding box center [59, 200] width 32 height 8
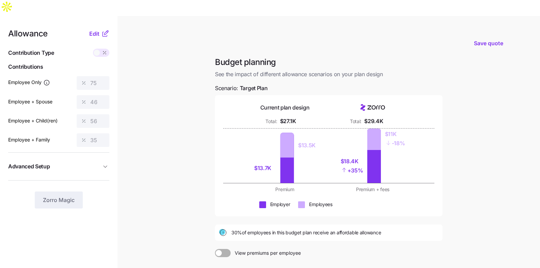
click at [96, 50] on span at bounding box center [97, 53] width 6 height 6
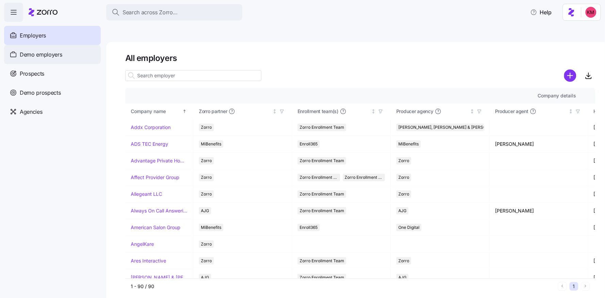
click at [50, 58] on span "Demo employers" at bounding box center [41, 54] width 43 height 9
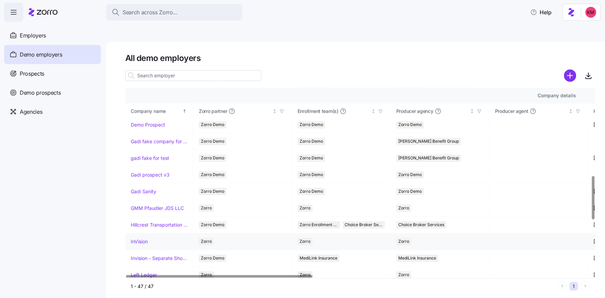
scroll to position [388, 0]
click at [141, 232] on td "InVision" at bounding box center [159, 240] width 68 height 17
click at [142, 237] on link "InVision" at bounding box center [139, 240] width 17 height 7
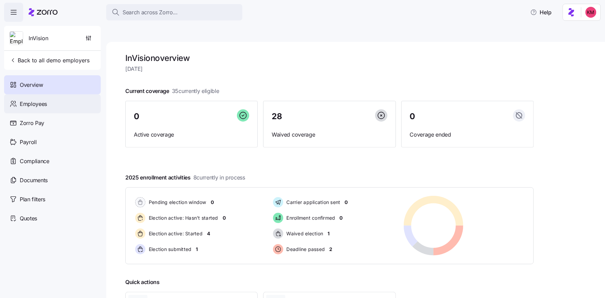
click at [49, 104] on div "Employees" at bounding box center [52, 103] width 97 height 19
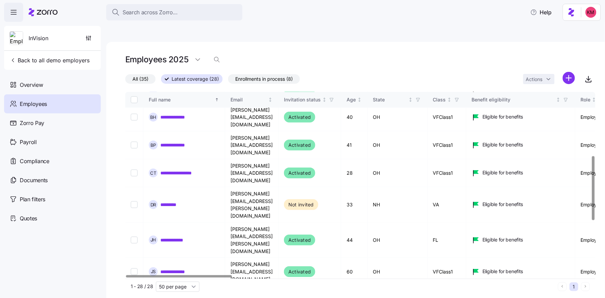
scroll to position [187, 0]
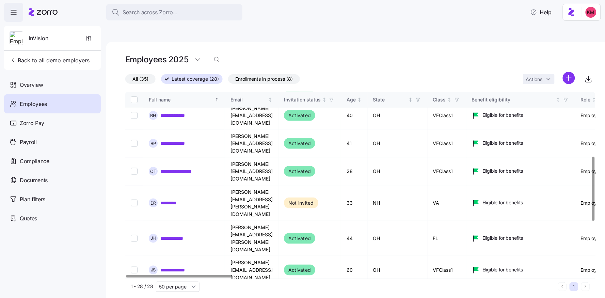
click at [183, 291] on link "**********" at bounding box center [176, 294] width 32 height 7
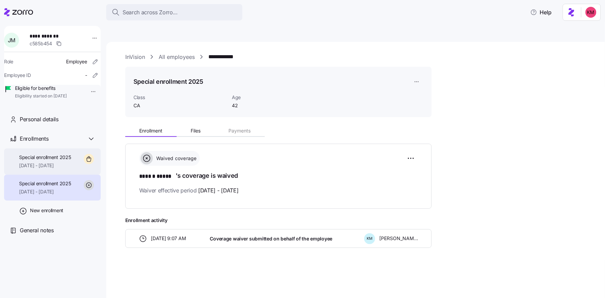
click at [50, 169] on span "10/01/2025 - 12/31/2025" at bounding box center [45, 165] width 52 height 7
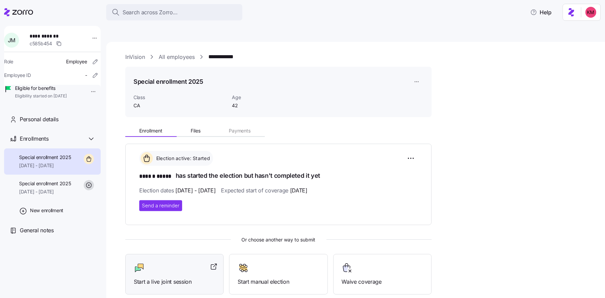
click at [160, 263] on div "Start a live joint session" at bounding box center [174, 275] width 81 height 24
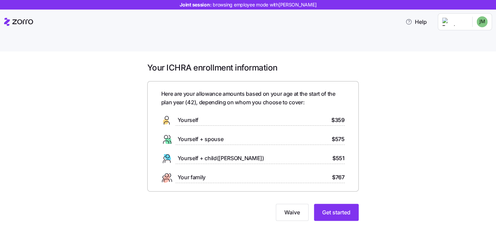
click at [376, 103] on div "Your ICHRA enrollment information Here are your allowance amounts based on your…" at bounding box center [252, 145] width 467 height 167
click at [351, 204] on button "Get started" at bounding box center [336, 212] width 45 height 17
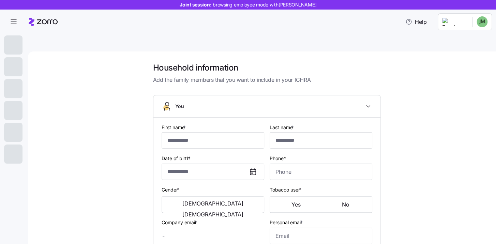
type input "******"
type input "*****"
type input "[EMAIL_ADDRESS][DOMAIN_NAME]"
type input "**********"
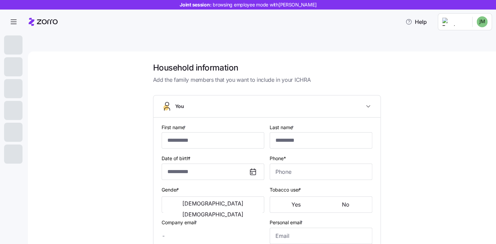
checkbox input "true"
type input "**********"
type input "[PHONE_NUMBER]"
type input "[DEMOGRAPHIC_DATA] citizen"
type input "Single"
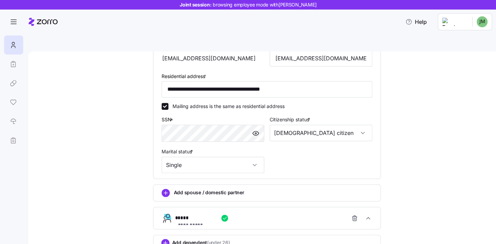
scroll to position [217, 0]
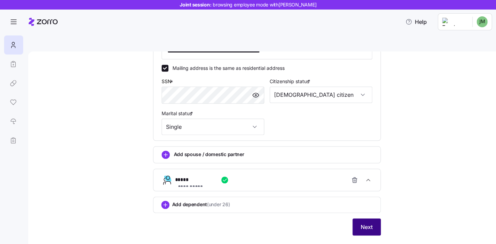
click at [360, 218] on button "Next" at bounding box center [366, 226] width 28 height 17
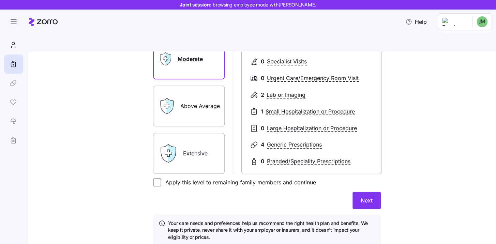
scroll to position [129, 0]
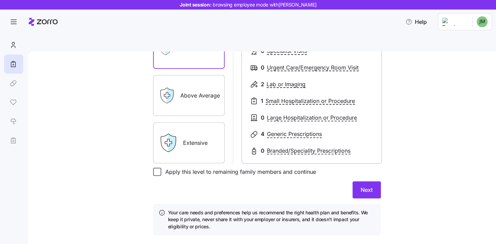
click at [157, 168] on input "Apply this level to remaining family members and continue" at bounding box center [157, 172] width 8 height 8
checkbox input "true"
click at [364, 186] on span "Next" at bounding box center [366, 190] width 12 height 8
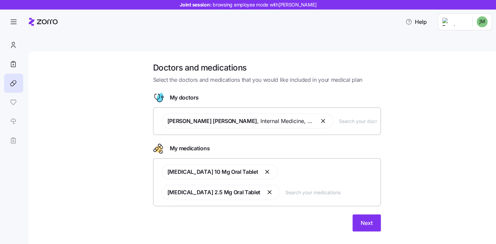
click at [350, 117] on input "text" at bounding box center [357, 120] width 37 height 7
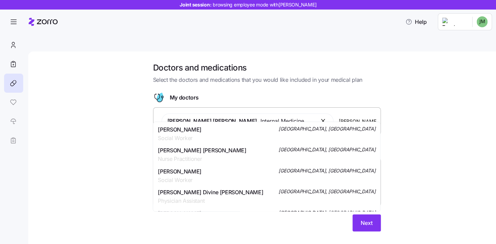
type input "jones"
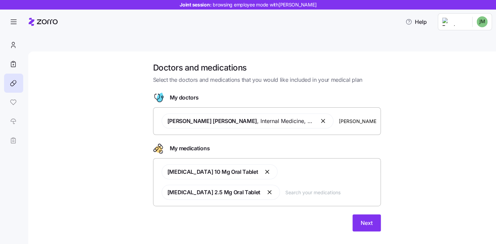
click at [415, 77] on div "Doctors and medications Select the doctors and medications that you would like …" at bounding box center [266, 150] width 439 height 177
click at [285, 188] on input "text" at bounding box center [330, 191] width 91 height 7
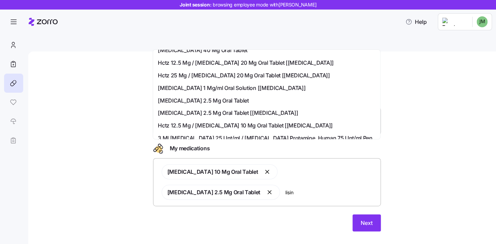
scroll to position [147, 0]
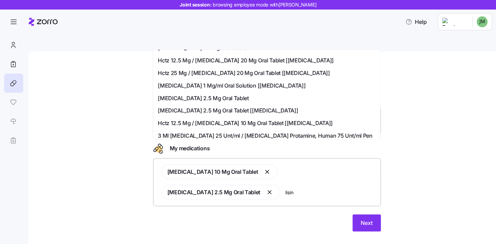
type input "lisin"
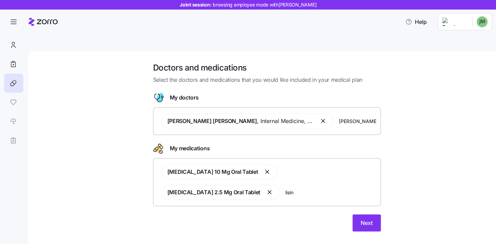
drag, startPoint x: 407, startPoint y: 118, endPoint x: 376, endPoint y: 180, distance: 69.8
click at [407, 118] on div "Doctors and medications Select the doctors and medications that you would like …" at bounding box center [266, 150] width 439 height 177
click at [361, 219] on span "Next" at bounding box center [366, 223] width 12 height 8
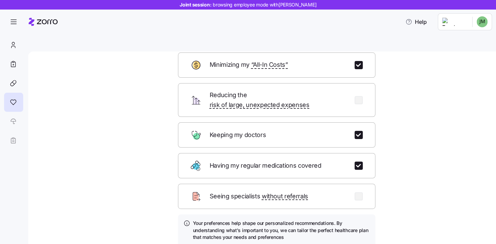
scroll to position [41, 0]
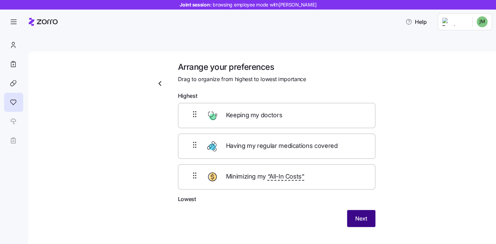
scroll to position [0, 0]
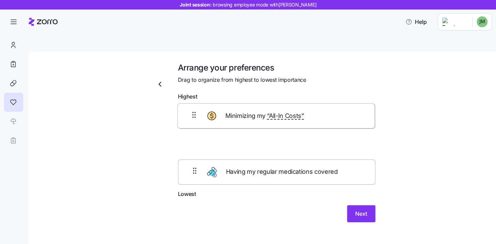
drag, startPoint x: 191, startPoint y: 157, endPoint x: 190, endPoint y: 97, distance: 60.0
click at [190, 104] on div "Keeping my doctors Having my regular medications covered Minimizing my “All-In …" at bounding box center [276, 147] width 197 height 87
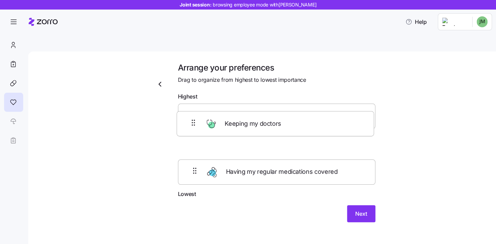
drag, startPoint x: 189, startPoint y: 164, endPoint x: 187, endPoint y: 123, distance: 40.9
click at [187, 123] on div "Minimizing my “All-In Costs” Having my regular medications covered Keeping my d…" at bounding box center [276, 147] width 197 height 87
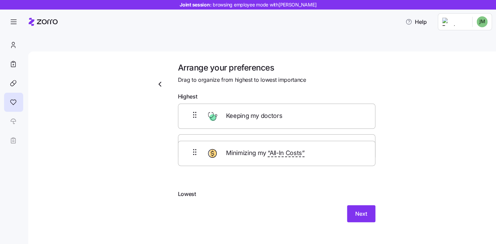
drag, startPoint x: 185, startPoint y: 102, endPoint x: 185, endPoint y: 158, distance: 55.5
click at [185, 157] on div "Minimizing my “All-In Costs” Keeping my doctors Having my regular medications c…" at bounding box center [276, 147] width 197 height 87
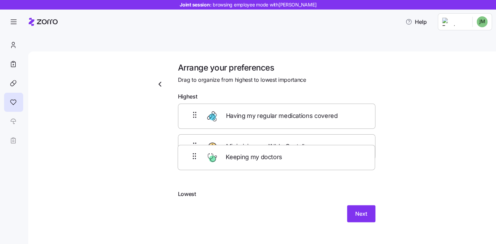
drag, startPoint x: 184, startPoint y: 136, endPoint x: 185, endPoint y: 158, distance: 22.2
click at [184, 161] on div "Having my regular medications covered Keeping my doctors Minimizing my “All-In …" at bounding box center [276, 147] width 197 height 87
drag, startPoint x: 189, startPoint y: 106, endPoint x: 191, endPoint y: 157, distance: 51.1
click at [191, 166] on div "Having my regular medications covered Minimizing my “All-In Costs” Keeping my d…" at bounding box center [276, 147] width 197 height 87
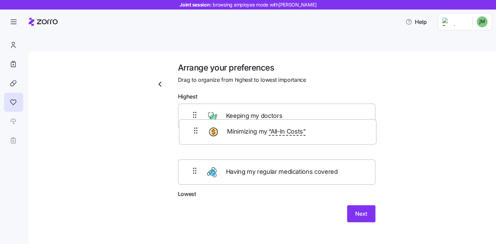
click at [191, 135] on div "Keeping my doctors Minimizing my “All-In Costs” Having my regular medications c…" at bounding box center [276, 147] width 197 height 87
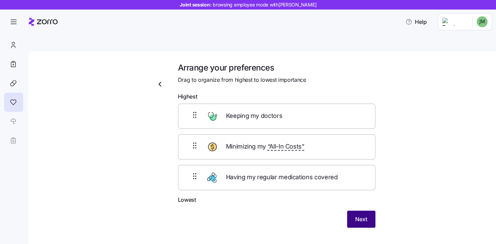
click at [355, 215] on span "Next" at bounding box center [361, 219] width 12 height 8
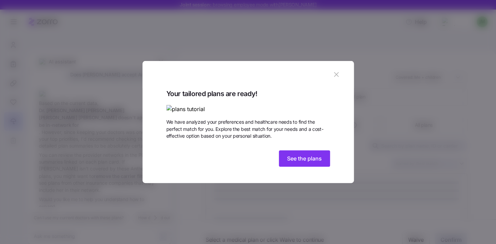
scroll to position [180, 0]
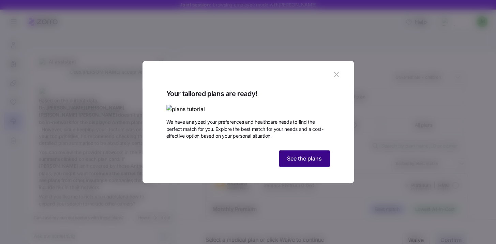
click at [320, 162] on span "See the plans" at bounding box center [304, 158] width 35 height 8
type textarea "x"
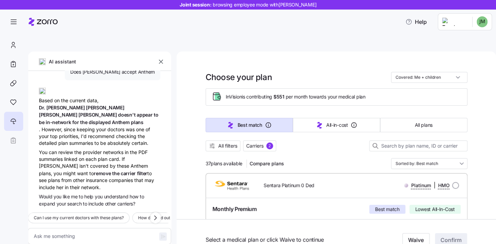
click at [164, 57] on div "AI assistant" at bounding box center [99, 64] width 143 height 14
click at [162, 57] on button "button" at bounding box center [161, 62] width 10 height 10
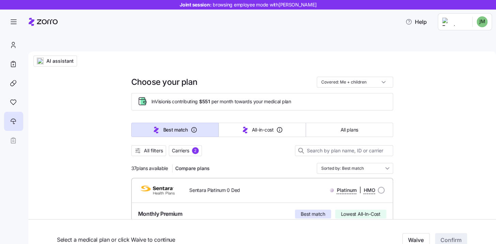
scroll to position [0, 0]
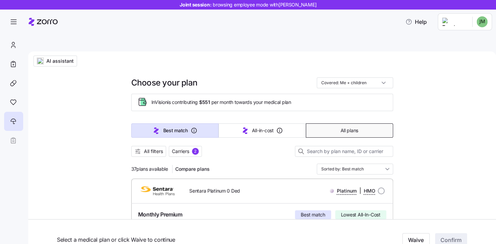
click at [336, 123] on button "All plans" at bounding box center [349, 130] width 87 height 14
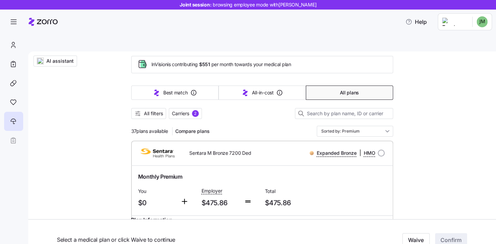
scroll to position [38, 0]
click at [362, 125] on input "Sorted by: Premium" at bounding box center [354, 130] width 76 height 11
drag, startPoint x: 427, startPoint y: 168, endPoint x: 372, endPoint y: 177, distance: 56.0
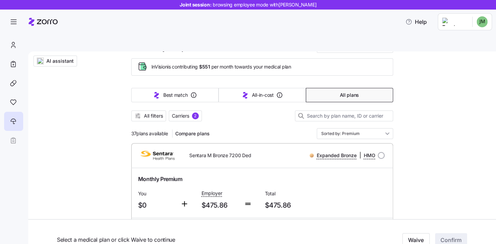
scroll to position [7, 0]
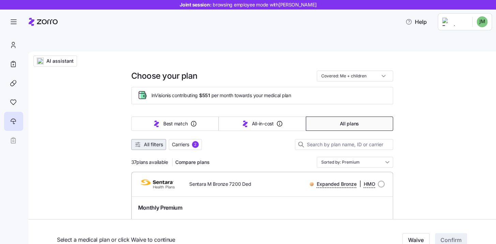
click at [158, 141] on span "All filters" at bounding box center [153, 144] width 19 height 7
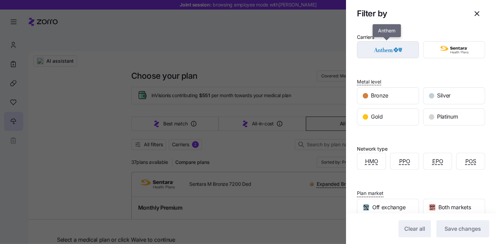
click at [388, 54] on img "button" at bounding box center [388, 50] width 50 height 14
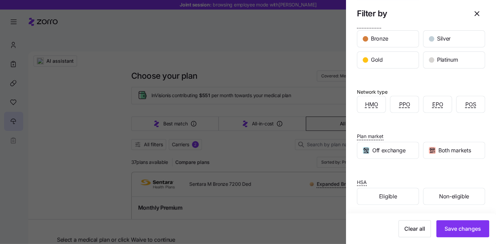
scroll to position [59, 0]
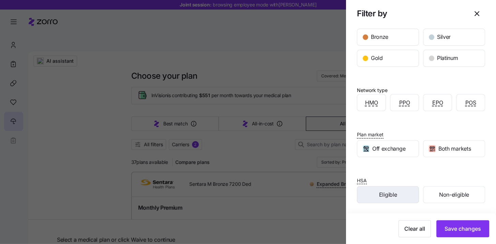
click at [398, 191] on div "Eligible" at bounding box center [387, 194] width 61 height 16
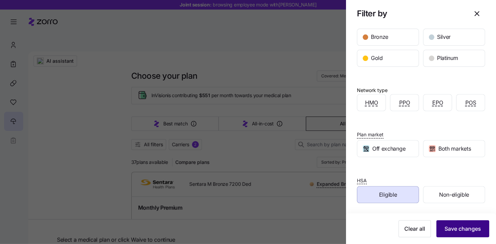
click at [452, 224] on span "Save changes" at bounding box center [462, 228] width 36 height 8
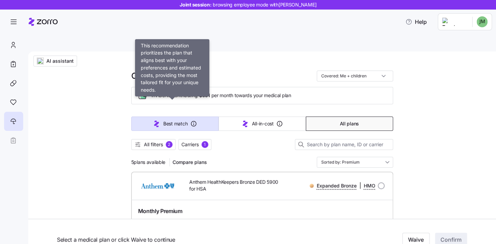
click at [176, 120] on span "Best match" at bounding box center [175, 123] width 24 height 7
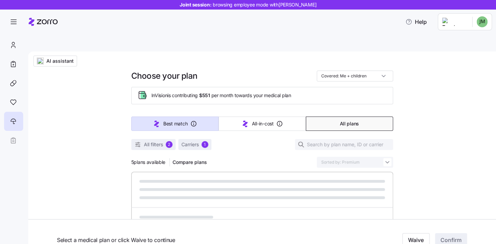
type input "Sorted by: Best match"
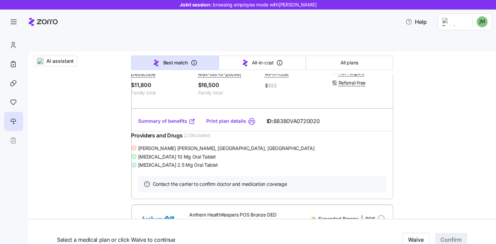
scroll to position [200, 0]
click at [60, 58] on span "AI assistant" at bounding box center [59, 61] width 27 height 7
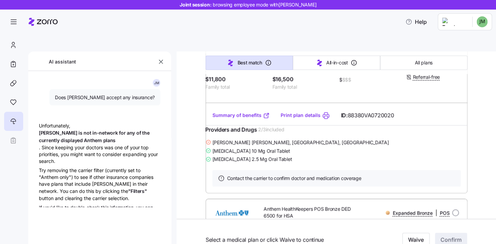
type textarea "x"
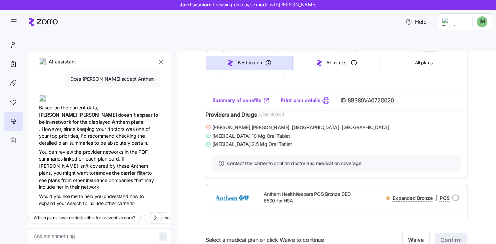
scroll to position [228, 0]
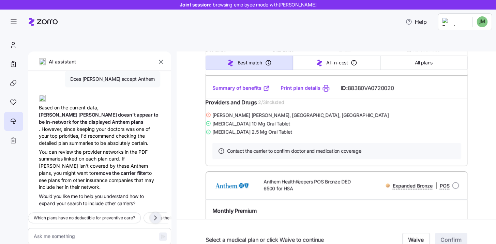
click at [153, 214] on icon "button" at bounding box center [155, 218] width 8 height 8
click at [154, 214] on icon "button" at bounding box center [155, 218] width 8 height 8
click at [159, 214] on icon "button" at bounding box center [155, 218] width 8 height 8
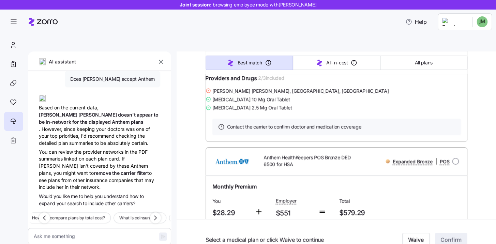
scroll to position [255, 0]
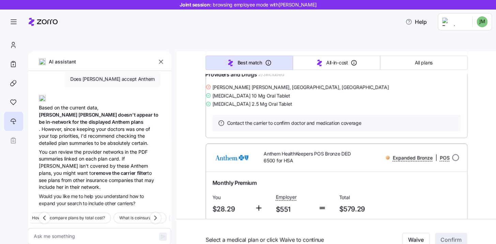
drag, startPoint x: 452, startPoint y: 156, endPoint x: 453, endPoint y: 162, distance: 6.3
click at [452, 156] on div "Expanded Bronze | POS" at bounding box center [409, 157] width 99 height 9
click at [454, 161] on input "radio" at bounding box center [455, 157] width 7 height 7
radio input "true"
type textarea "x"
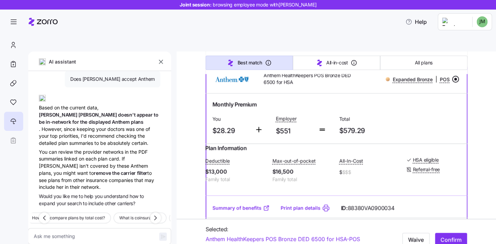
scroll to position [339, 0]
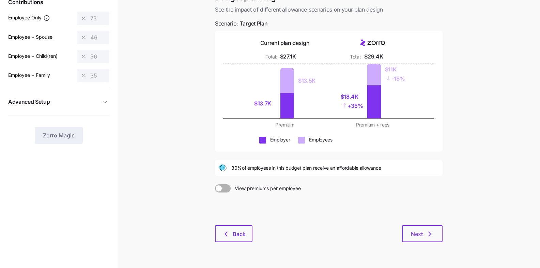
scroll to position [66, 0]
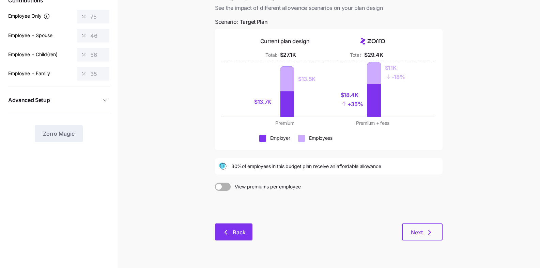
click at [230, 224] on button "Back" at bounding box center [233, 232] width 37 height 17
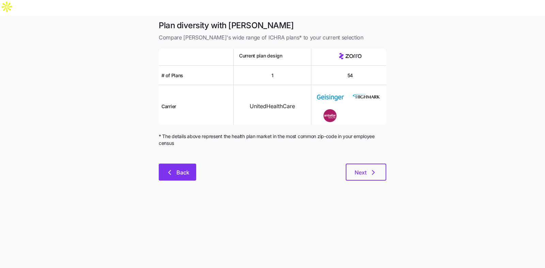
click at [180, 169] on span "Back" at bounding box center [182, 173] width 13 height 8
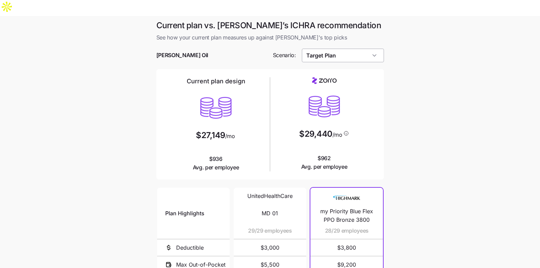
click at [356, 49] on input "Target Plan" at bounding box center [343, 56] width 82 height 14
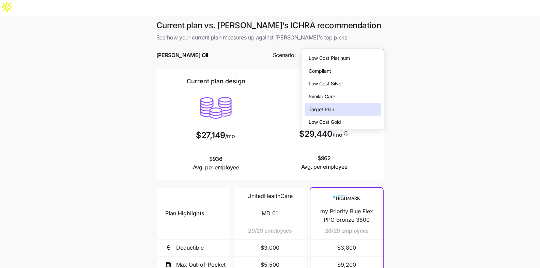
click at [366, 81] on div "Low Cost Silver" at bounding box center [343, 83] width 77 height 13
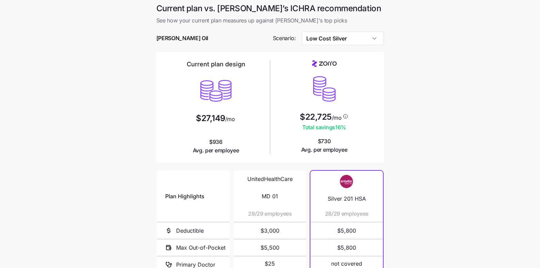
scroll to position [17, 0]
click at [369, 32] on input "Low Cost Silver" at bounding box center [343, 39] width 82 height 14
click at [408, 55] on main "Current plan vs. [PERSON_NAME]’s ICHRA recommendation See how your current plan…" at bounding box center [270, 185] width 540 height 372
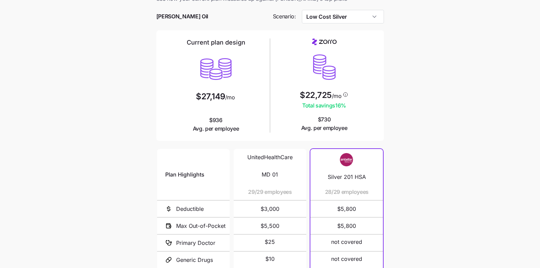
scroll to position [9, 0]
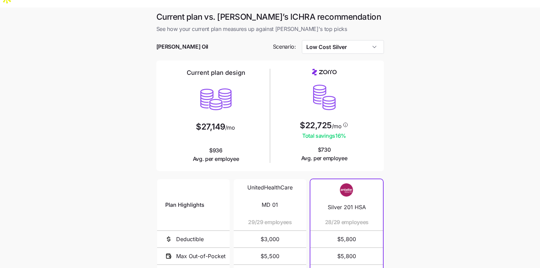
click at [354, 54] on div at bounding box center [270, 57] width 228 height 7
click at [342, 33] on div at bounding box center [270, 36] width 228 height 7
click at [343, 40] on input "Low Cost Silver" at bounding box center [343, 47] width 82 height 14
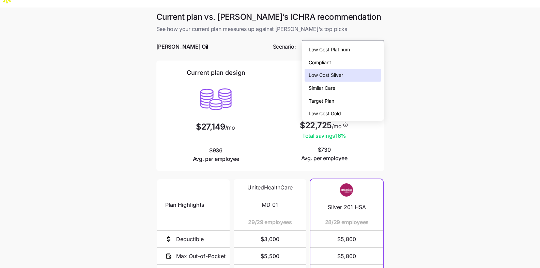
click at [346, 113] on div "Low Cost Gold" at bounding box center [343, 113] width 77 height 13
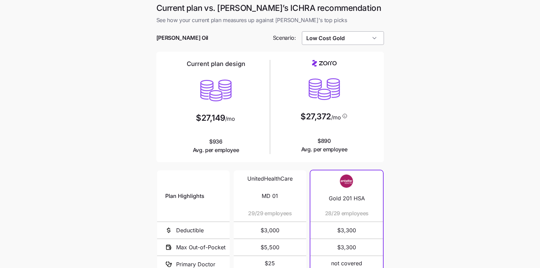
scroll to position [4, 0]
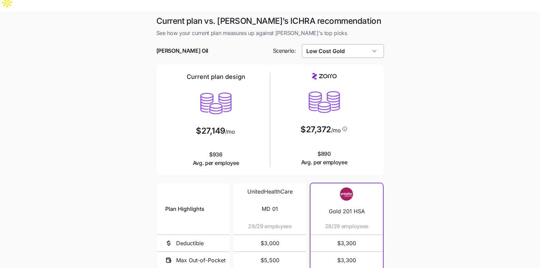
click at [349, 44] on input "Low Cost Gold" at bounding box center [343, 51] width 82 height 14
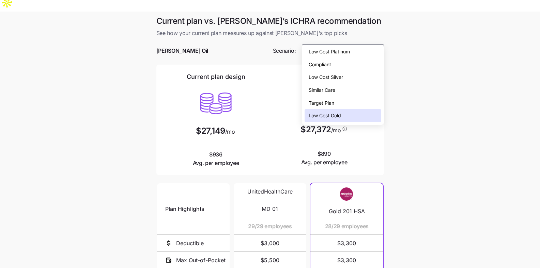
click at [341, 106] on div "Target Plan" at bounding box center [343, 103] width 77 height 13
type input "Target Plan"
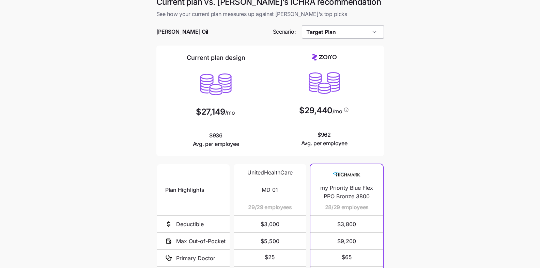
scroll to position [0, 0]
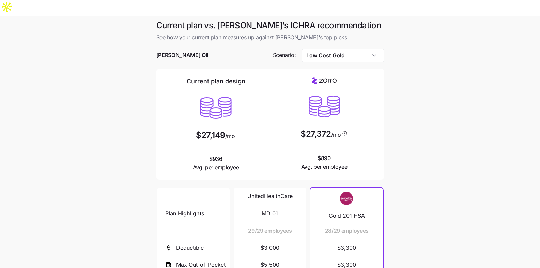
click at [443, 95] on main "Current plan vs. Zorro’s ICHRA recommendation See how your current plan measure…" at bounding box center [270, 202] width 540 height 372
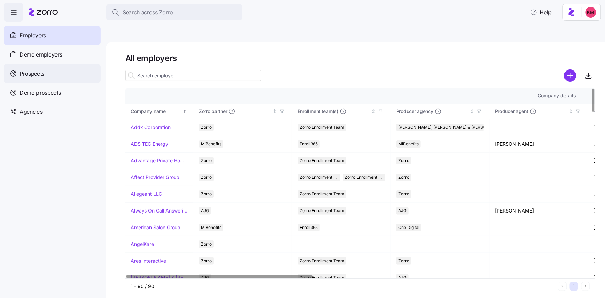
click at [39, 77] on span "Prospects" at bounding box center [32, 73] width 25 height 9
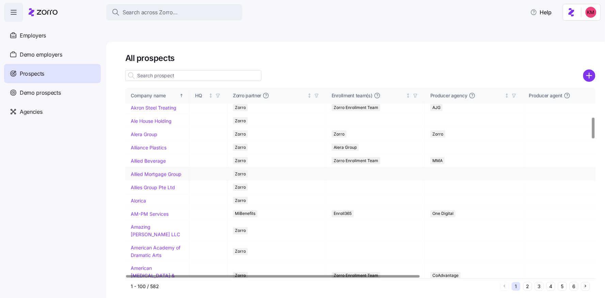
scroll to position [273, 0]
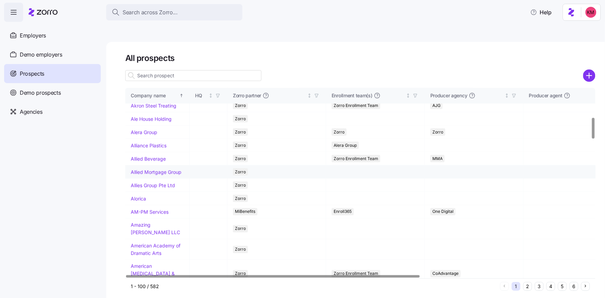
click at [147, 179] on td "Allied Mortgage Group" at bounding box center [157, 172] width 64 height 13
drag, startPoint x: 149, startPoint y: 191, endPoint x: 175, endPoint y: 206, distance: 30.6
click at [149, 175] on link "Allied Mortgage Group" at bounding box center [156, 172] width 51 height 6
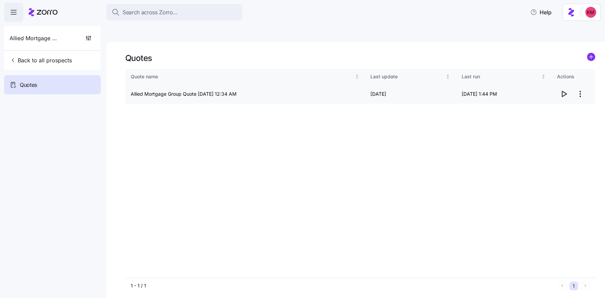
click at [567, 90] on icon "button" at bounding box center [564, 94] width 8 height 8
click at [40, 59] on span "Back to all prospects" at bounding box center [41, 60] width 62 height 8
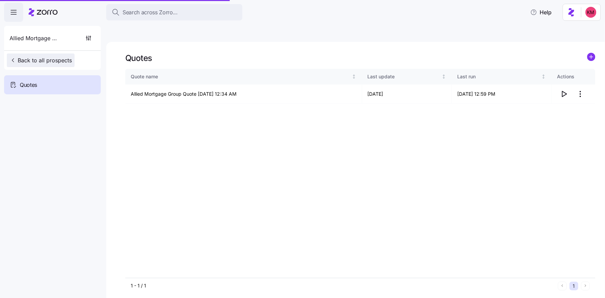
click at [51, 62] on span "Back to all prospects" at bounding box center [41, 60] width 62 height 8
click at [45, 56] on button "Back to all prospects" at bounding box center [41, 60] width 68 height 14
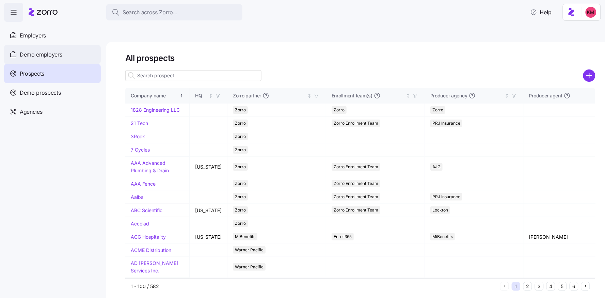
click at [45, 59] on div "Demo employers" at bounding box center [52, 54] width 97 height 19
click at [38, 55] on span "Demo employers" at bounding box center [41, 54] width 43 height 9
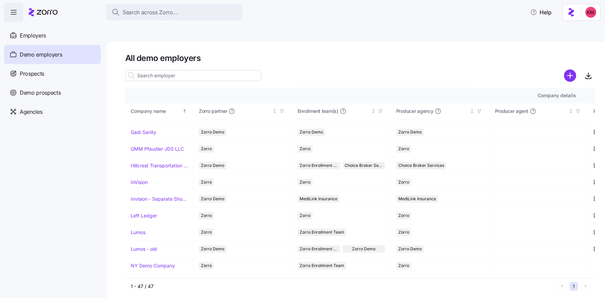
scroll to position [452, 0]
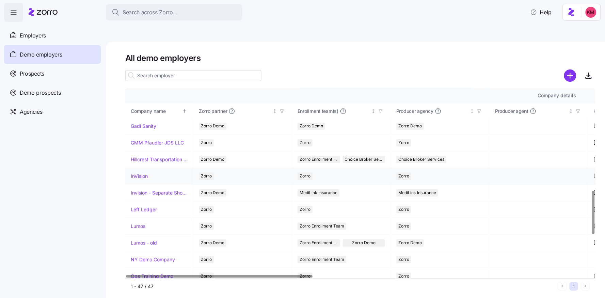
click at [140, 173] on link "InVision" at bounding box center [139, 176] width 17 height 7
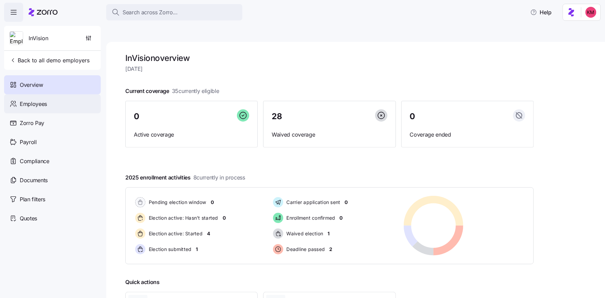
click at [41, 108] on span "Employees" at bounding box center [33, 104] width 27 height 9
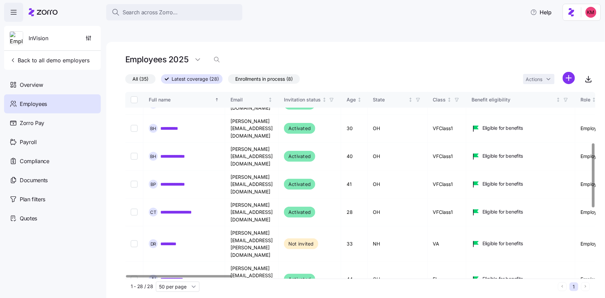
scroll to position [145, 0]
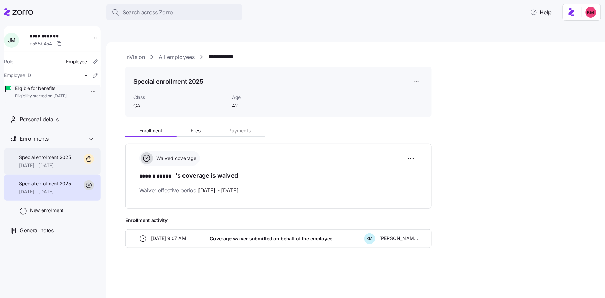
click at [69, 169] on div "Special enrollment 2025 10/01/2025 - 12/31/2025" at bounding box center [45, 161] width 52 height 15
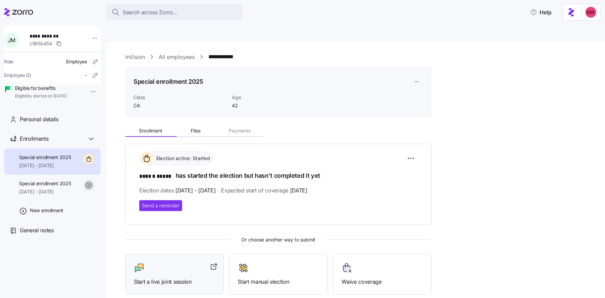
click at [181, 278] on span "Start a live joint session" at bounding box center [174, 282] width 81 height 9
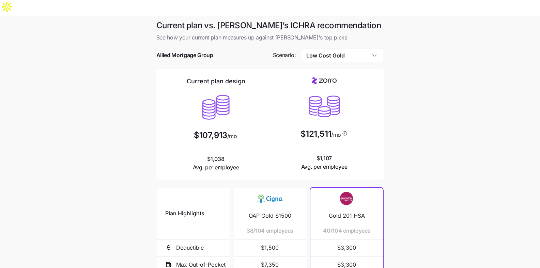
click at [423, 105] on main "Current plan vs. [PERSON_NAME]’s ICHRA recommendation See how your current plan…" at bounding box center [270, 202] width 540 height 372
click at [362, 49] on input "Low Cost Gold" at bounding box center [343, 56] width 82 height 14
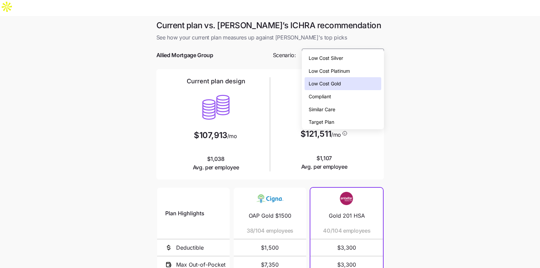
click at [344, 61] on div "Low Cost Silver" at bounding box center [343, 58] width 77 height 13
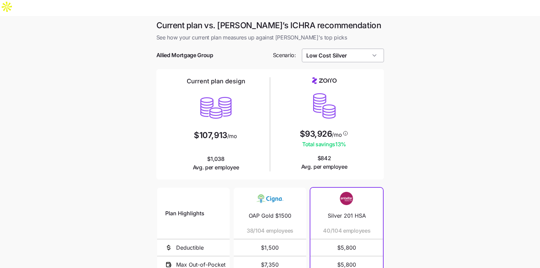
click at [353, 49] on input "Low Cost Silver" at bounding box center [343, 56] width 82 height 14
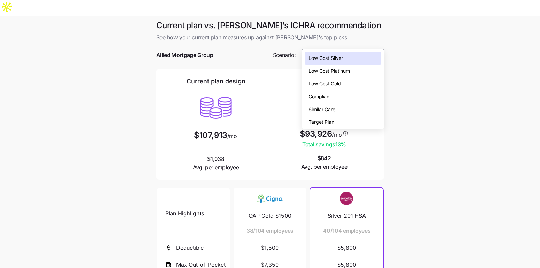
click at [348, 80] on div "Low Cost Gold" at bounding box center [343, 83] width 77 height 13
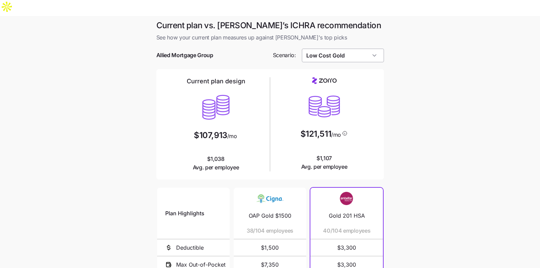
drag, startPoint x: 354, startPoint y: 48, endPoint x: 355, endPoint y: 44, distance: 4.1
click at [354, 62] on div at bounding box center [270, 65] width 228 height 7
click at [355, 49] on input "Low Cost Gold" at bounding box center [343, 56] width 82 height 14
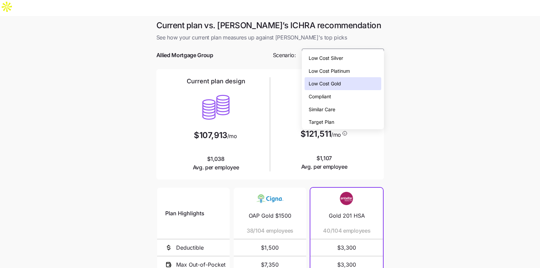
click at [351, 110] on div "Similar Care" at bounding box center [343, 109] width 77 height 13
type input "Similar Care"
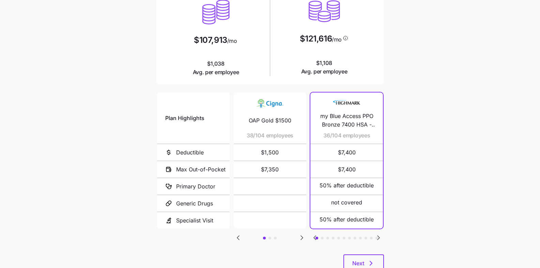
scroll to position [104, 0]
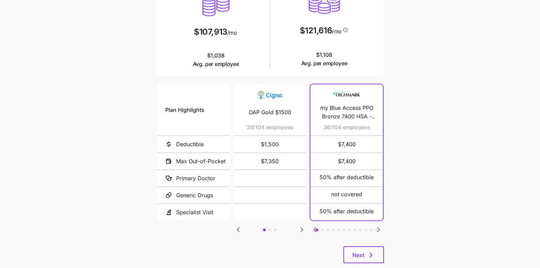
click at [379, 226] on icon "Go to next slide" at bounding box center [378, 230] width 8 height 8
click at [312, 226] on icon "Go to previous slide" at bounding box center [315, 230] width 8 height 8
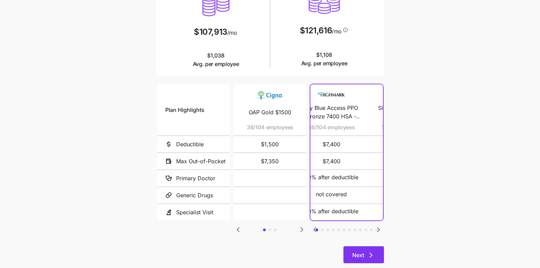
click at [352, 247] on button "Next" at bounding box center [363, 255] width 41 height 17
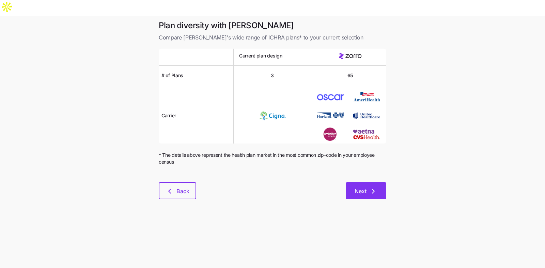
click at [364, 187] on span "Next" at bounding box center [361, 191] width 12 height 8
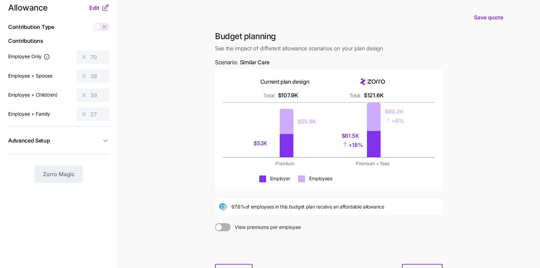
scroll to position [31, 0]
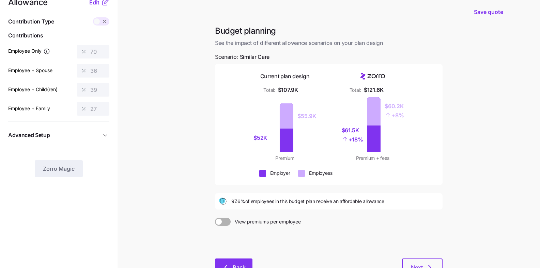
click at [237, 259] on button "Back" at bounding box center [233, 267] width 37 height 17
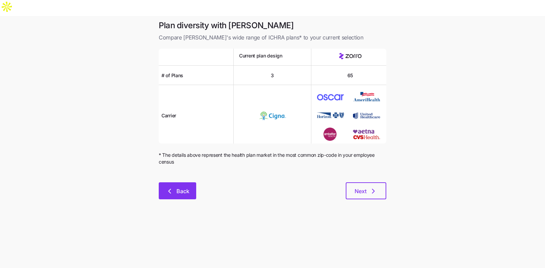
click at [182, 187] on span "Back" at bounding box center [182, 191] width 13 height 8
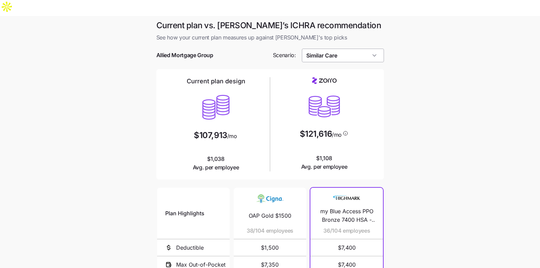
click at [349, 49] on input "Similar Care" at bounding box center [343, 56] width 82 height 14
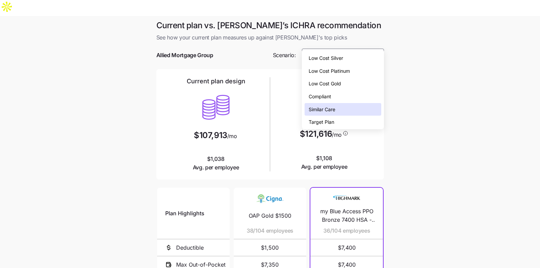
click at [336, 57] on span "Low Cost Silver" at bounding box center [326, 58] width 34 height 7
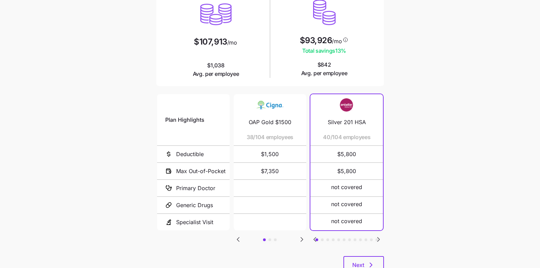
scroll to position [94, 0]
click at [299, 235] on icon "Go to next slide" at bounding box center [302, 239] width 8 height 8
click at [304, 235] on icon "Go to next slide" at bounding box center [302, 239] width 8 height 8
click at [242, 235] on icon "Go to previous slide" at bounding box center [238, 239] width 8 height 8
click at [239, 235] on icon "Go to previous slide" at bounding box center [238, 239] width 8 height 8
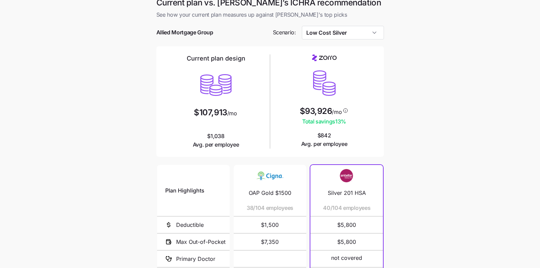
scroll to position [22, 0]
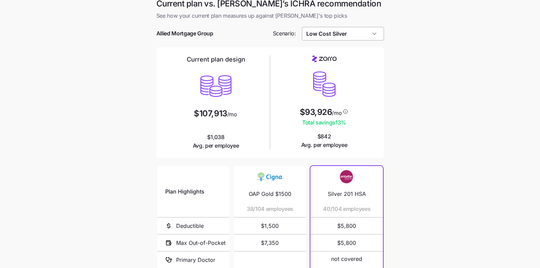
click at [371, 27] on input "Low Cost Silver" at bounding box center [343, 34] width 82 height 14
click at [425, 23] on main "Current plan vs. [PERSON_NAME]’s ICHRA recommendation See how your current plan…" at bounding box center [270, 180] width 540 height 372
click at [353, 27] on input "Low Cost Silver" at bounding box center [343, 34] width 82 height 14
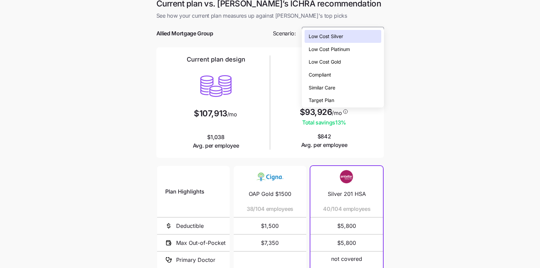
click at [473, 169] on main "Current plan vs. [PERSON_NAME]’s ICHRA recommendation See how your current plan…" at bounding box center [270, 180] width 540 height 372
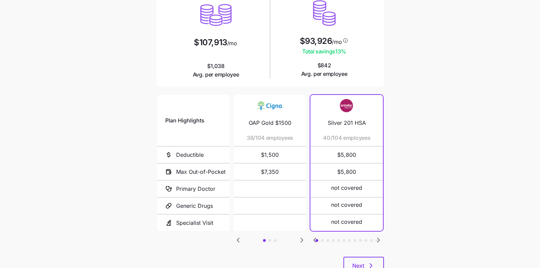
scroll to position [104, 0]
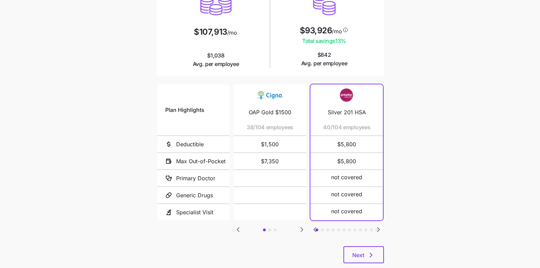
click at [377, 226] on icon "Go to next slide" at bounding box center [378, 230] width 8 height 8
click at [377, 228] on icon "Go to next slide" at bounding box center [378, 230] width 2 height 4
click at [314, 226] on icon "Go to previous slide" at bounding box center [315, 230] width 8 height 8
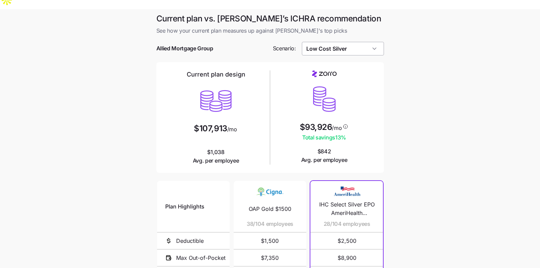
scroll to position [0, 0]
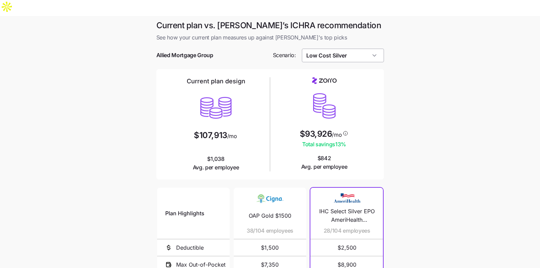
click at [360, 49] on input "Low Cost Silver" at bounding box center [343, 56] width 82 height 14
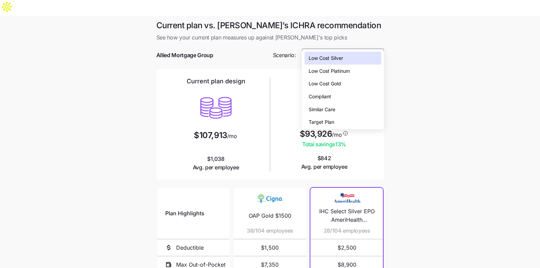
click at [359, 83] on div "Low Cost Gold" at bounding box center [343, 83] width 77 height 13
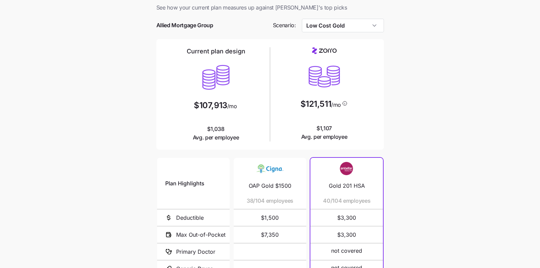
scroll to position [24, 0]
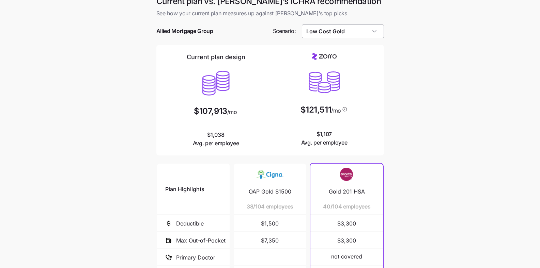
click at [321, 25] on input "Low Cost Gold" at bounding box center [343, 32] width 82 height 14
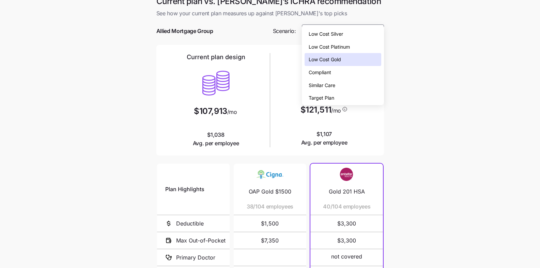
click at [352, 86] on div "Similar Care" at bounding box center [343, 85] width 77 height 13
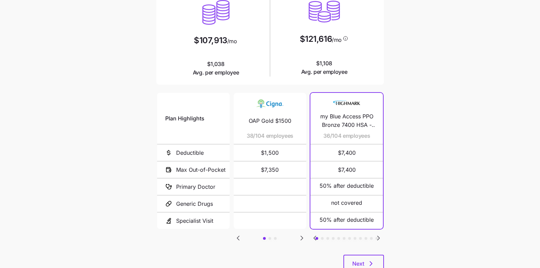
scroll to position [99, 0]
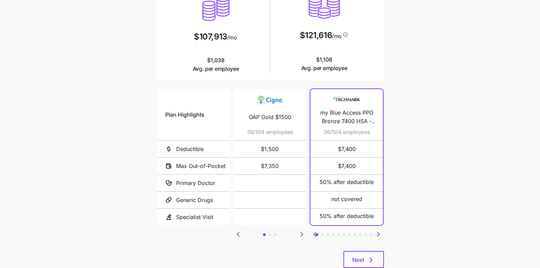
click at [379, 233] on icon "Go to next slide" at bounding box center [378, 235] width 2 height 4
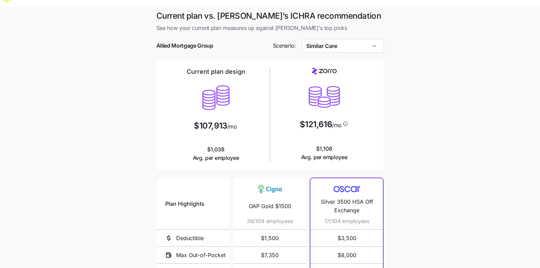
scroll to position [9, 0]
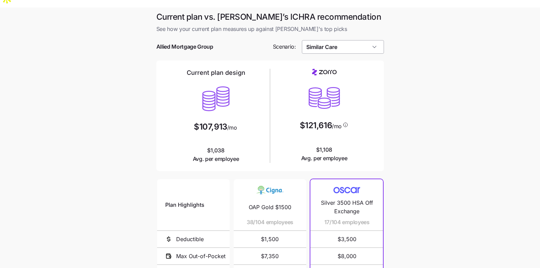
click at [338, 40] on input "Similar Care" at bounding box center [343, 47] width 82 height 14
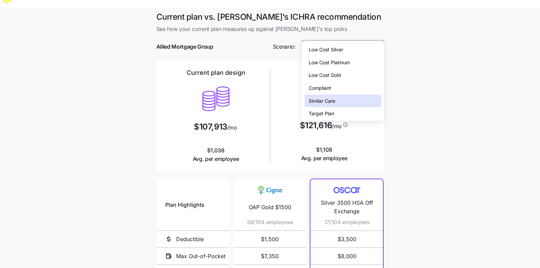
click at [446, 64] on main "Current plan vs. [PERSON_NAME]’s ICHRA recommendation See how your current plan…" at bounding box center [270, 193] width 540 height 372
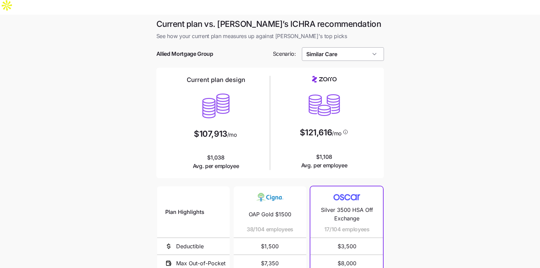
scroll to position [1, 0]
click at [339, 48] on input "Similar Care" at bounding box center [343, 55] width 82 height 14
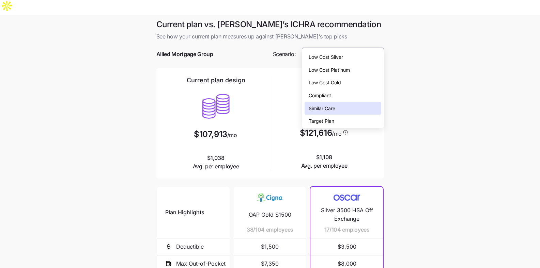
click at [341, 56] on span "Low Cost Silver" at bounding box center [326, 56] width 34 height 7
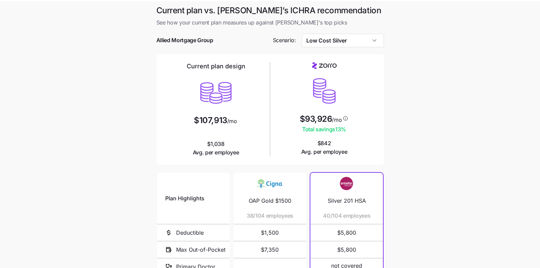
scroll to position [15, 0]
click at [329, 33] on input "Low Cost Silver" at bounding box center [343, 40] width 82 height 14
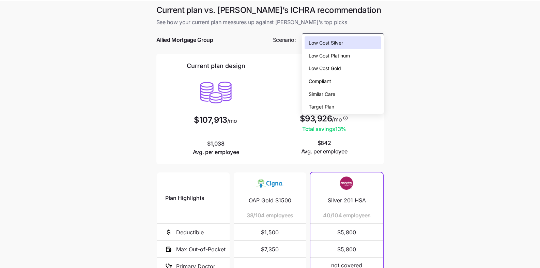
click at [423, 31] on main "Current plan vs. [PERSON_NAME]’s ICHRA recommendation See how your current plan…" at bounding box center [270, 187] width 540 height 372
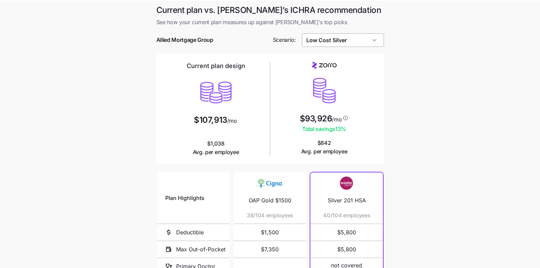
click at [373, 33] on input "Low Cost Silver" at bounding box center [343, 40] width 82 height 14
click at [404, 27] on main "Current plan vs. [PERSON_NAME]’s ICHRA recommendation See how your current plan…" at bounding box center [270, 187] width 540 height 372
click at [372, 33] on input "Low Cost Silver" at bounding box center [343, 40] width 82 height 14
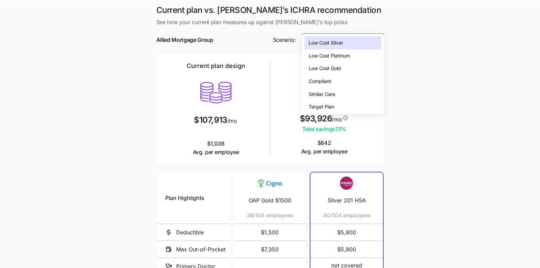
click at [405, 68] on main "Current plan vs. [PERSON_NAME]’s ICHRA recommendation See how your current plan…" at bounding box center [270, 187] width 540 height 372
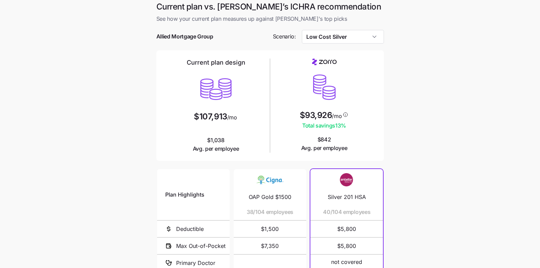
scroll to position [19, 0]
click at [372, 30] on input "Low Cost Silver" at bounding box center [343, 37] width 82 height 14
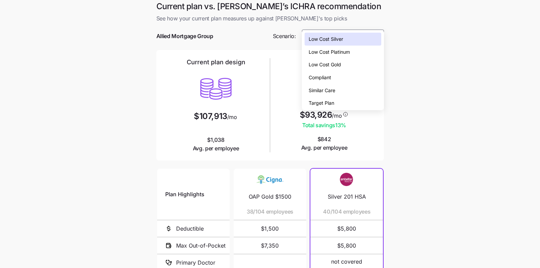
click at [345, 90] on div "Similar Care" at bounding box center [343, 90] width 77 height 13
type input "Similar Care"
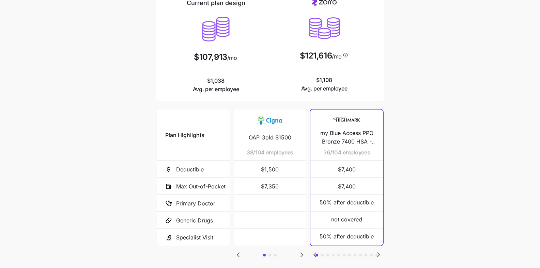
scroll to position [104, 0]
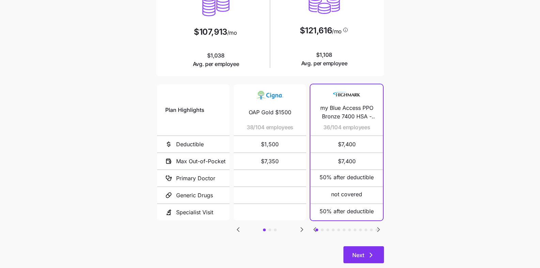
click at [360, 251] on span "Next" at bounding box center [358, 255] width 12 height 8
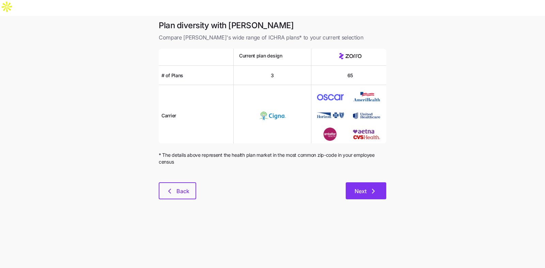
click at [375, 183] on button "Next" at bounding box center [366, 191] width 41 height 17
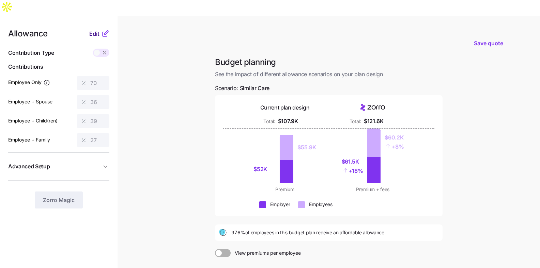
click at [94, 30] on span "Edit" at bounding box center [94, 34] width 10 height 8
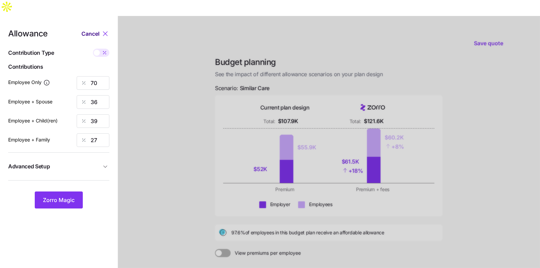
click at [92, 30] on span "Cancel" at bounding box center [90, 34] width 18 height 8
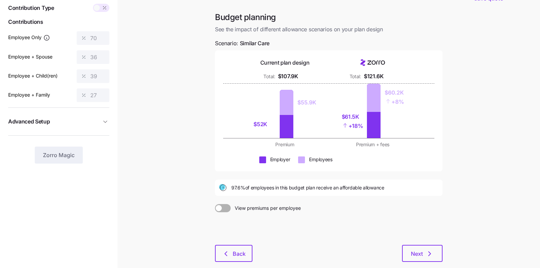
scroll to position [66, 0]
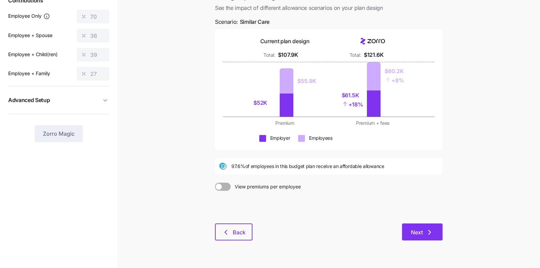
click at [435, 224] on button "Next" at bounding box center [422, 232] width 41 height 17
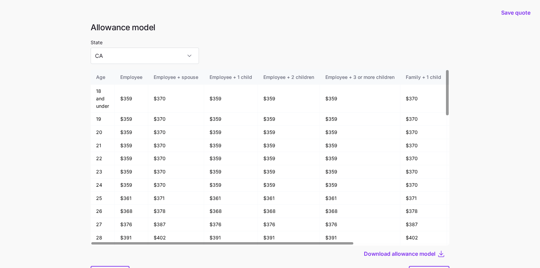
scroll to position [36, 0]
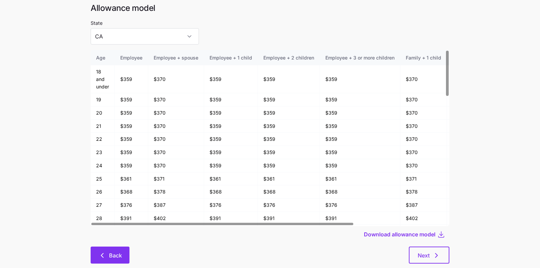
click at [99, 252] on icon "button" at bounding box center [102, 256] width 8 height 8
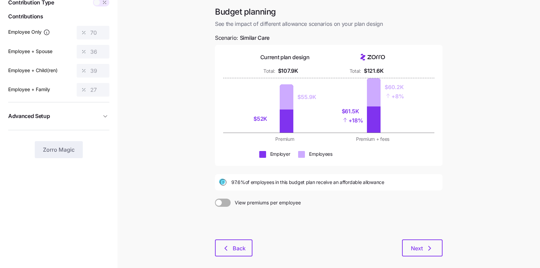
scroll to position [51, 0]
click at [431, 243] on div "Budget planning See the impact of different allowance scenarios on your plan de…" at bounding box center [328, 135] width 238 height 259
click at [429, 244] on icon "button" at bounding box center [429, 248] width 8 height 8
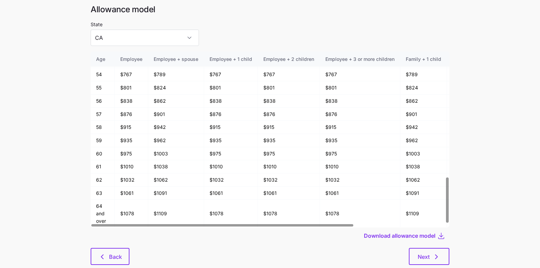
scroll to position [36, 0]
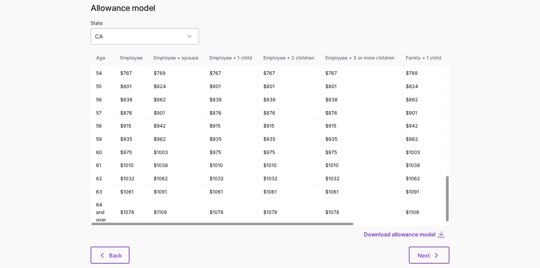
click at [126, 28] on input "CA" at bounding box center [145, 36] width 108 height 16
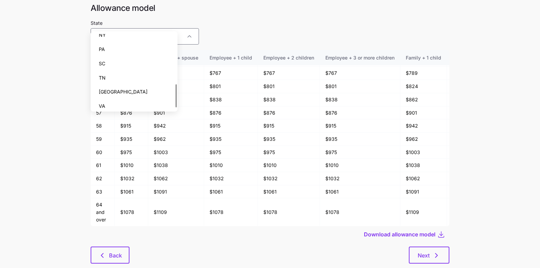
scroll to position [162, 0]
click at [135, 49] on div "PA" at bounding box center [133, 49] width 81 height 14
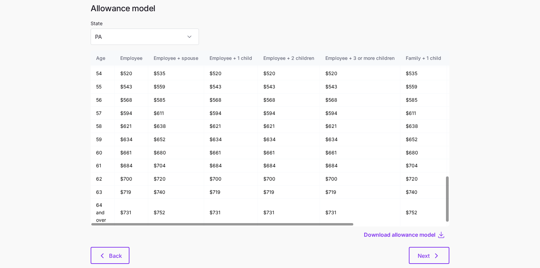
scroll to position [36, 0]
click at [118, 247] on button "Back" at bounding box center [110, 255] width 39 height 17
type input "CA"
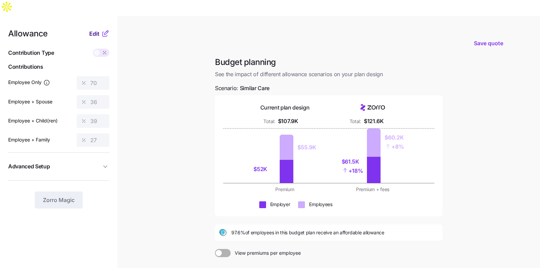
click at [90, 30] on span "Edit" at bounding box center [94, 34] width 10 height 8
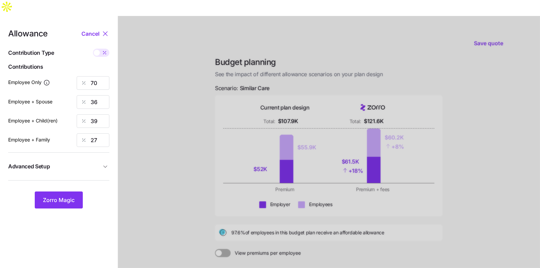
click at [98, 162] on span "Advanced Setup" at bounding box center [54, 166] width 93 height 9
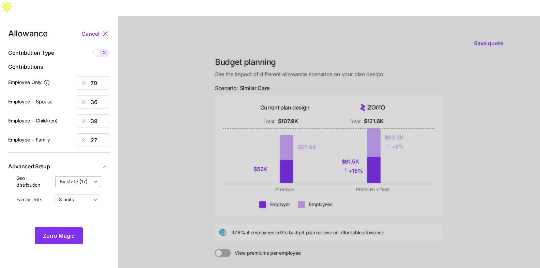
click at [91, 176] on input "By state (17)" at bounding box center [78, 181] width 46 height 11
click at [88, 184] on div "off" at bounding box center [78, 183] width 40 height 12
type input "off"
click at [72, 232] on span "Zorro Magic" at bounding box center [59, 236] width 32 height 8
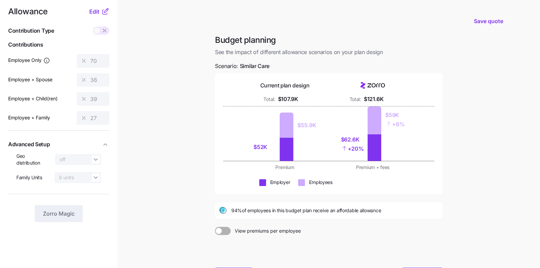
scroll to position [66, 0]
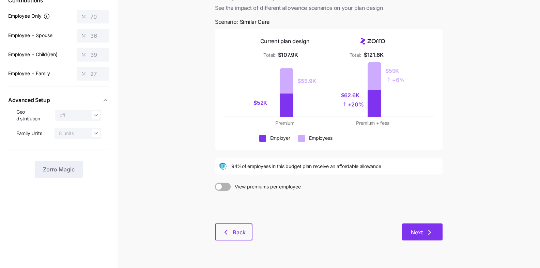
click at [424, 229] on span "Next" at bounding box center [422, 233] width 23 height 8
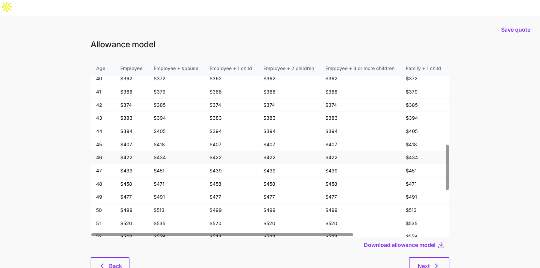
scroll to position [488, 0]
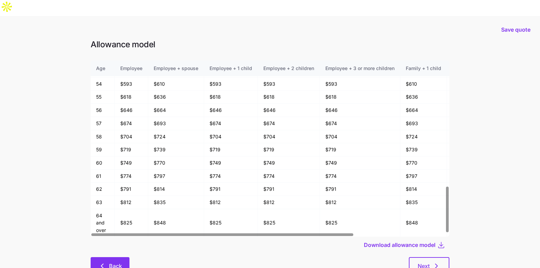
click at [110, 258] on button "Back" at bounding box center [110, 266] width 39 height 17
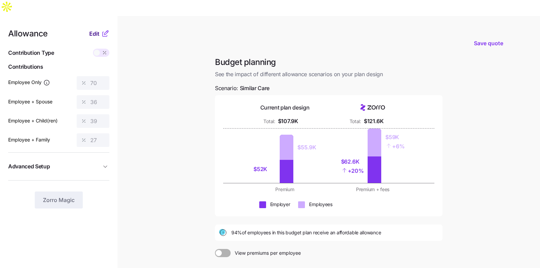
click at [96, 30] on span "Edit" at bounding box center [94, 34] width 10 height 8
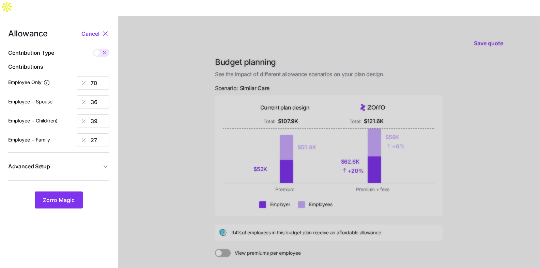
click at [92, 162] on span "Advanced Setup" at bounding box center [54, 166] width 93 height 9
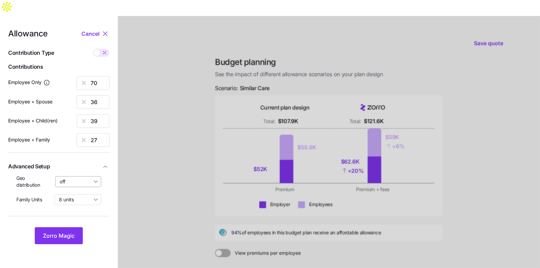
click at [80, 176] on input "off" at bounding box center [78, 181] width 46 height 11
click at [79, 208] on span "By state (17)" at bounding box center [76, 205] width 28 height 7
type input "By state (17)"
click at [69, 232] on span "Zorro Magic" at bounding box center [59, 236] width 32 height 8
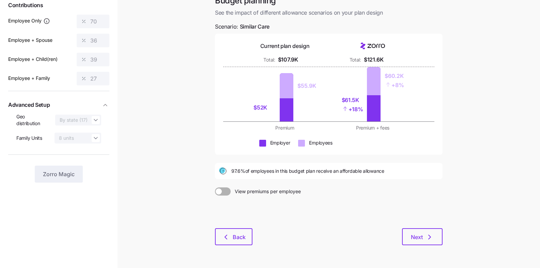
scroll to position [66, 0]
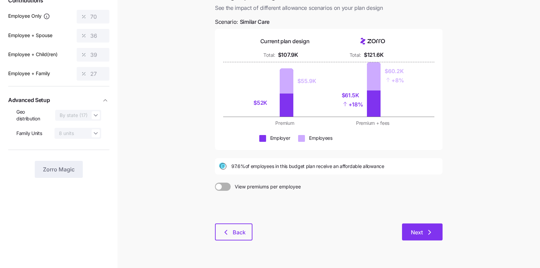
click at [436, 224] on button "Next" at bounding box center [422, 232] width 41 height 17
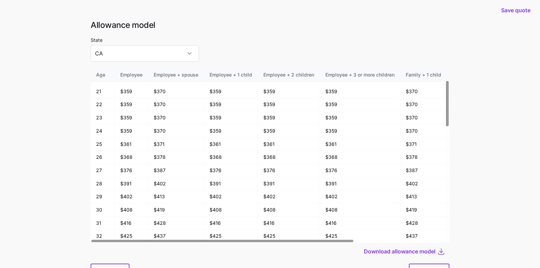
scroll to position [36, 0]
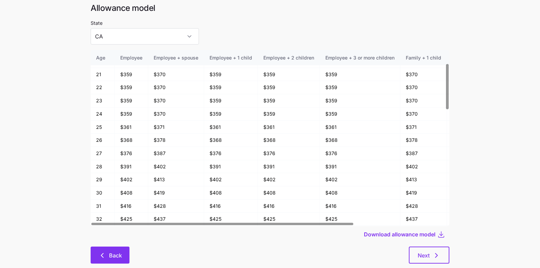
click at [115, 252] on span "Back" at bounding box center [115, 256] width 13 height 8
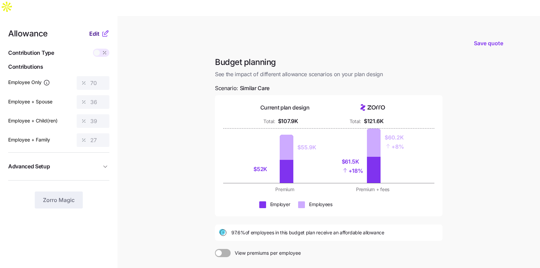
click at [95, 30] on span "Edit" at bounding box center [94, 34] width 10 height 8
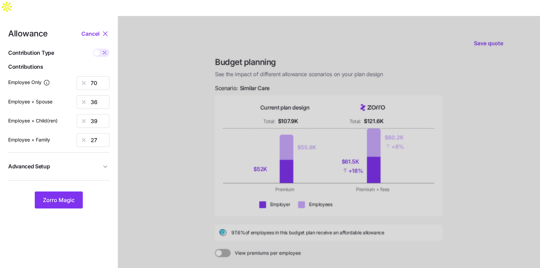
click at [98, 50] on span at bounding box center [97, 53] width 6 height 6
click at [93, 49] on input "checkbox" at bounding box center [93, 49] width 0 height 0
type input "563"
type input "579"
type input "517"
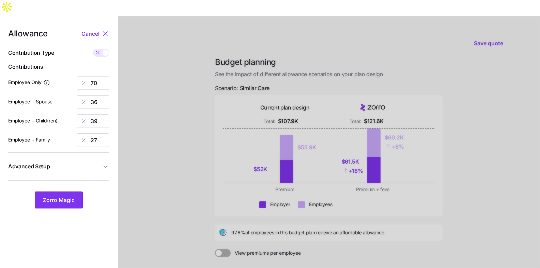
type input "575"
click at [100, 76] on input "563" at bounding box center [93, 83] width 33 height 14
click at [89, 30] on span "Cancel" at bounding box center [90, 34] width 18 height 8
type input "70"
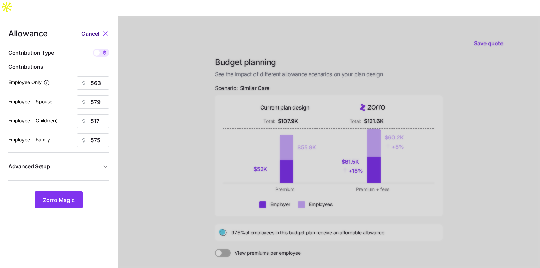
type input "36"
type input "39"
type input "27"
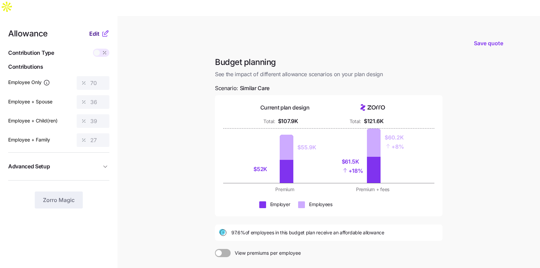
click at [96, 30] on span "Edit" at bounding box center [94, 34] width 10 height 8
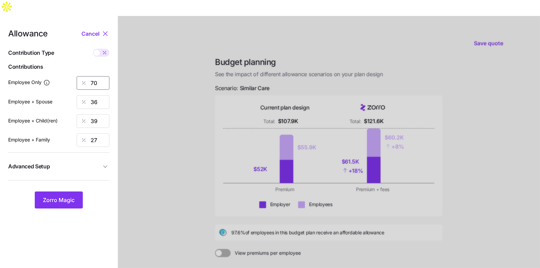
click at [96, 76] on input "70" at bounding box center [93, 83] width 33 height 14
click at [99, 49] on div at bounding box center [101, 53] width 16 height 8
click at [93, 49] on input "checkbox" at bounding box center [93, 49] width 0 height 0
type input "563"
type input "579"
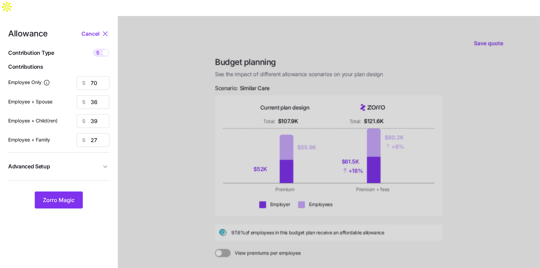
type input "517"
type input "575"
click at [95, 76] on input "563" at bounding box center [93, 83] width 33 height 14
type input "500"
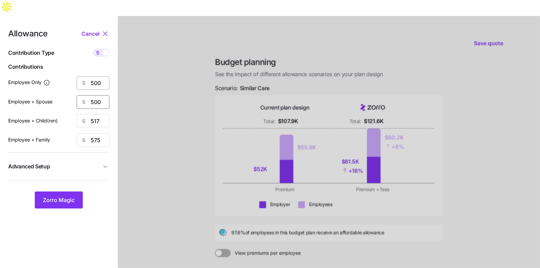
type input "500"
click at [65, 192] on button "Zorro Magic" at bounding box center [59, 200] width 48 height 17
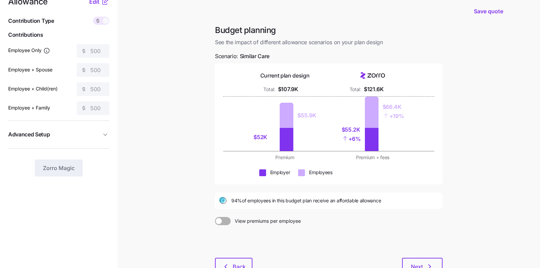
scroll to position [55, 0]
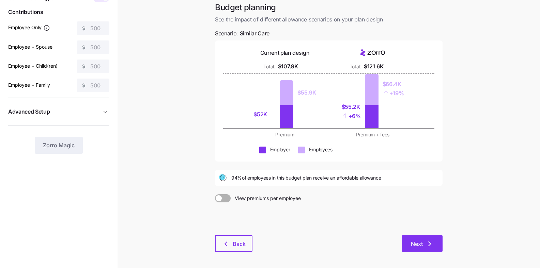
click at [416, 240] on span "Next" at bounding box center [417, 244] width 12 height 8
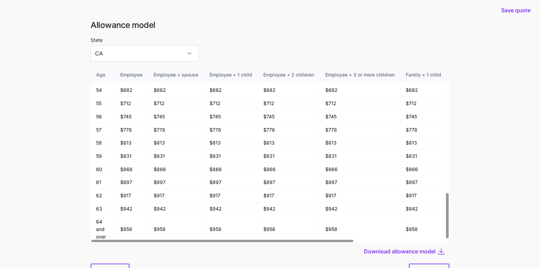
scroll to position [36, 0]
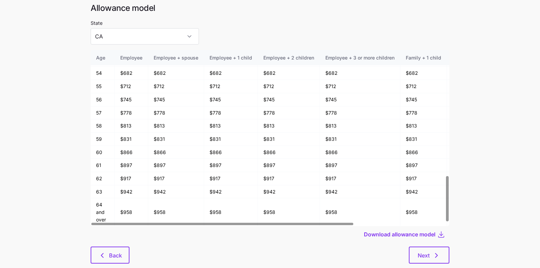
click at [465, 227] on main "Save quote Allowance model State CA Age Employee Employee + spouse Employee + 1…" at bounding box center [270, 132] width 540 height 305
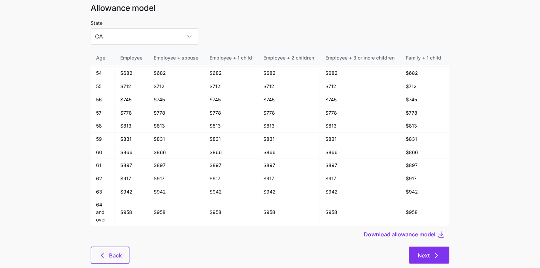
click at [423, 247] on button "Next" at bounding box center [429, 255] width 41 height 17
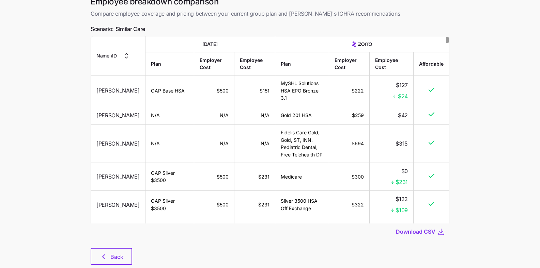
scroll to position [52, 0]
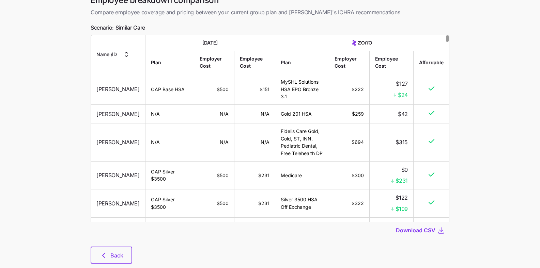
click at [144, 247] on div "Back" at bounding box center [270, 255] width 359 height 17
click at [114, 252] on span "Back" at bounding box center [116, 256] width 13 height 8
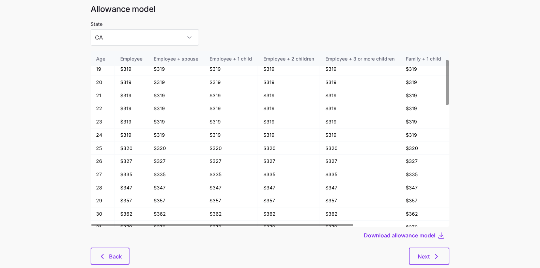
scroll to position [36, 0]
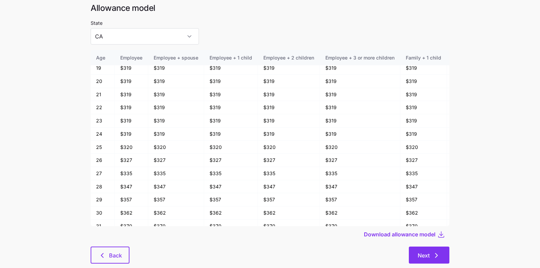
click at [411, 247] on button "Next" at bounding box center [429, 255] width 41 height 17
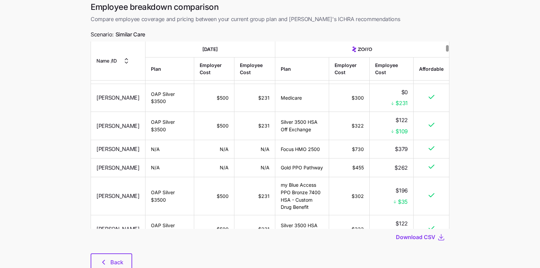
scroll to position [52, 0]
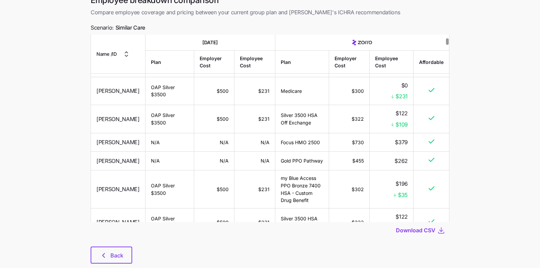
click at [87, 236] on div "Employee breakdown comparison Compare employee coverage and pricing between you…" at bounding box center [270, 133] width 370 height 277
click at [98, 247] on button "Back" at bounding box center [112, 255] width 42 height 17
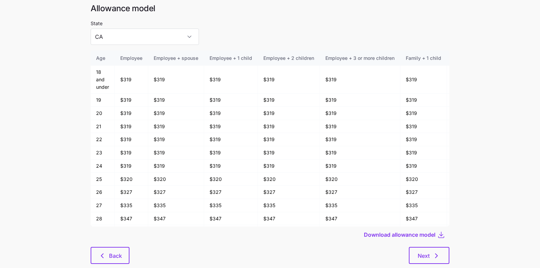
scroll to position [36, 0]
click at [98, 247] on button "Back" at bounding box center [110, 255] width 39 height 17
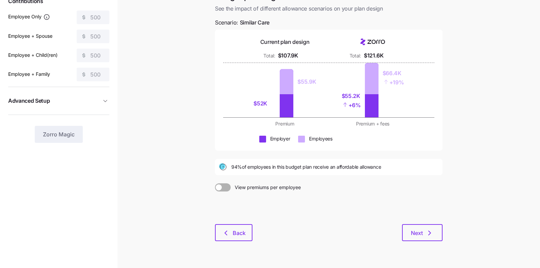
scroll to position [66, 0]
click at [240, 229] on span "Back" at bounding box center [239, 233] width 13 height 8
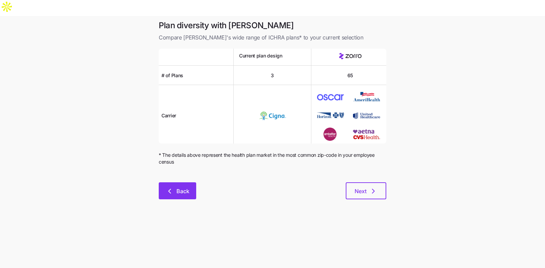
click at [187, 183] on button "Back" at bounding box center [177, 191] width 37 height 17
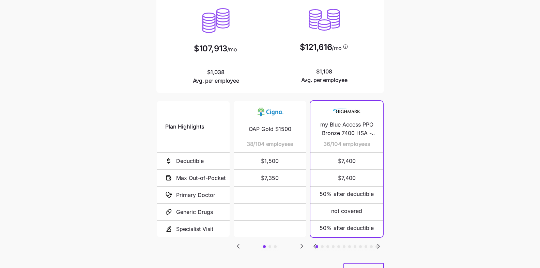
scroll to position [104, 0]
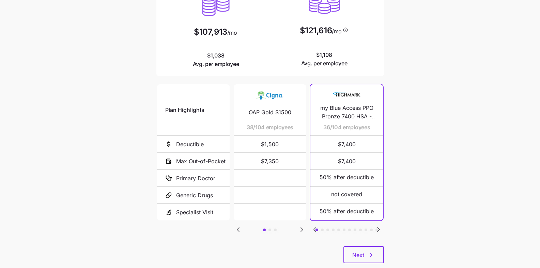
click at [378, 228] on icon "Go to next slide" at bounding box center [378, 230] width 2 height 4
click at [380, 226] on icon "Go to next slide" at bounding box center [378, 230] width 8 height 8
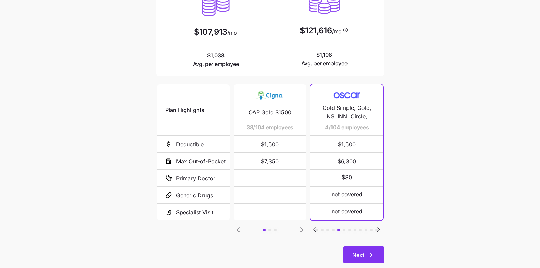
click at [372, 247] on button "Next" at bounding box center [363, 255] width 41 height 17
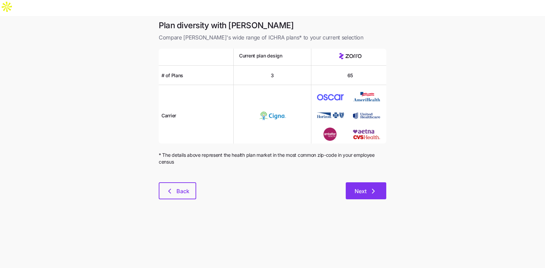
click at [366, 183] on button "Next" at bounding box center [366, 191] width 41 height 17
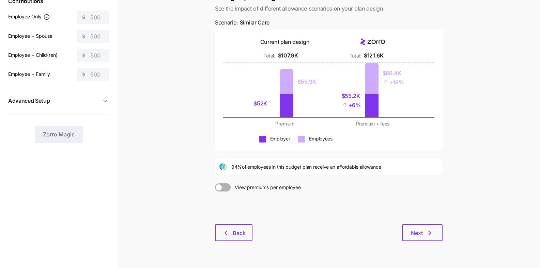
scroll to position [66, 0]
drag, startPoint x: 435, startPoint y: 214, endPoint x: 440, endPoint y: 159, distance: 54.7
click at [440, 158] on div "Budget planning See the impact of different allowance scenarios on your plan de…" at bounding box center [328, 119] width 238 height 259
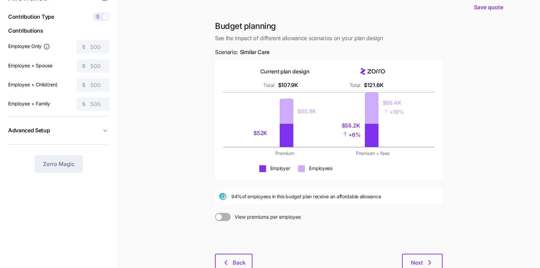
scroll to position [42, 0]
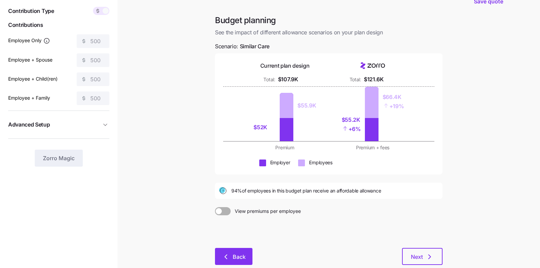
click at [248, 248] on button "Back" at bounding box center [233, 256] width 37 height 17
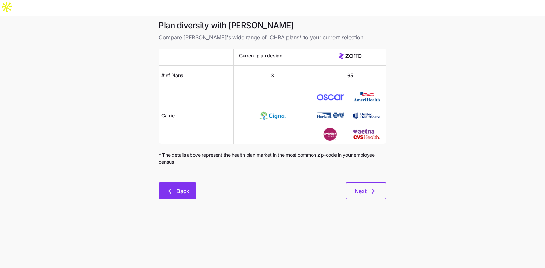
click at [185, 187] on span "Back" at bounding box center [182, 191] width 13 height 8
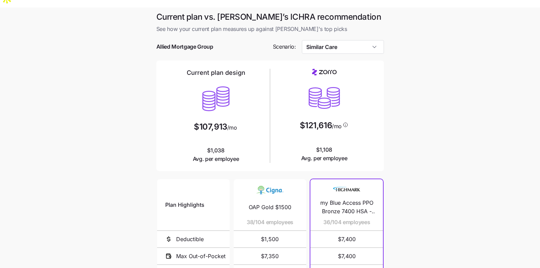
scroll to position [7, 0]
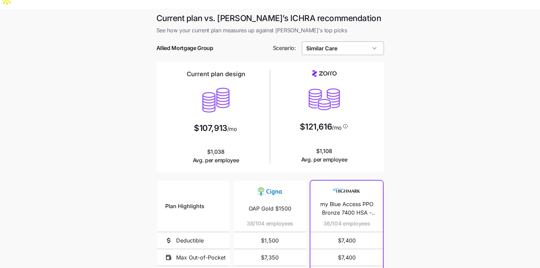
click at [367, 42] on input "Similar Care" at bounding box center [343, 49] width 82 height 14
click at [410, 99] on main "Current plan vs. Zorro’s ICHRA recommendation See how your current plan measure…" at bounding box center [270, 195] width 540 height 372
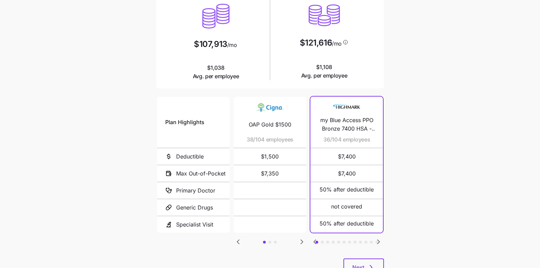
scroll to position [104, 0]
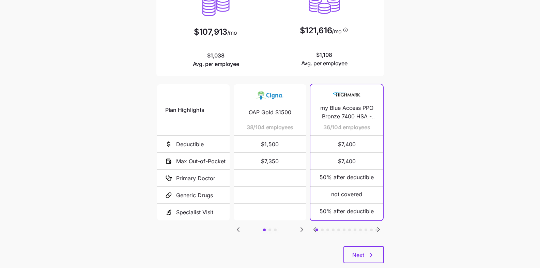
click at [379, 226] on icon "Go to next slide" at bounding box center [378, 230] width 8 height 8
click at [377, 226] on icon "Go to next slide" at bounding box center [378, 230] width 8 height 8
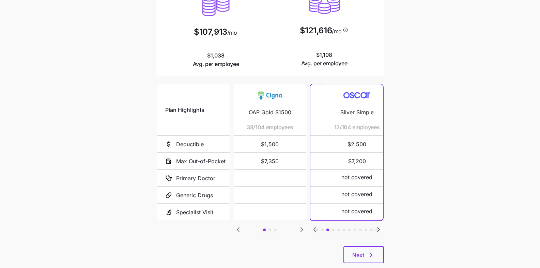
click at [380, 226] on icon "Go to next slide" at bounding box center [378, 230] width 8 height 8
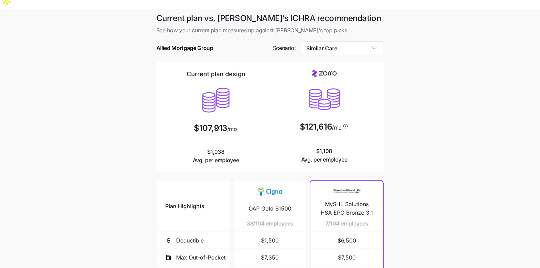
scroll to position [4, 0]
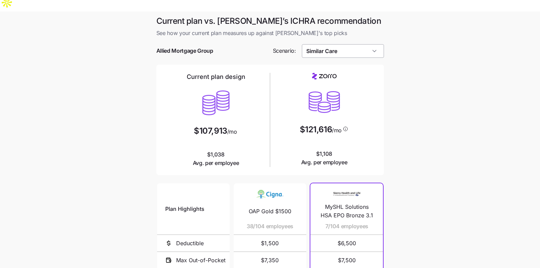
click at [358, 44] on input "Similar Care" at bounding box center [343, 51] width 82 height 14
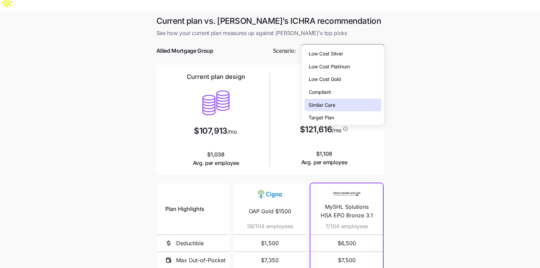
click at [377, 80] on div "Low Cost Gold" at bounding box center [343, 79] width 77 height 13
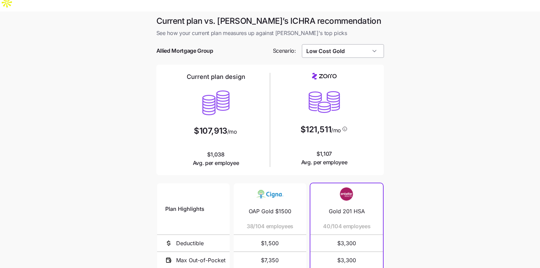
click at [372, 44] on input "Low Cost Gold" at bounding box center [343, 51] width 82 height 14
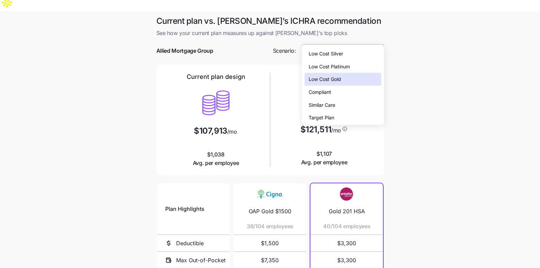
click at [375, 44] on div "Low Cost Gold" at bounding box center [343, 51] width 82 height 14
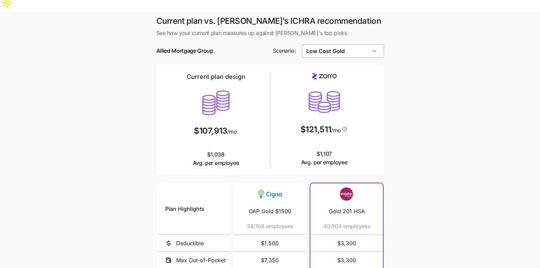
click at [351, 44] on input "Low Cost Gold" at bounding box center [343, 51] width 82 height 14
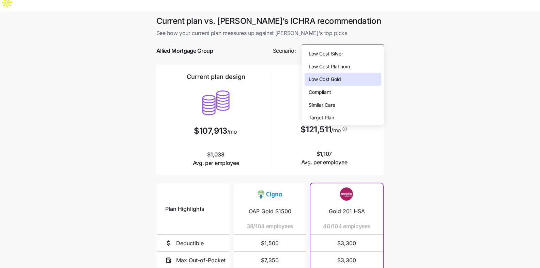
click at [354, 105] on div "Similar Care" at bounding box center [343, 105] width 77 height 13
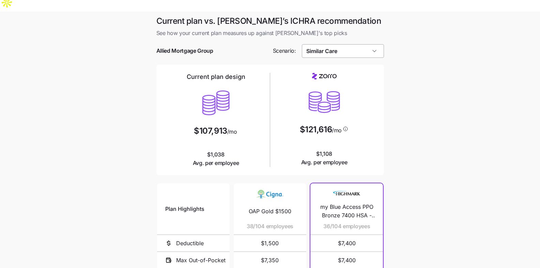
click at [346, 44] on input "Similar Care" at bounding box center [343, 51] width 82 height 14
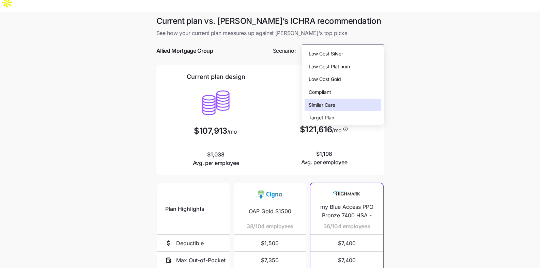
click at [346, 82] on div "Low Cost Gold" at bounding box center [343, 79] width 77 height 13
type input "Low Cost Gold"
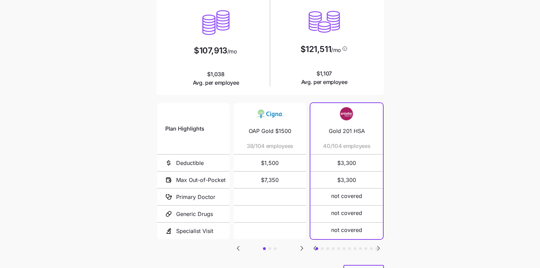
scroll to position [104, 0]
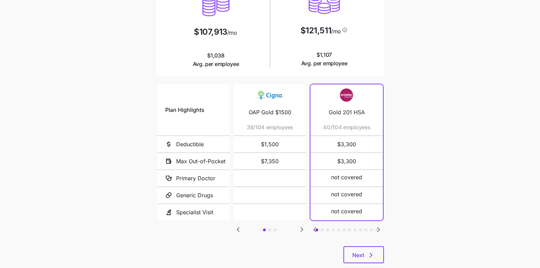
click at [382, 226] on icon "Go to next slide" at bounding box center [378, 230] width 8 height 8
click at [380, 226] on icon "Go to next slide" at bounding box center [378, 230] width 8 height 8
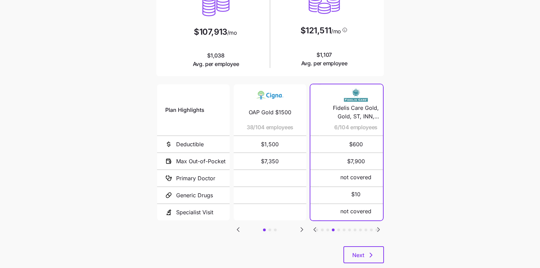
click at [380, 226] on icon "Go to next slide" at bounding box center [378, 230] width 8 height 8
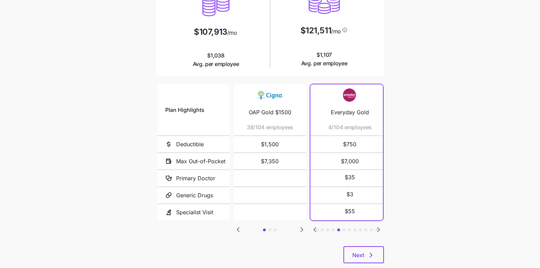
click at [380, 226] on icon "Go to next slide" at bounding box center [378, 230] width 8 height 8
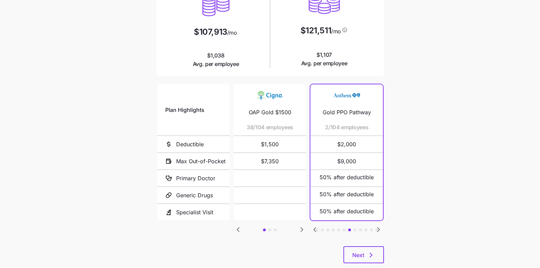
click at [380, 226] on icon "Go to next slide" at bounding box center [378, 230] width 8 height 8
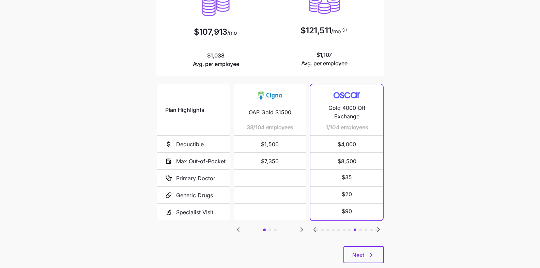
click at [313, 226] on icon "Go to previous slide" at bounding box center [315, 230] width 8 height 8
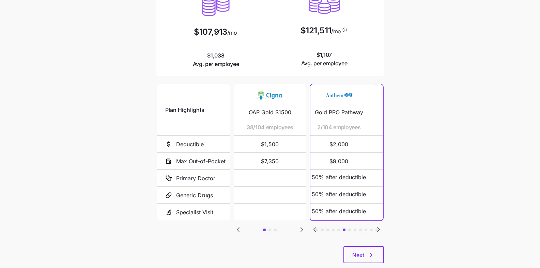
click at [313, 226] on icon "Go to previous slide" at bounding box center [315, 230] width 8 height 8
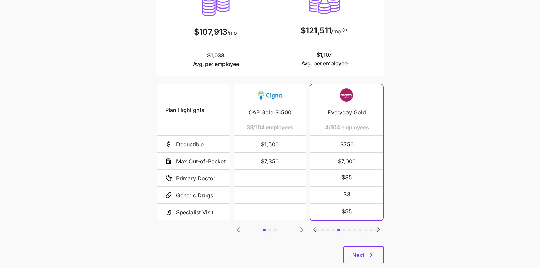
click at [315, 226] on icon "Go to previous slide" at bounding box center [315, 230] width 8 height 8
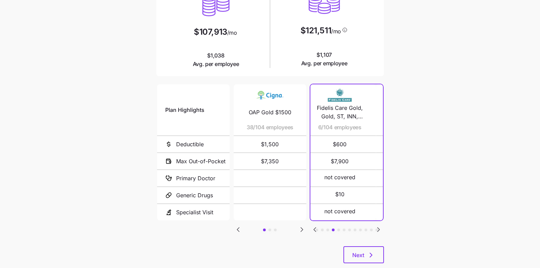
click at [315, 226] on icon "Go to previous slide" at bounding box center [315, 230] width 8 height 8
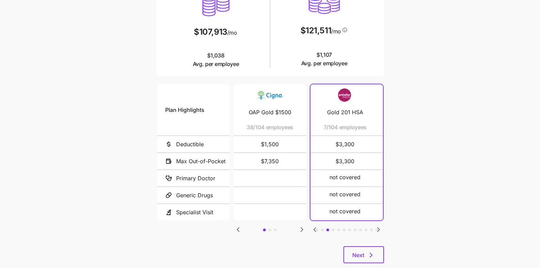
click at [314, 226] on icon "Go to previous slide" at bounding box center [315, 230] width 8 height 8
click at [379, 228] on icon "Go to next slide" at bounding box center [378, 230] width 2 height 4
click at [378, 228] on icon "Go to next slide" at bounding box center [378, 230] width 2 height 4
click at [314, 226] on icon "Go to previous slide" at bounding box center [315, 230] width 8 height 8
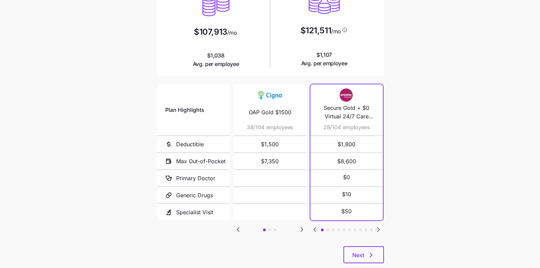
click at [315, 228] on icon "Go to previous slide" at bounding box center [315, 230] width 2 height 4
click at [379, 228] on icon "Go to next slide" at bounding box center [378, 230] width 2 height 4
click at [314, 228] on icon "Go to previous slide" at bounding box center [315, 230] width 2 height 4
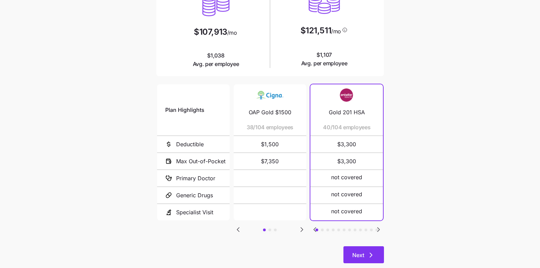
click at [372, 247] on button "Next" at bounding box center [363, 255] width 41 height 17
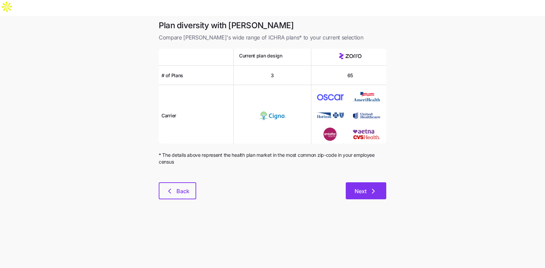
click at [382, 183] on button "Next" at bounding box center [366, 191] width 41 height 17
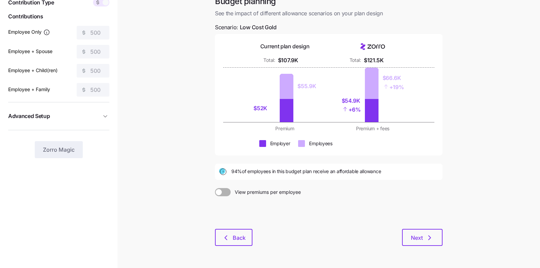
scroll to position [56, 0]
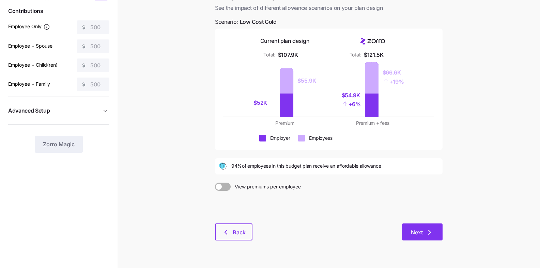
click at [432, 229] on icon "button" at bounding box center [429, 233] width 8 height 8
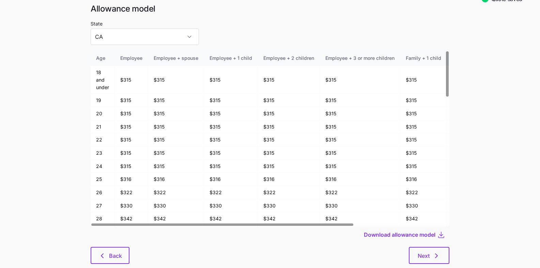
scroll to position [35, 0]
click at [453, 237] on div "Allowance model State CA Age Employee Employee + spouse Employee + 1 child Empl…" at bounding box center [270, 137] width 370 height 269
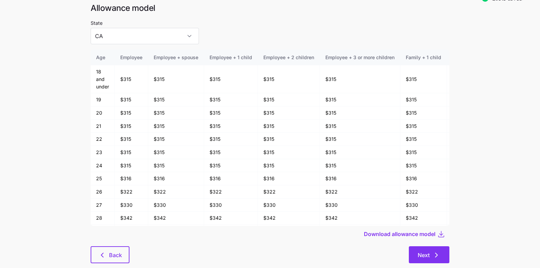
click at [437, 251] on icon "button" at bounding box center [436, 255] width 8 height 8
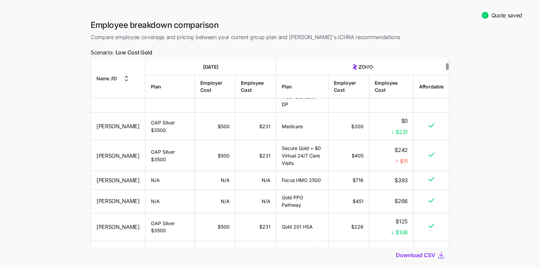
scroll to position [43, 0]
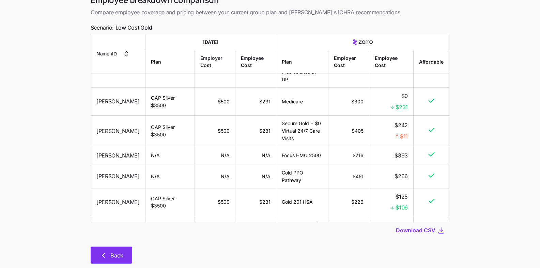
click at [103, 247] on button "Back" at bounding box center [112, 255] width 42 height 17
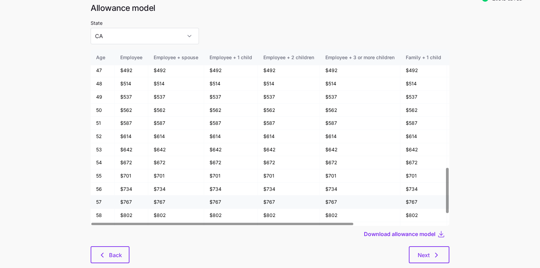
scroll to position [487, 0]
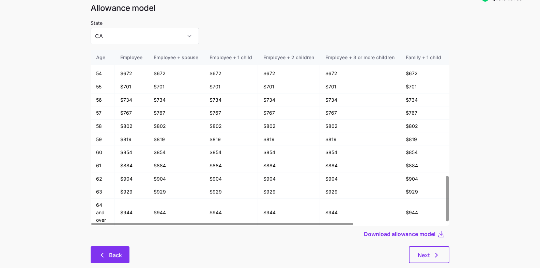
click at [117, 247] on button "Back" at bounding box center [110, 255] width 39 height 17
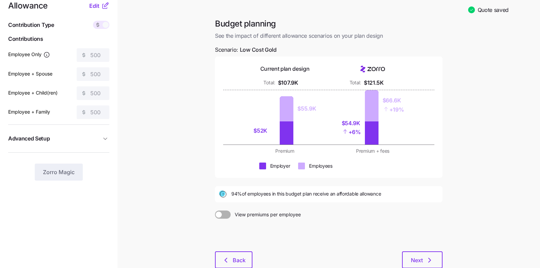
scroll to position [56, 0]
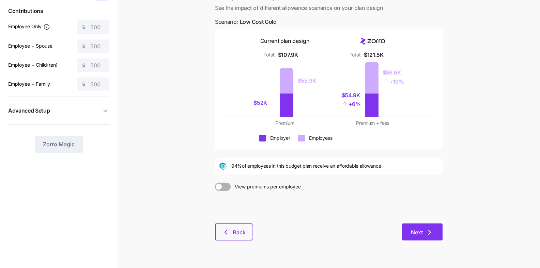
click at [441, 224] on button "Next" at bounding box center [422, 232] width 41 height 17
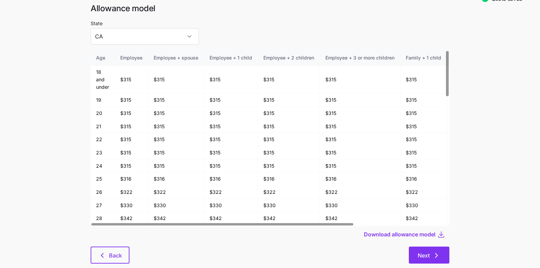
scroll to position [35, 0]
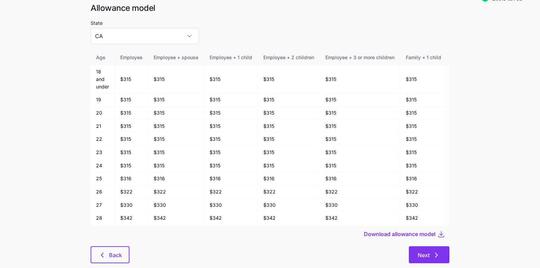
click at [429, 251] on span "Next" at bounding box center [424, 255] width 12 height 8
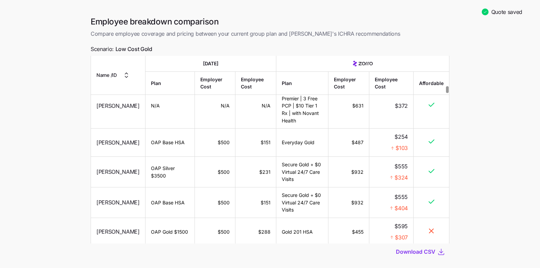
scroll to position [43, 0]
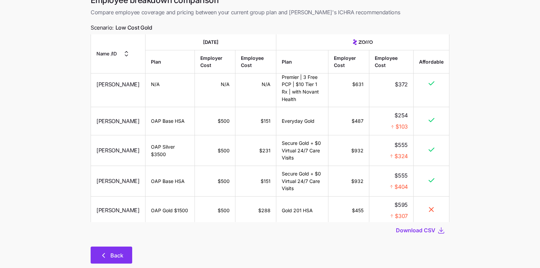
click at [106, 252] on icon "button" at bounding box center [103, 256] width 8 height 8
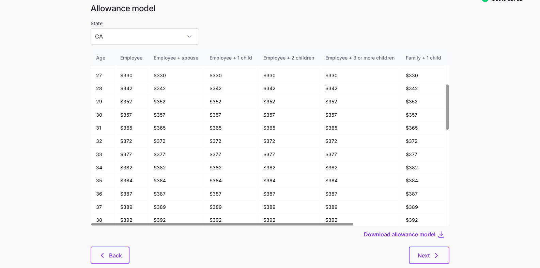
scroll to position [35, 0]
click at [102, 251] on icon "button" at bounding box center [102, 255] width 8 height 8
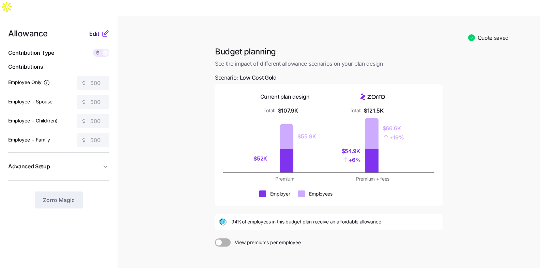
click at [97, 30] on span "Edit" at bounding box center [94, 34] width 10 height 8
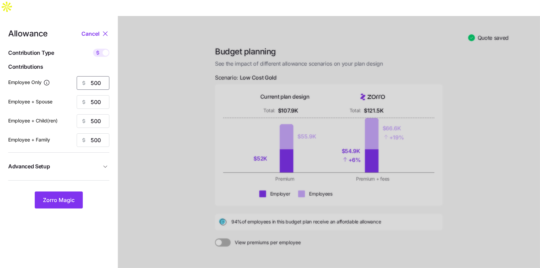
click at [97, 76] on input "500" at bounding box center [93, 83] width 33 height 14
click at [100, 76] on input "45" at bounding box center [93, 83] width 33 height 14
type input "450"
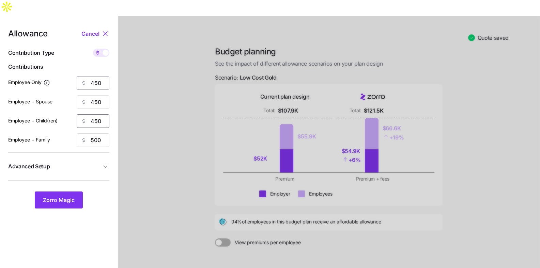
type input "450"
click at [64, 196] on span "Zorro Magic" at bounding box center [59, 200] width 32 height 8
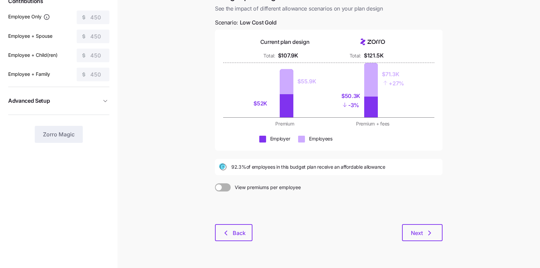
scroll to position [66, 0]
click at [441, 224] on button "Next" at bounding box center [422, 232] width 41 height 17
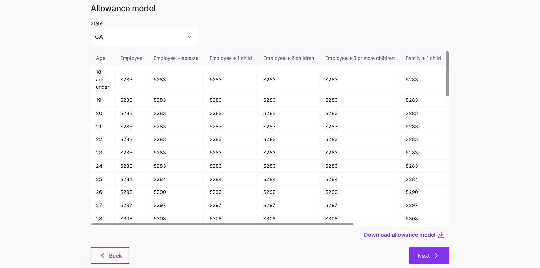
scroll to position [36, 0]
click at [429, 252] on span "Next" at bounding box center [424, 256] width 12 height 8
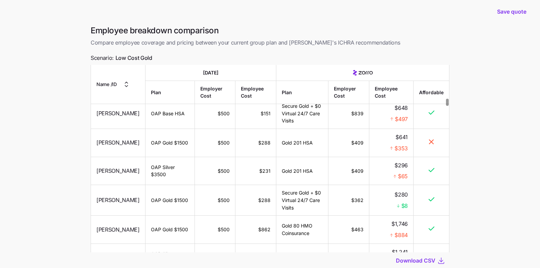
scroll to position [52, 0]
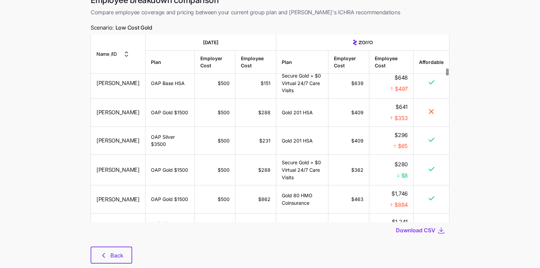
click at [119, 266] on main "Save quote Employee breakdown comparison Compare employee coverage and pricing …" at bounding box center [270, 124] width 540 height 321
click at [113, 252] on span "Back" at bounding box center [116, 256] width 13 height 8
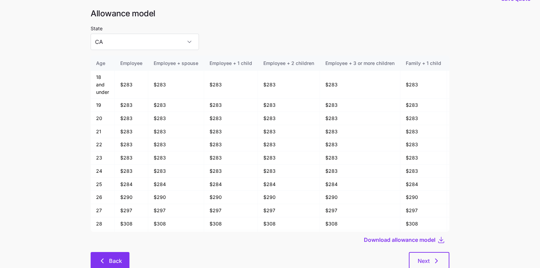
scroll to position [36, 0]
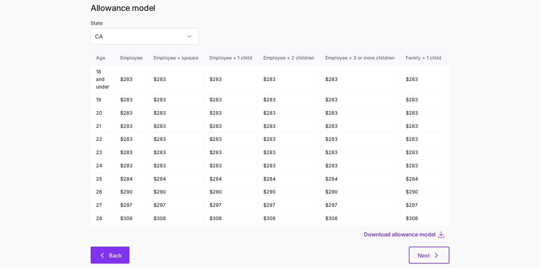
click at [113, 252] on span "Back" at bounding box center [115, 256] width 13 height 8
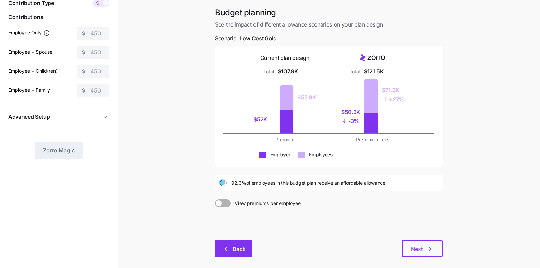
scroll to position [50, 0]
click at [239, 240] on button "Back" at bounding box center [233, 248] width 37 height 17
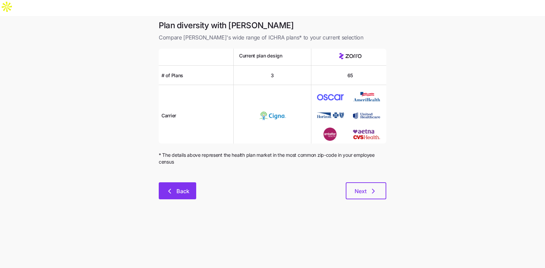
click at [178, 187] on span "Back" at bounding box center [182, 191] width 13 height 8
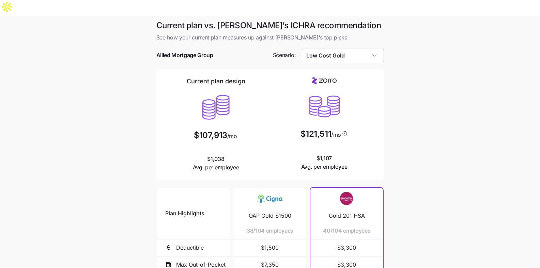
click at [355, 49] on input "Low Cost Gold" at bounding box center [343, 56] width 82 height 14
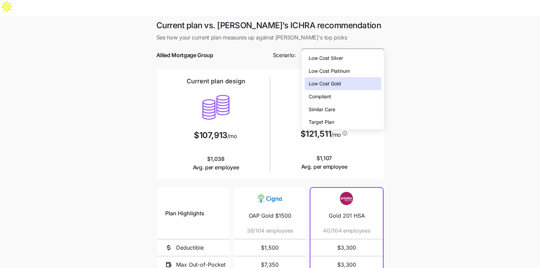
drag, startPoint x: 344, startPoint y: 109, endPoint x: 357, endPoint y: 118, distance: 15.8
click at [344, 109] on div "Similar Care" at bounding box center [343, 109] width 77 height 13
type input "Similar Care"
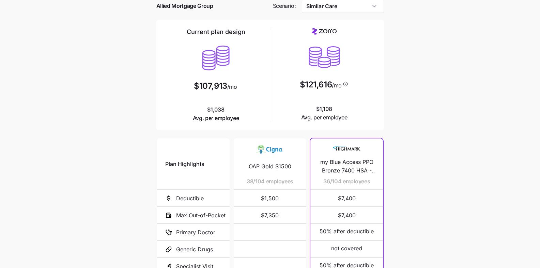
scroll to position [104, 0]
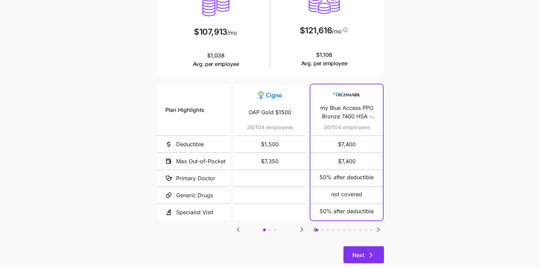
click at [368, 251] on icon "button" at bounding box center [371, 255] width 8 height 8
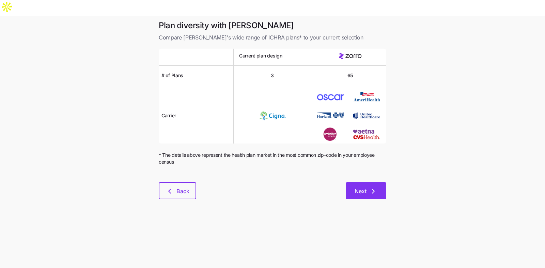
click at [377, 183] on button "Next" at bounding box center [366, 191] width 41 height 17
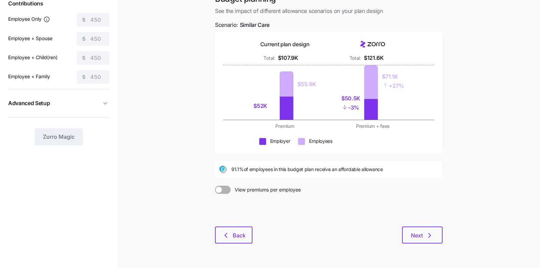
scroll to position [66, 0]
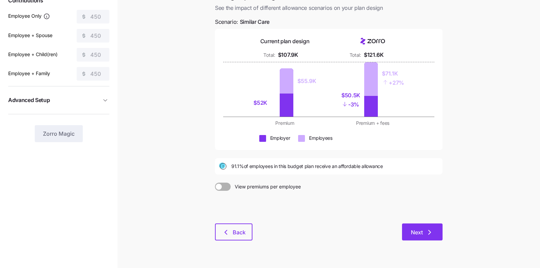
click at [410, 224] on button "Next" at bounding box center [422, 232] width 41 height 17
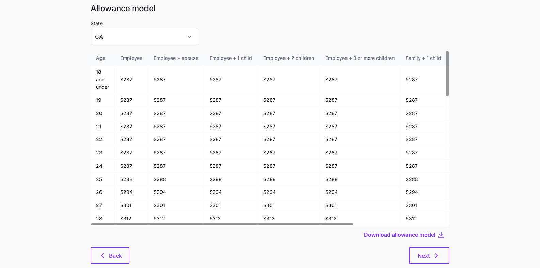
scroll to position [36, 0]
click at [430, 247] on button "Next" at bounding box center [429, 255] width 41 height 17
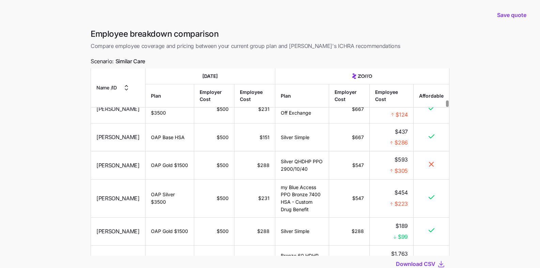
scroll to position [52, 0]
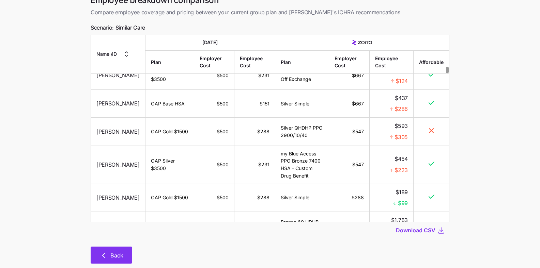
click at [96, 247] on button "Back" at bounding box center [112, 255] width 42 height 17
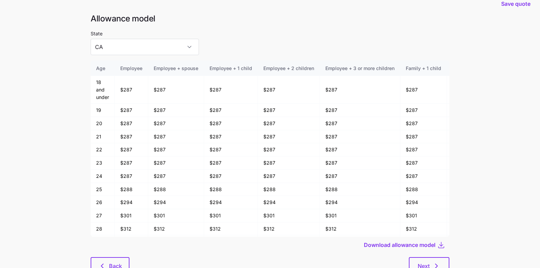
scroll to position [36, 0]
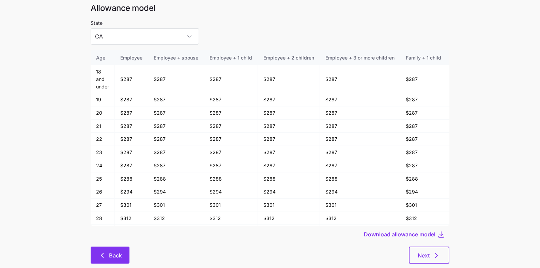
click at [105, 247] on button "Back" at bounding box center [110, 255] width 39 height 17
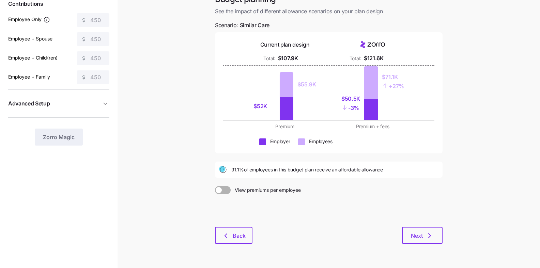
scroll to position [66, 0]
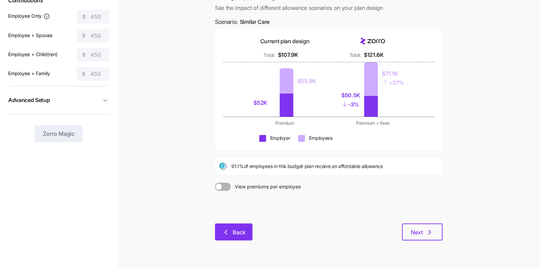
click at [233, 224] on div "Budget planning See the impact of different allowance scenarios on your plan de…" at bounding box center [328, 119] width 238 height 259
click at [223, 224] on button "Back" at bounding box center [233, 232] width 37 height 17
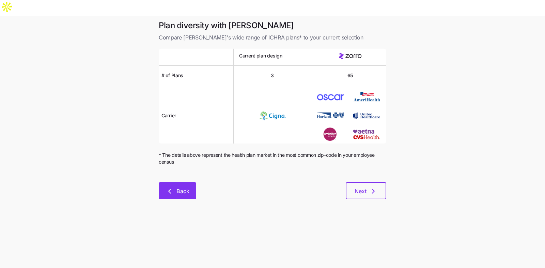
click at [181, 187] on span "Back" at bounding box center [182, 191] width 13 height 8
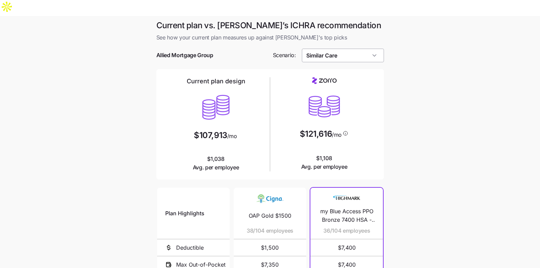
click at [338, 49] on input "Similar Care" at bounding box center [343, 56] width 82 height 14
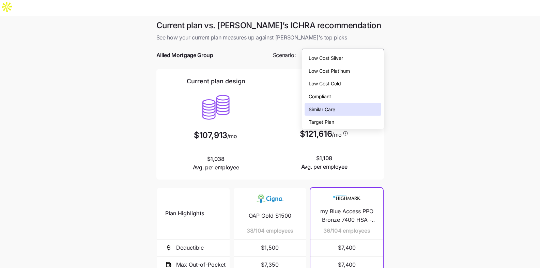
drag, startPoint x: 347, startPoint y: 81, endPoint x: 359, endPoint y: 84, distance: 11.6
click at [347, 81] on div "Low Cost Gold" at bounding box center [343, 83] width 77 height 13
type input "Low Cost Gold"
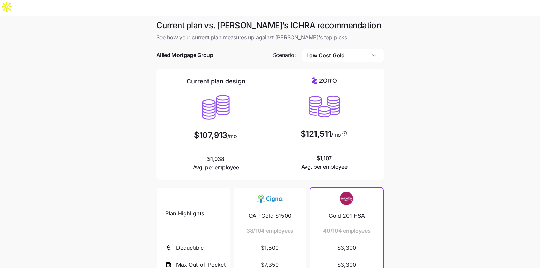
click at [414, 93] on main "Current plan vs. Zorro’s ICHRA recommendation See how your current plan measure…" at bounding box center [270, 202] width 540 height 372
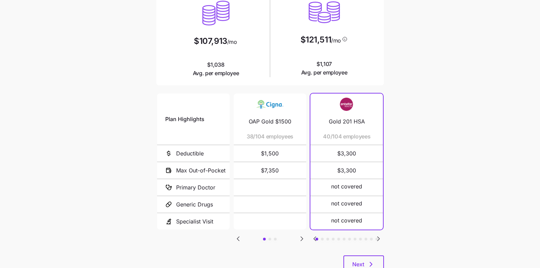
scroll to position [104, 0]
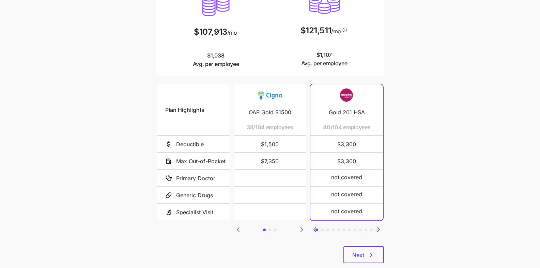
click at [380, 226] on icon "Go to next slide" at bounding box center [378, 230] width 8 height 8
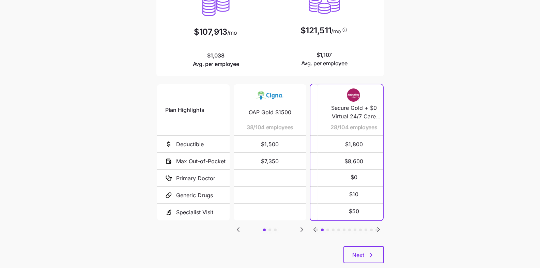
click at [380, 226] on icon "Go to next slide" at bounding box center [378, 230] width 8 height 8
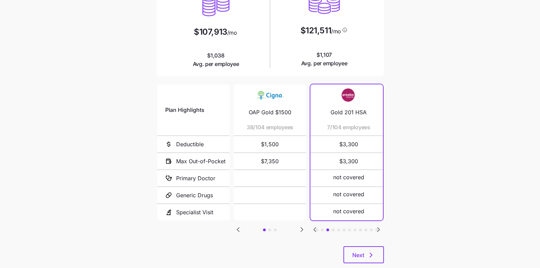
click at [380, 226] on icon "Go to next slide" at bounding box center [378, 230] width 8 height 8
click at [314, 228] on icon "Go to previous slide" at bounding box center [315, 230] width 2 height 4
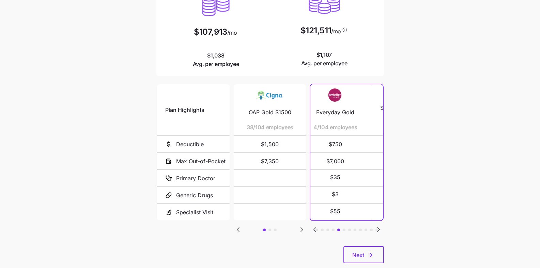
click at [314, 228] on icon "Go to previous slide" at bounding box center [315, 230] width 2 height 4
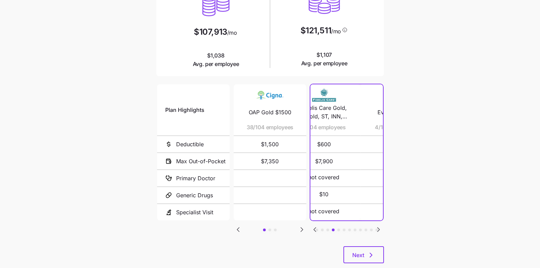
click at [314, 228] on icon "Go to previous slide" at bounding box center [315, 230] width 2 height 4
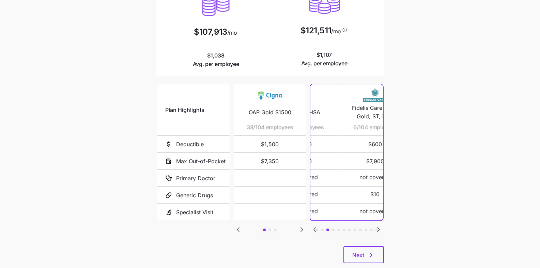
click at [314, 228] on icon "Go to previous slide" at bounding box center [315, 230] width 2 height 4
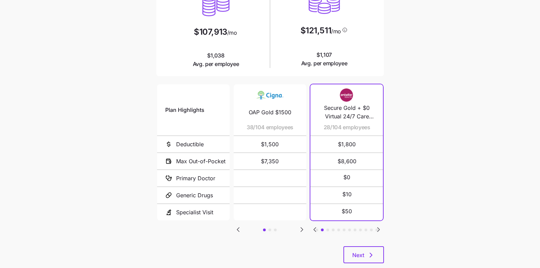
click at [378, 228] on icon "Go to next slide" at bounding box center [378, 230] width 2 height 4
click at [378, 226] on icon "Go to next slide" at bounding box center [378, 230] width 8 height 8
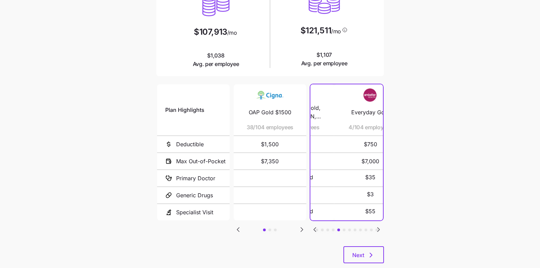
click at [378, 226] on icon "Go to next slide" at bounding box center [378, 230] width 8 height 8
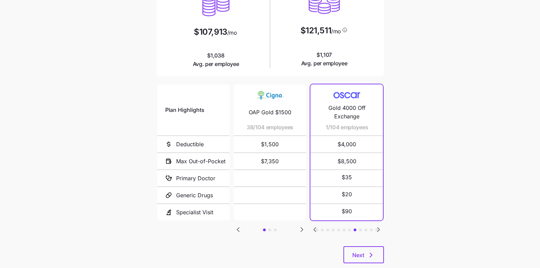
click at [380, 226] on icon "Go to next slide" at bounding box center [378, 230] width 8 height 8
click at [379, 226] on icon "Go to next slide" at bounding box center [378, 230] width 8 height 8
click at [315, 228] on icon "Go to previous slide" at bounding box center [315, 230] width 2 height 4
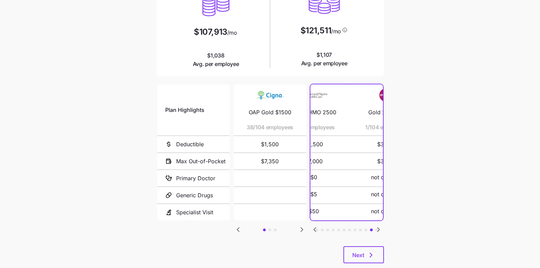
click at [315, 228] on icon "Go to previous slide" at bounding box center [315, 230] width 2 height 4
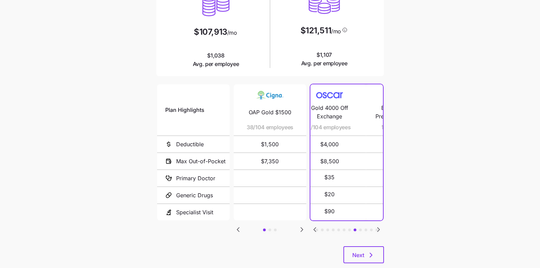
click at [315, 228] on icon "Go to previous slide" at bounding box center [315, 230] width 2 height 4
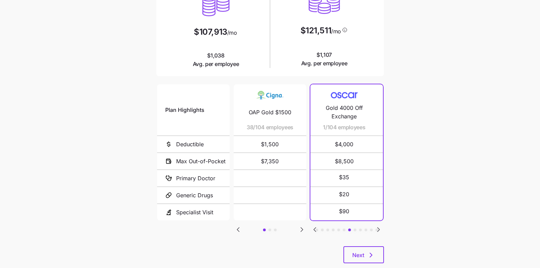
click at [315, 228] on icon "Go to previous slide" at bounding box center [315, 230] width 2 height 4
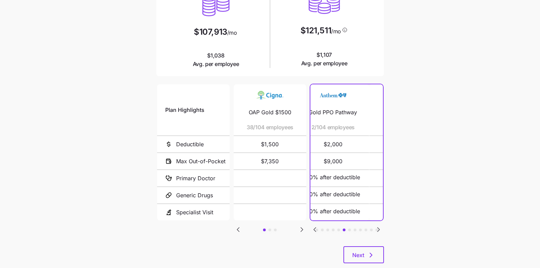
click at [315, 228] on icon "Go to previous slide" at bounding box center [315, 230] width 2 height 4
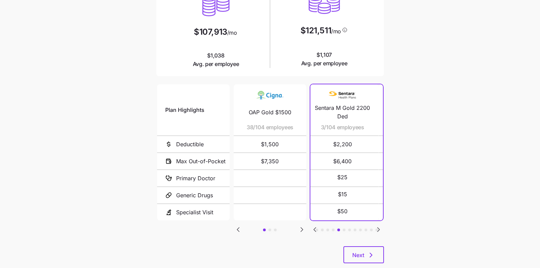
click at [315, 228] on icon "Go to previous slide" at bounding box center [315, 230] width 2 height 4
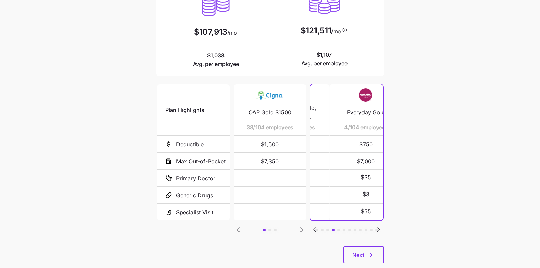
click at [315, 228] on icon "Go to previous slide" at bounding box center [315, 230] width 2 height 4
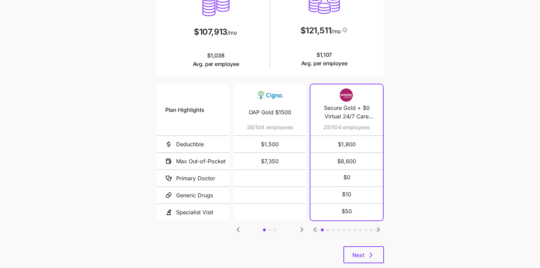
click at [313, 226] on icon "Go to previous slide" at bounding box center [315, 230] width 8 height 8
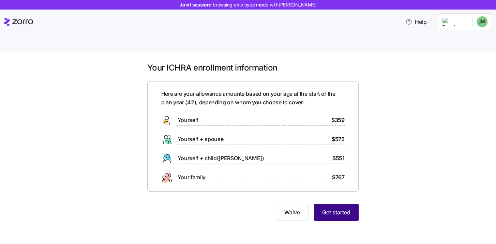
click at [314, 204] on button "Get started" at bounding box center [336, 212] width 45 height 17
click at [346, 208] on span "Get started" at bounding box center [336, 212] width 28 height 8
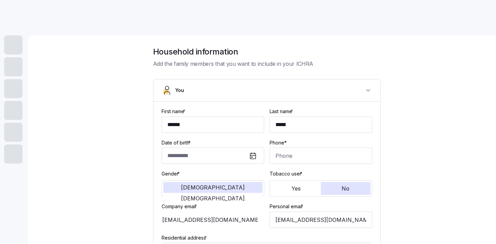
type input "**********"
type input "[PHONE_NUMBER]"
type input "[DEMOGRAPHIC_DATA] citizen"
type input "Single"
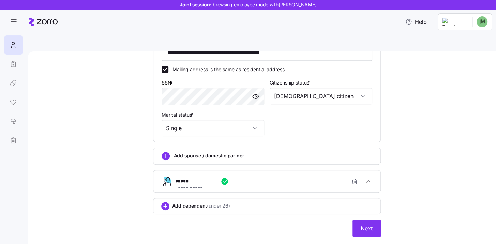
scroll to position [217, 0]
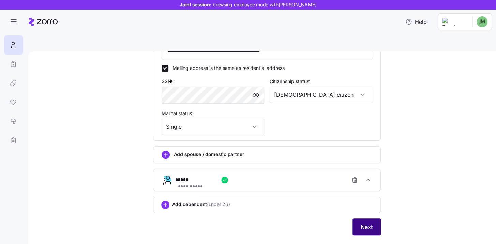
click at [364, 223] on span "Next" at bounding box center [366, 227] width 12 height 8
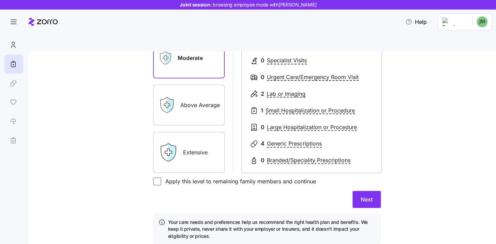
scroll to position [120, 0]
click at [154, 177] on input "Apply this level to remaining family members and continue" at bounding box center [157, 181] width 8 height 8
checkbox input "true"
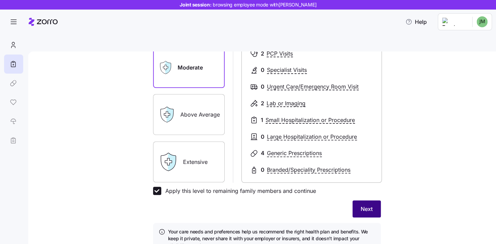
scroll to position [110, 0]
click at [354, 201] on button "Next" at bounding box center [366, 209] width 28 height 17
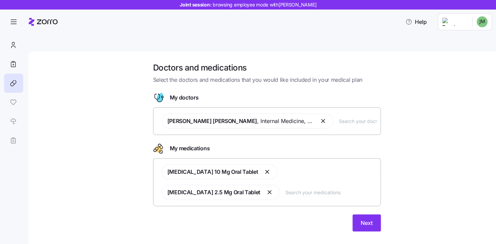
click at [343, 117] on input "text" at bounding box center [357, 120] width 37 height 7
click at [368, 117] on input "text" at bounding box center [357, 120] width 37 height 7
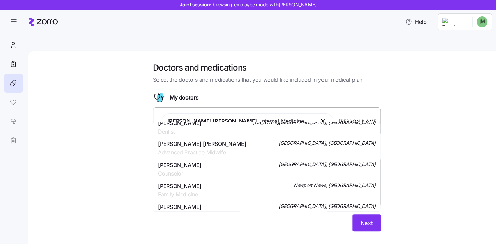
scroll to position [179, 0]
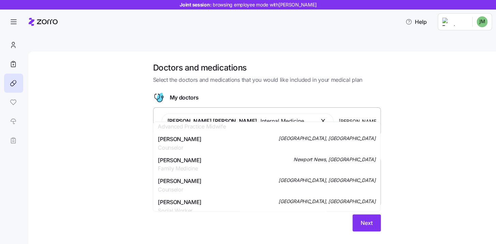
type input "[PERSON_NAME]"
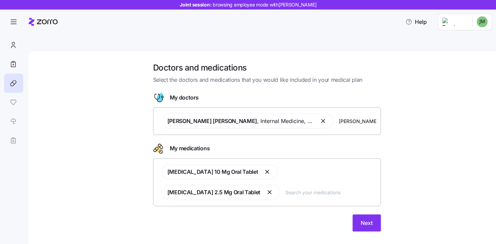
click at [414, 142] on div "Doctors and medications Select the doctors and medications that you would like …" at bounding box center [266, 150] width 439 height 177
click at [300, 188] on input "text" at bounding box center [330, 191] width 91 height 7
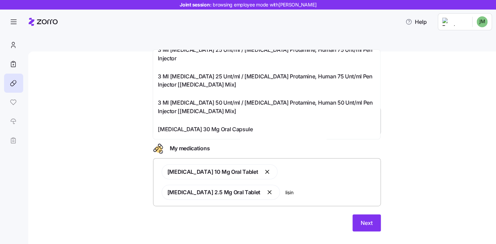
scroll to position [234, 0]
type input "lisin"
click at [424, 120] on div "Doctors and medications Select the doctors and medications that you would like …" at bounding box center [266, 150] width 439 height 177
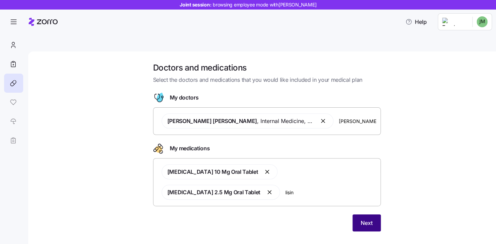
click at [368, 214] on button "Next" at bounding box center [366, 222] width 28 height 17
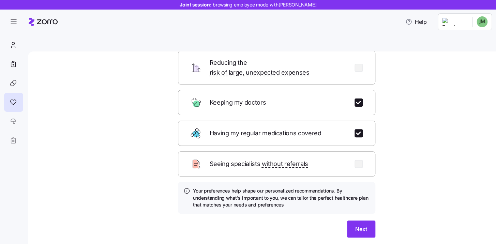
scroll to position [73, 0]
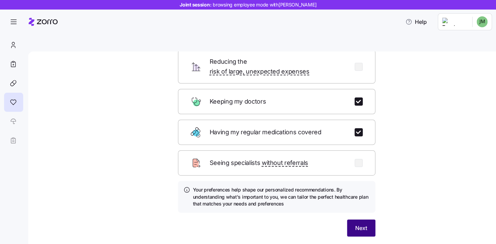
click at [356, 219] on button "Next" at bounding box center [361, 227] width 28 height 17
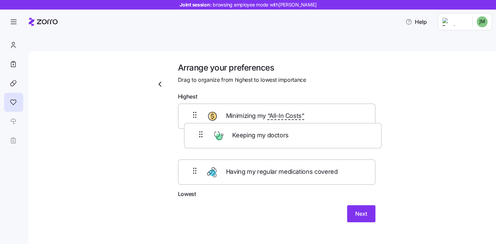
drag, startPoint x: 187, startPoint y: 102, endPoint x: 188, endPoint y: 143, distance: 40.5
click at [194, 139] on div "Keeping my doctors Minimizing my “All-In Costs” Having my regular medications c…" at bounding box center [276, 147] width 197 height 87
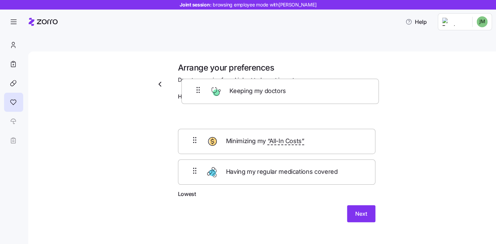
drag, startPoint x: 189, startPoint y: 135, endPoint x: 193, endPoint y: 92, distance: 42.7
click at [193, 104] on div "Minimizing my “All-In Costs” Keeping my doctors Having my regular medications c…" at bounding box center [276, 147] width 197 height 87
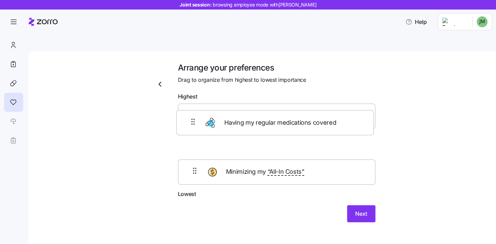
drag, startPoint x: 194, startPoint y: 165, endPoint x: 193, endPoint y: 125, distance: 40.2
click at [193, 125] on div "Keeping my doctors Minimizing my “All-In Costs” Having my regular medications c…" at bounding box center [276, 147] width 197 height 87
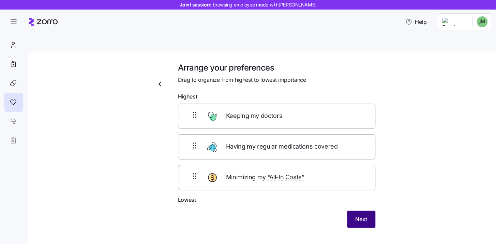
click at [361, 215] on span "Next" at bounding box center [361, 219] width 12 height 8
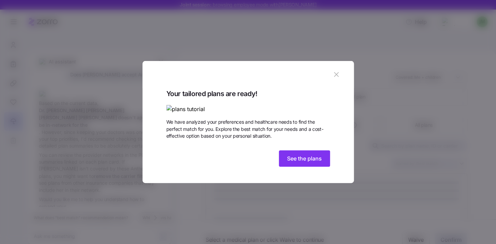
scroll to position [180, 0]
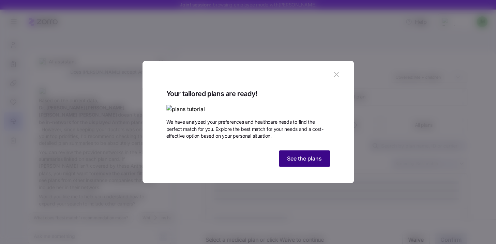
click at [301, 167] on button "See the plans" at bounding box center [304, 158] width 51 height 16
type textarea "x"
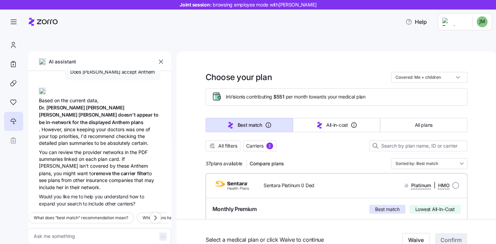
click at [161, 58] on icon "button" at bounding box center [160, 61] width 7 height 7
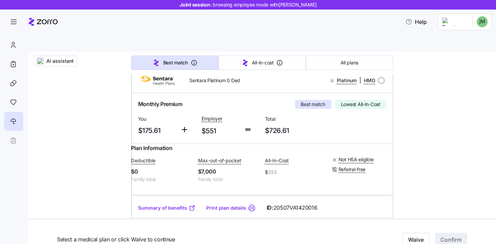
scroll to position [0, 0]
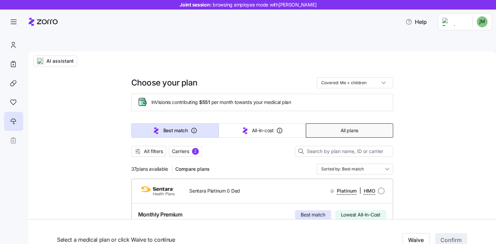
click at [343, 127] on span "All plans" at bounding box center [349, 130] width 18 height 7
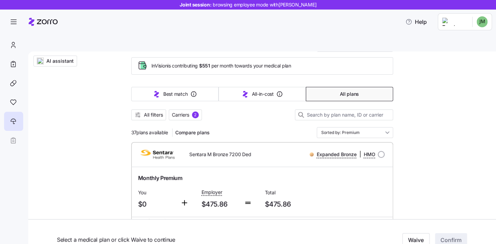
scroll to position [41, 0]
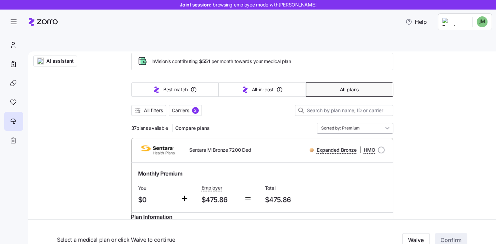
click at [388, 123] on input "Sorted by: Premium" at bounding box center [354, 128] width 76 height 11
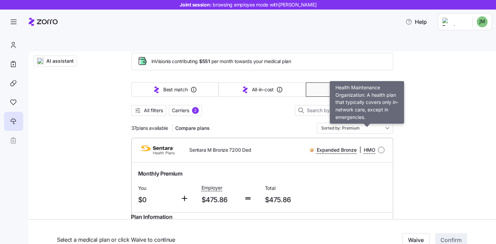
scroll to position [4, 0]
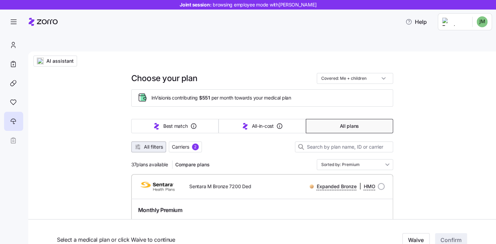
click at [161, 143] on span "All filters" at bounding box center [153, 146] width 19 height 7
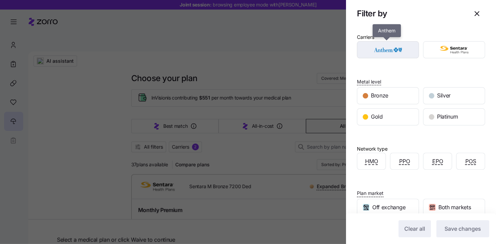
click at [398, 53] on img "button" at bounding box center [388, 50] width 50 height 14
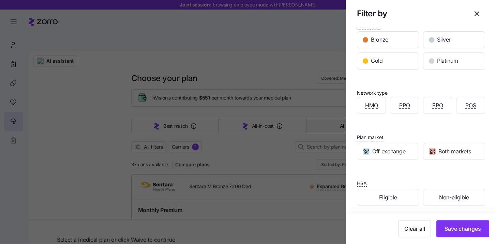
scroll to position [59, 0]
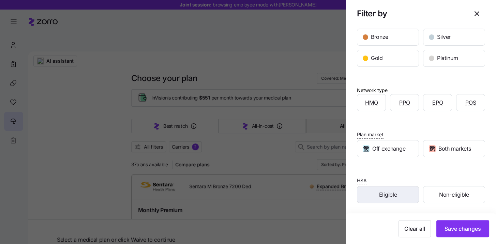
click at [399, 199] on div "Eligible" at bounding box center [387, 194] width 61 height 16
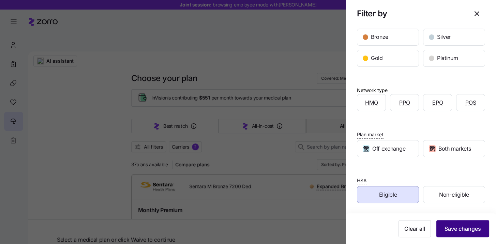
click at [445, 227] on span "Save changes" at bounding box center [462, 228] width 36 height 8
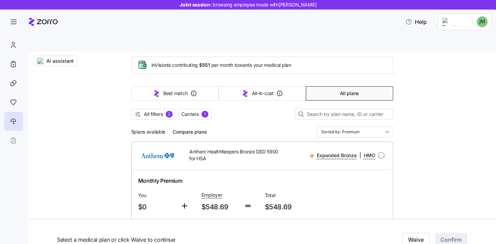
scroll to position [39, 0]
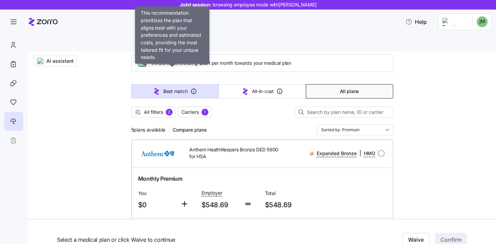
click at [180, 84] on button "Best match" at bounding box center [174, 91] width 87 height 14
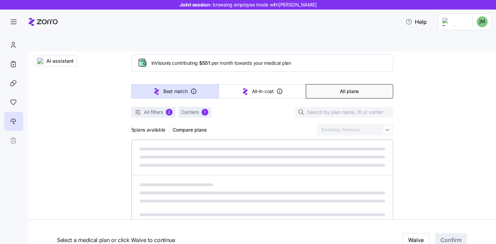
type input "Sorted by: Best match"
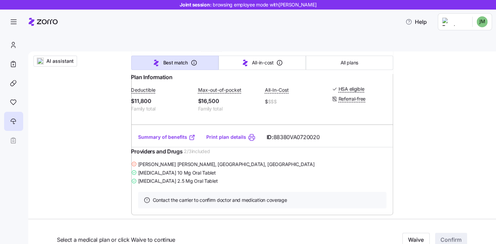
scroll to position [185, 0]
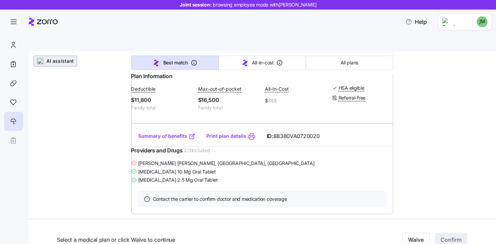
click at [62, 58] on span "AI assistant" at bounding box center [59, 61] width 27 height 7
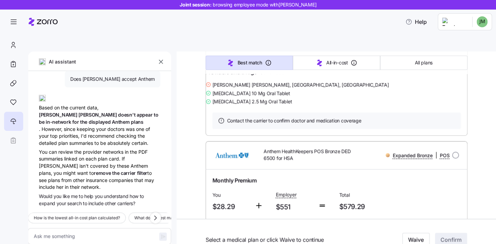
scroll to position [269, 0]
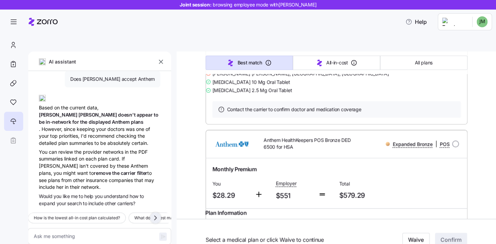
click at [156, 216] on icon "button" at bounding box center [155, 218] width 2 height 4
click at [159, 214] on icon "button" at bounding box center [155, 218] width 8 height 8
click at [156, 214] on icon "button" at bounding box center [155, 218] width 8 height 8
click at [159, 214] on icon "button" at bounding box center [155, 218] width 8 height 8
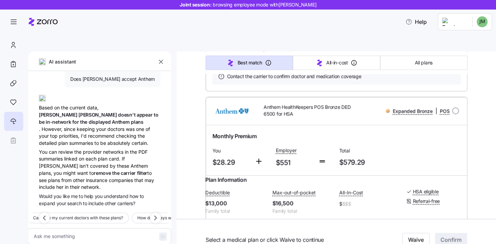
scroll to position [303, 0]
type textarea "x"
